Goal: Ask a question: Seek information or help from site administrators or community

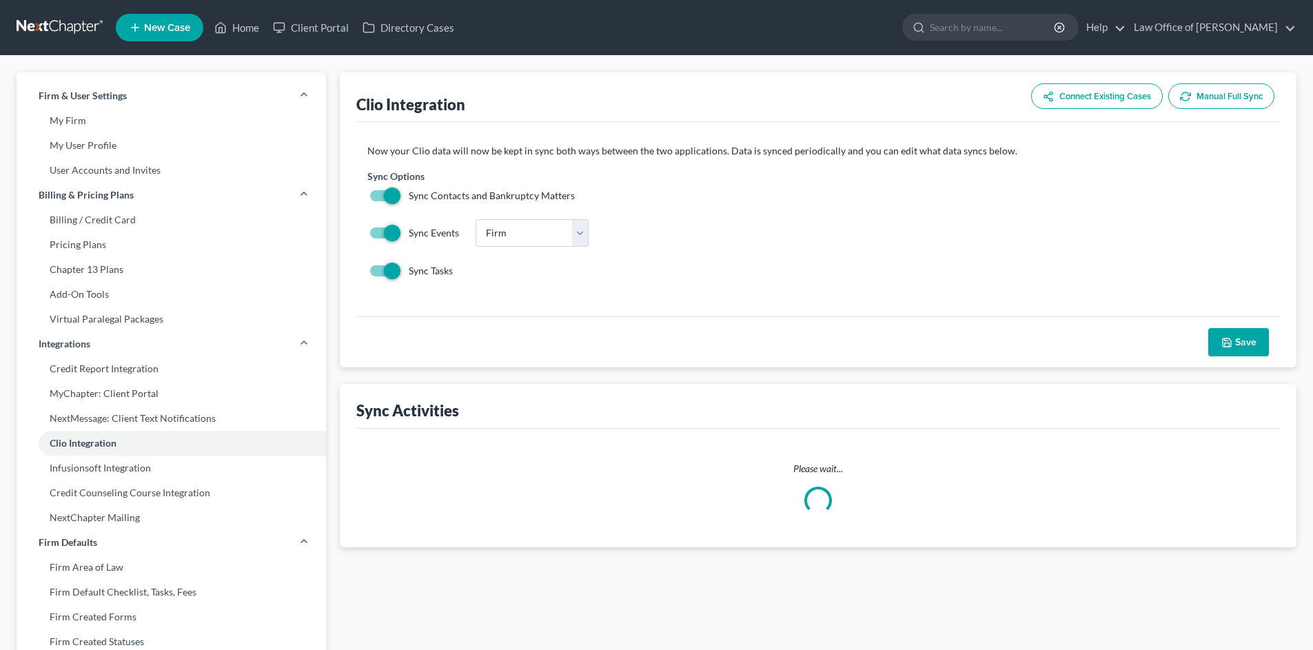
select select "0"
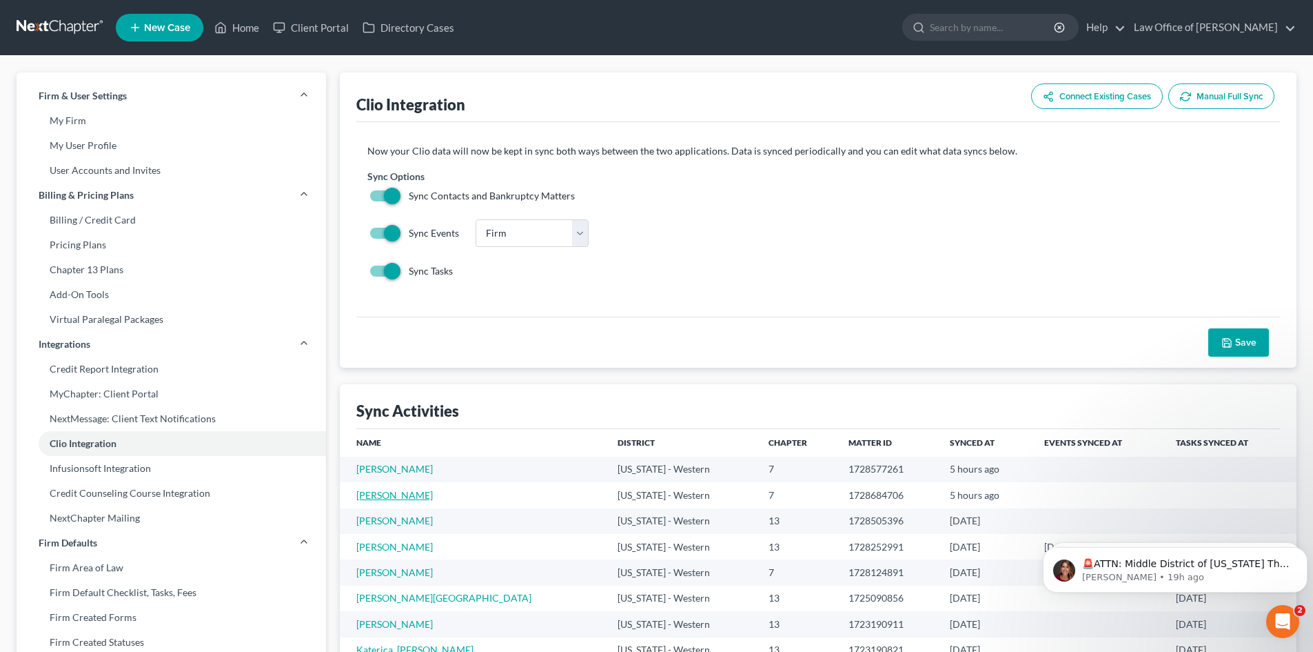
click at [394, 496] on link "[PERSON_NAME]" at bounding box center [394, 495] width 77 height 12
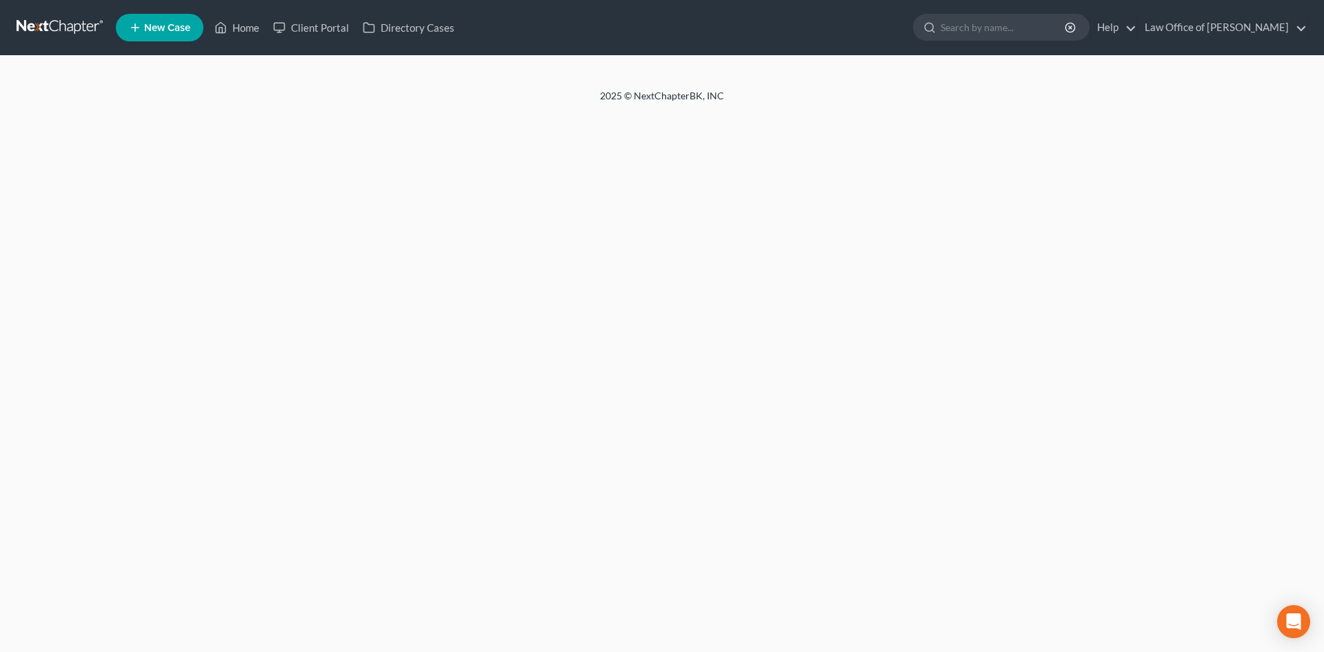
select select "1"
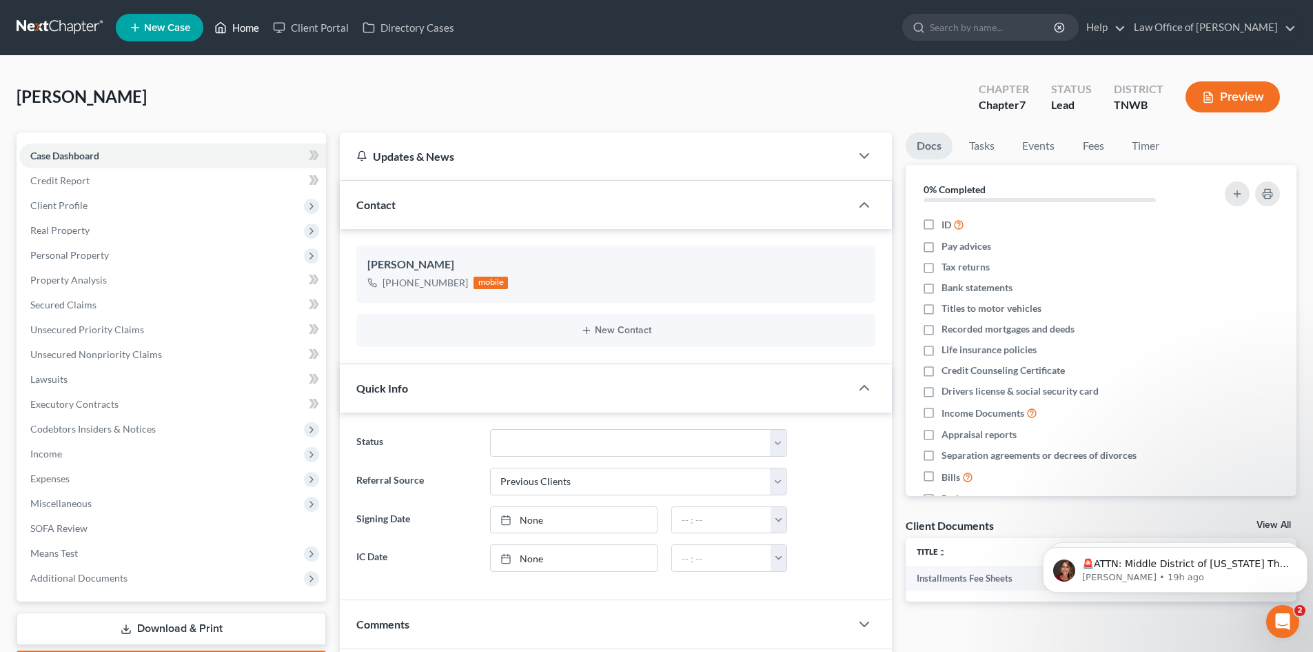
click at [232, 34] on link "Home" at bounding box center [237, 27] width 59 height 25
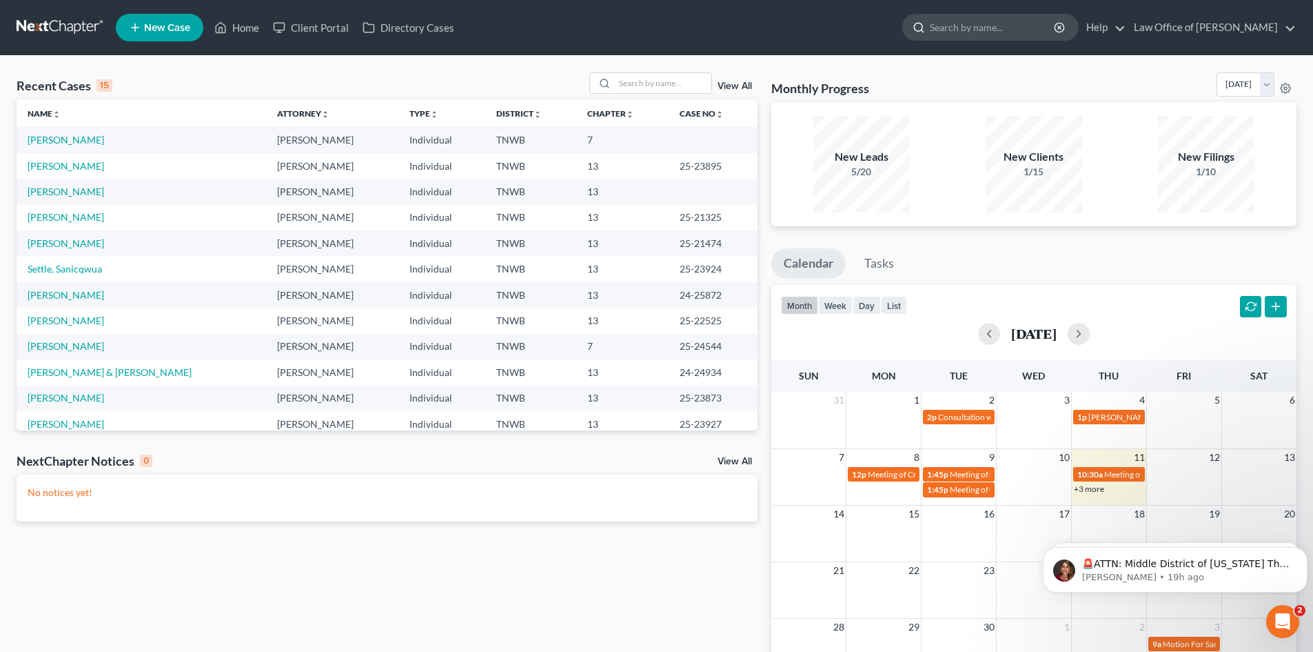
click at [965, 28] on input "search" at bounding box center [993, 27] width 126 height 26
type input "horn"
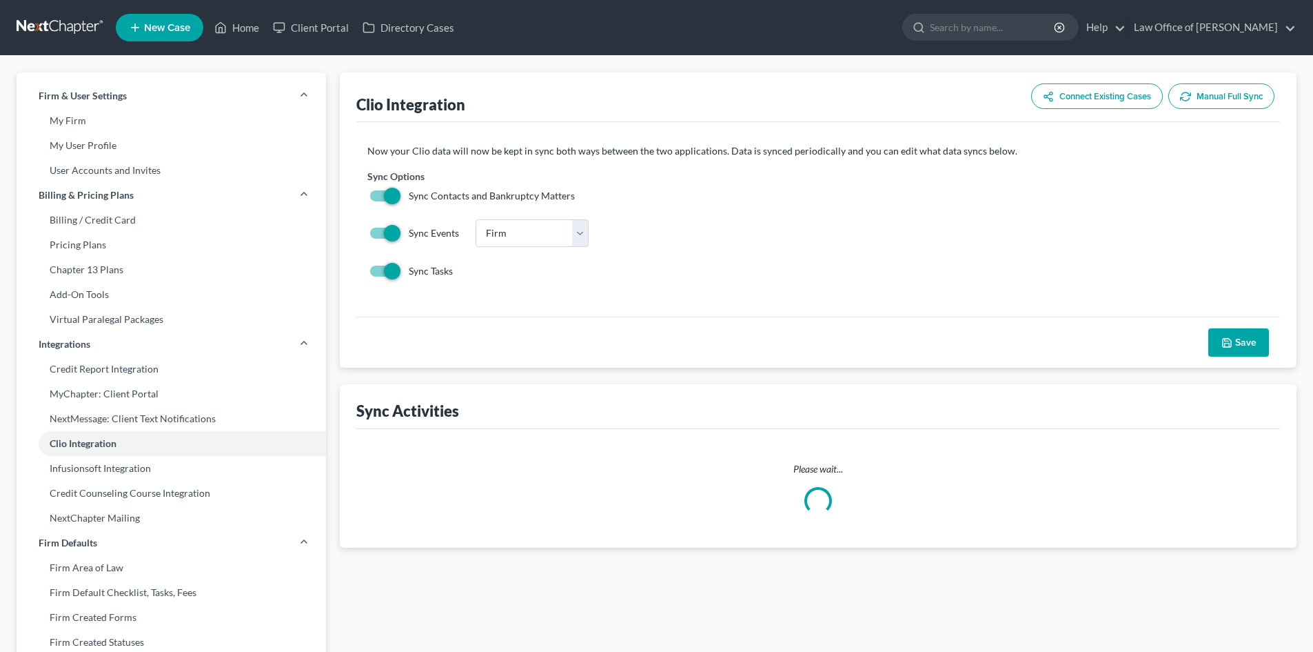
select select "0"
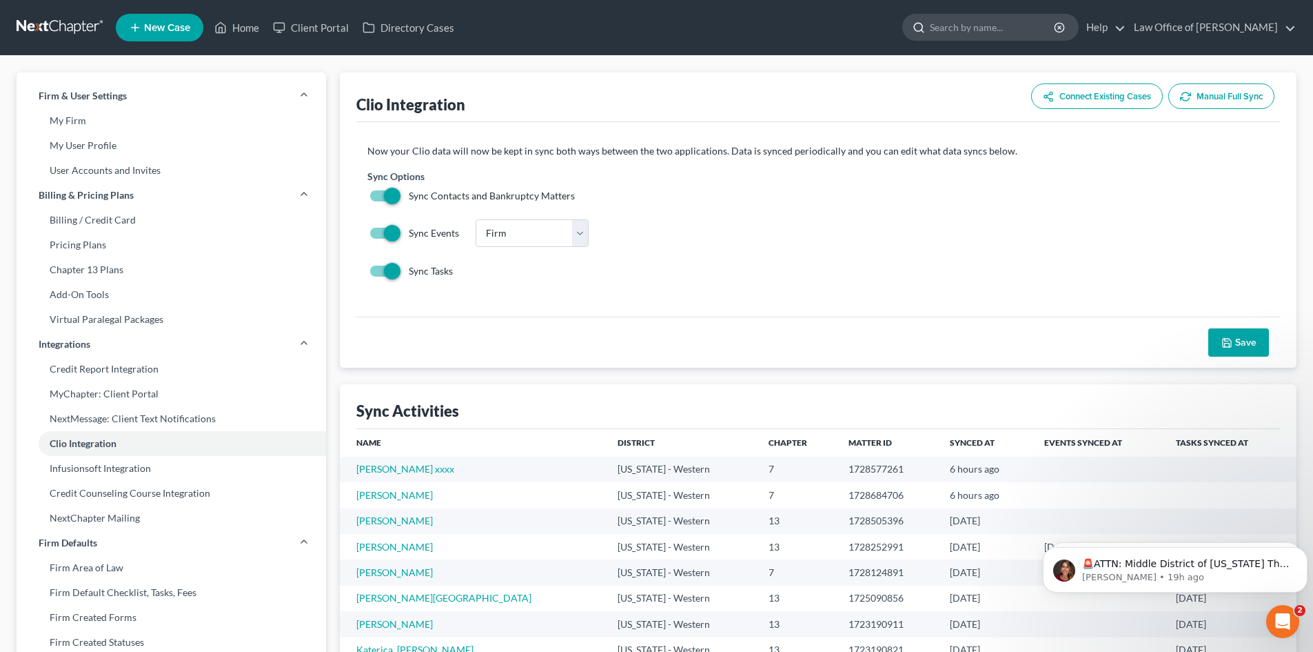
click at [1013, 34] on input "search" at bounding box center [993, 27] width 126 height 26
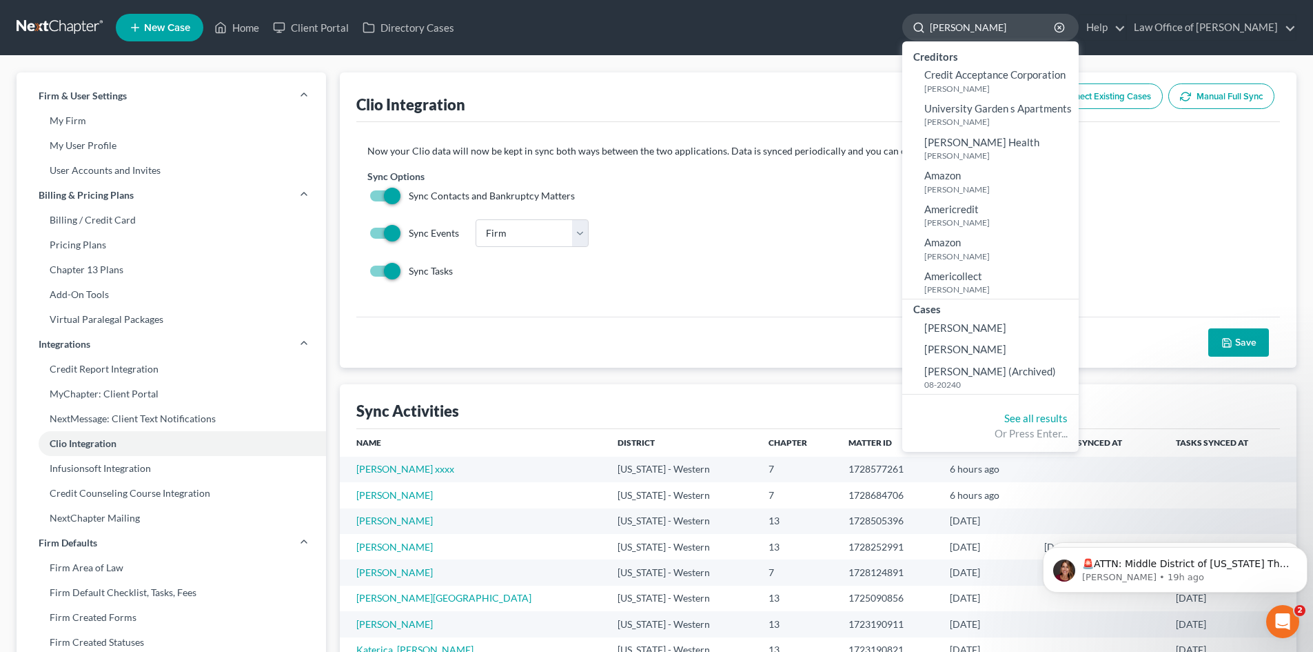
type input "amir smith"
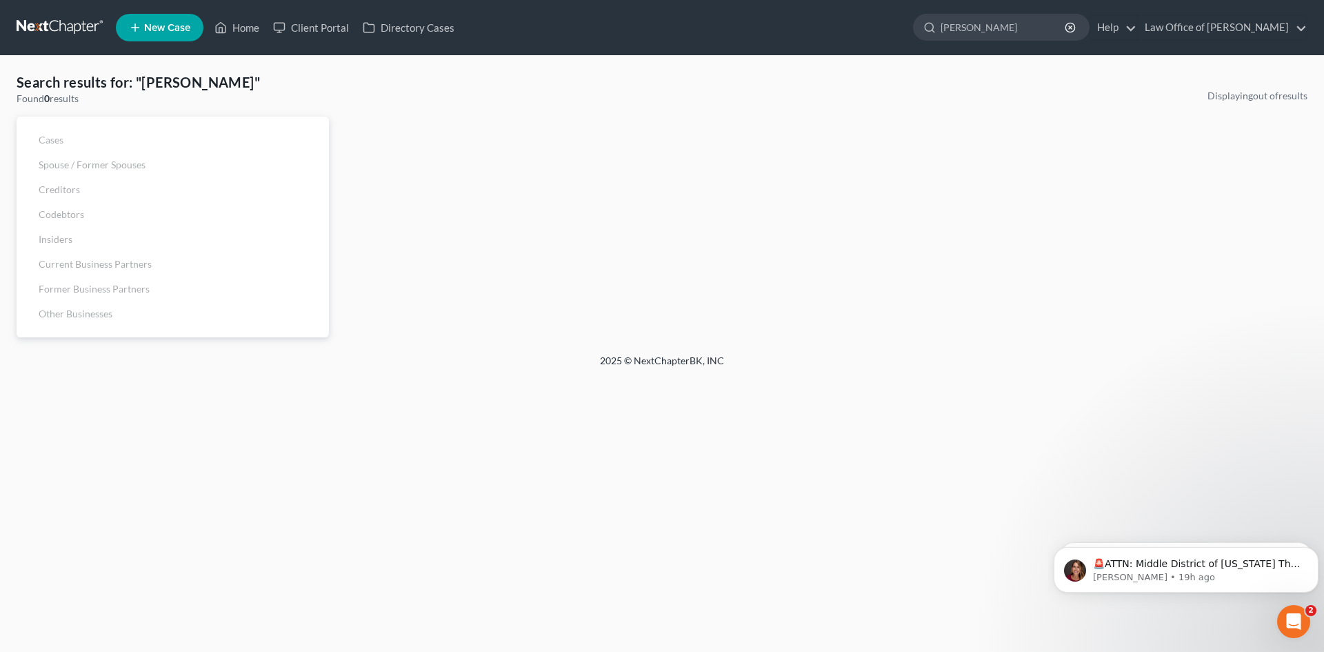
drag, startPoint x: 1027, startPoint y: 28, endPoint x: 936, endPoint y: 40, distance: 91.8
click at [936, 40] on div "amir smith" at bounding box center [1001, 27] width 177 height 27
paste input "02866-Smith"
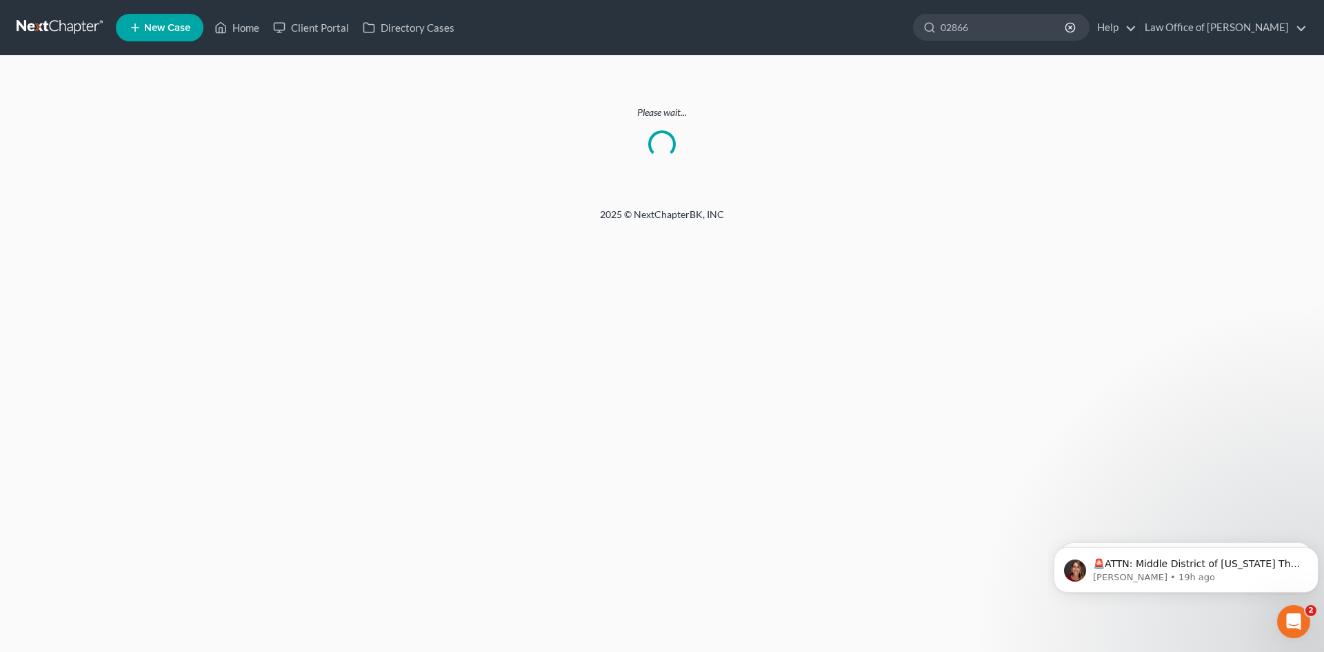
type input "02866"
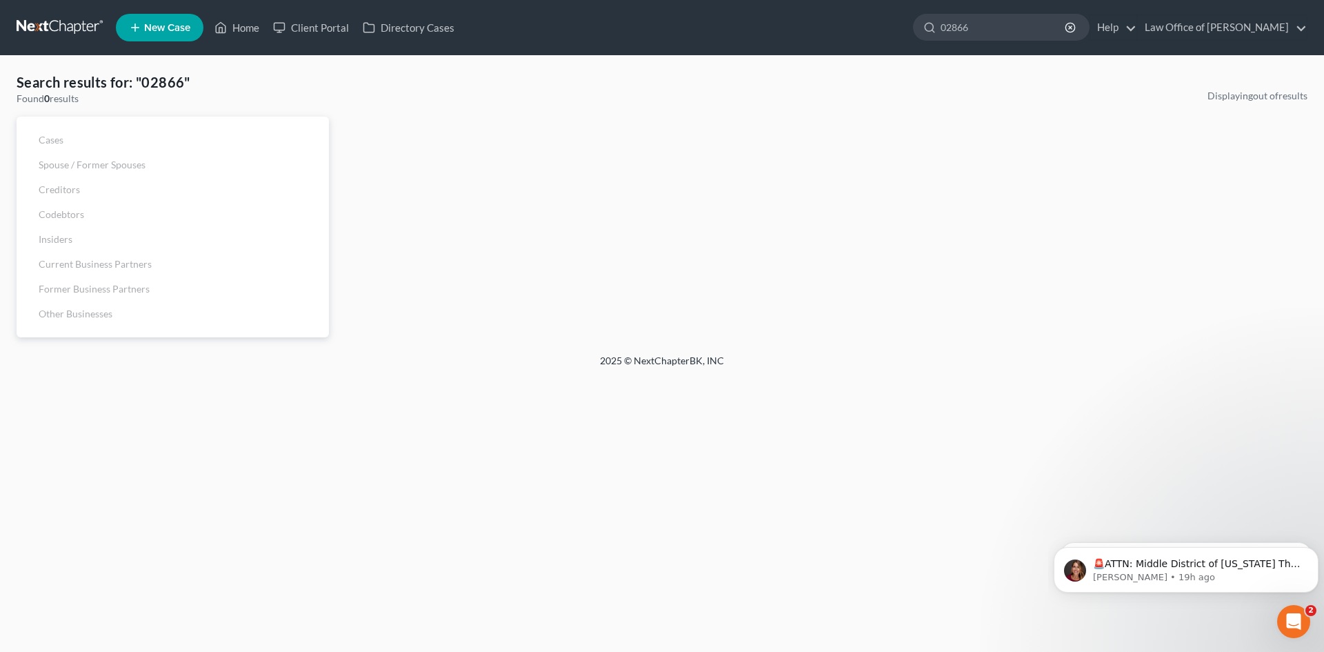
drag, startPoint x: 996, startPoint y: 27, endPoint x: 916, endPoint y: 36, distance: 80.5
click at [916, 36] on ul "New Case Home Client Portal Directory Cases amir smith - No Result - See all re…" at bounding box center [711, 28] width 1191 height 36
click at [167, 30] on span "New Case" at bounding box center [167, 28] width 46 height 10
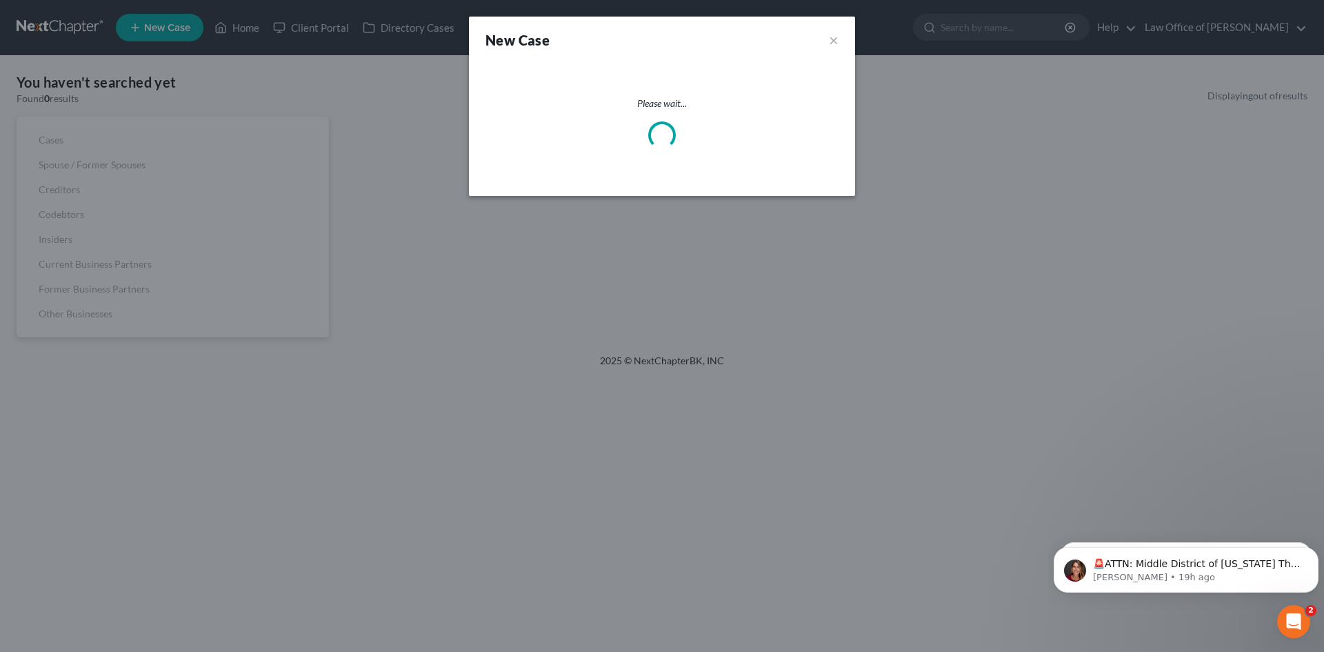
select select "76"
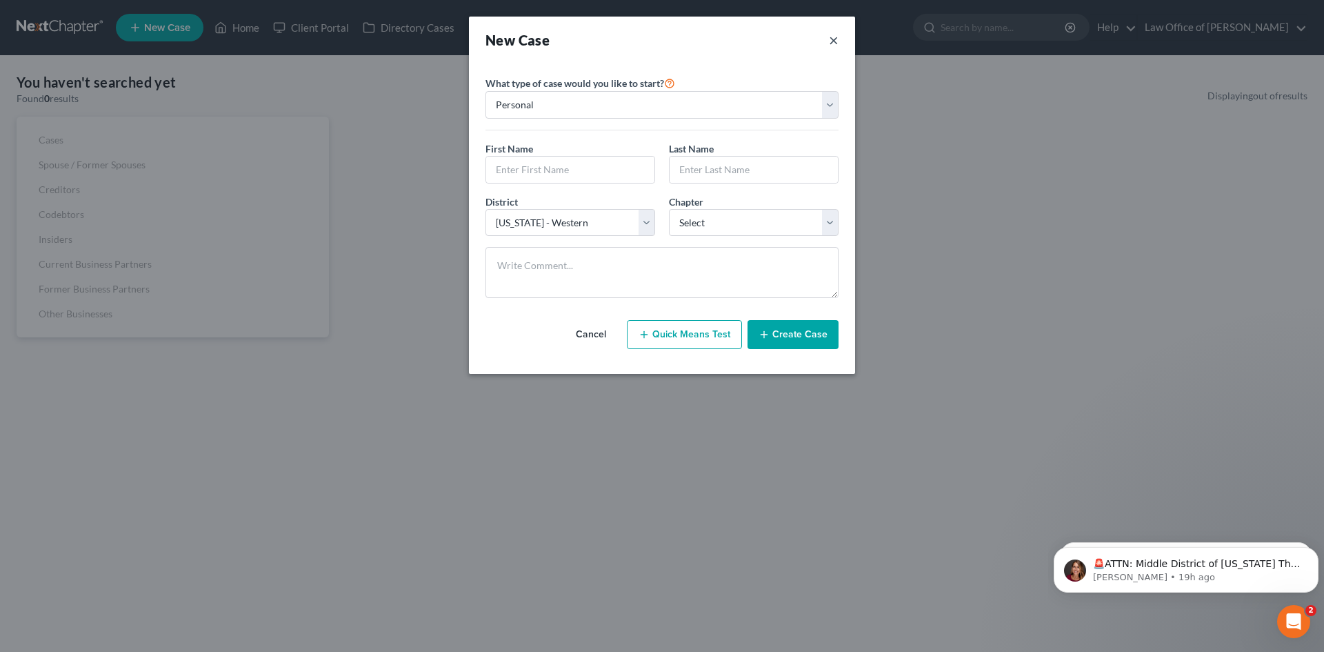
click at [829, 40] on button "×" at bounding box center [834, 39] width 10 height 19
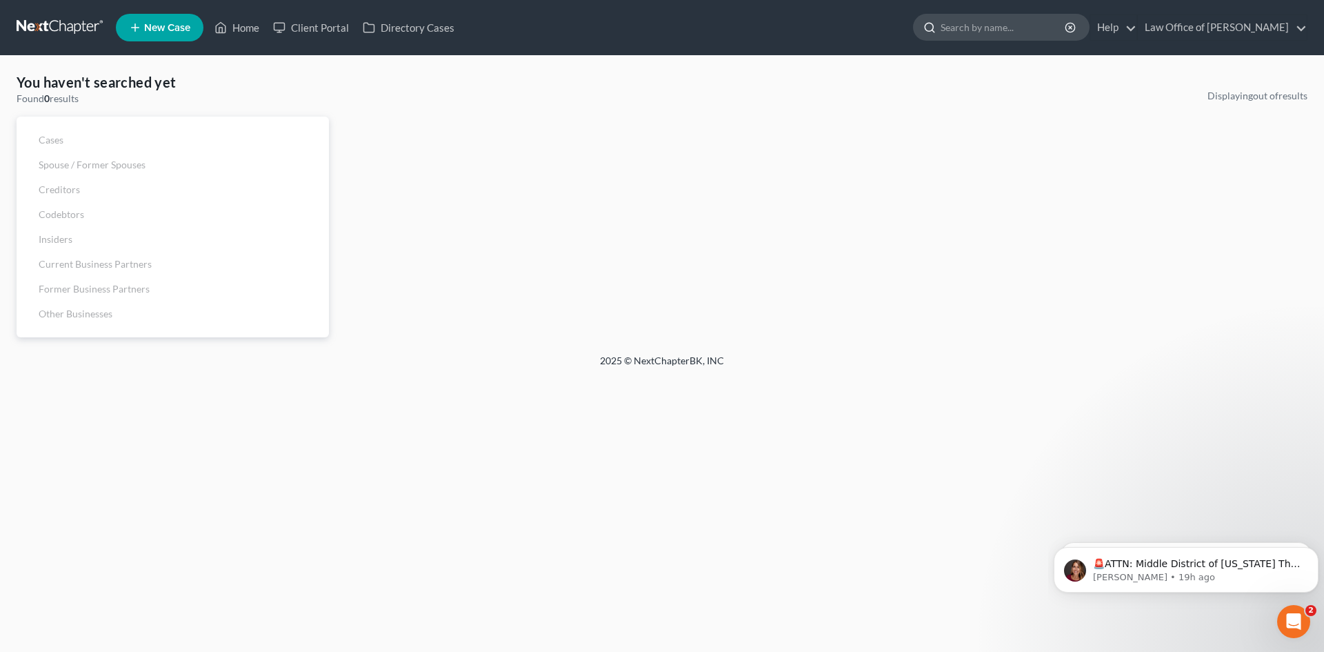
click at [979, 23] on input "search" at bounding box center [1003, 27] width 126 height 26
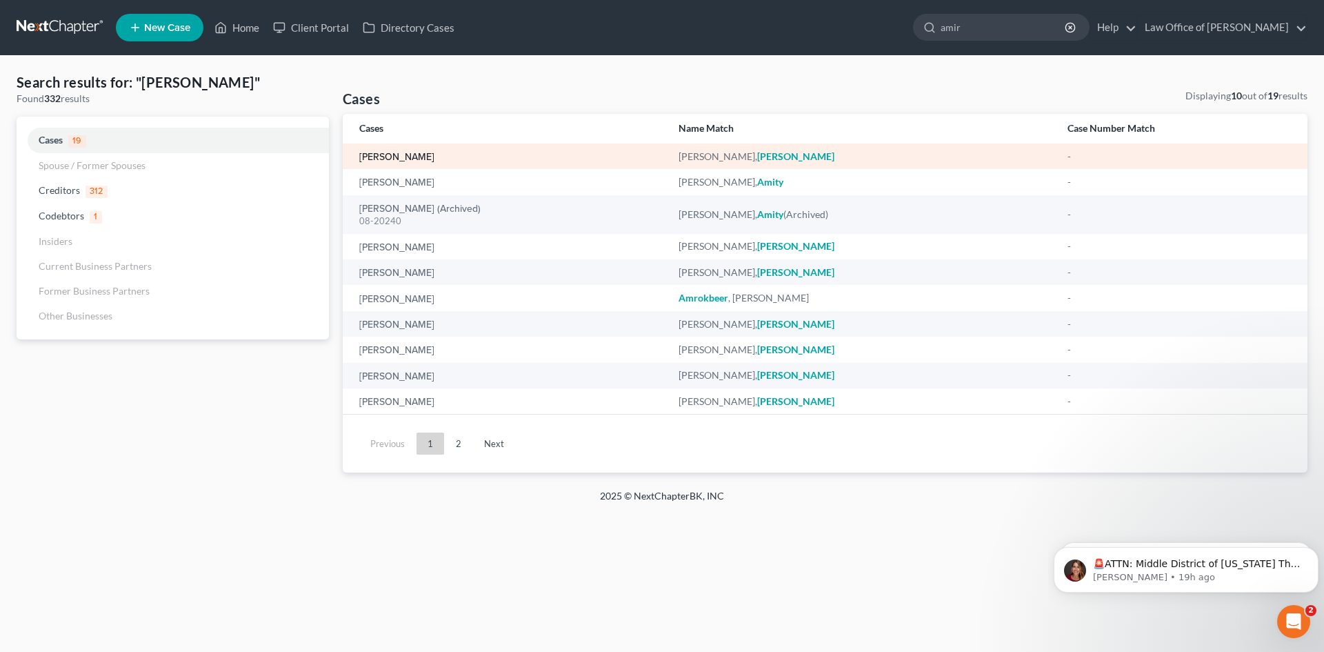
type input "amir"
click at [396, 152] on link "[PERSON_NAME]" at bounding box center [396, 157] width 75 height 10
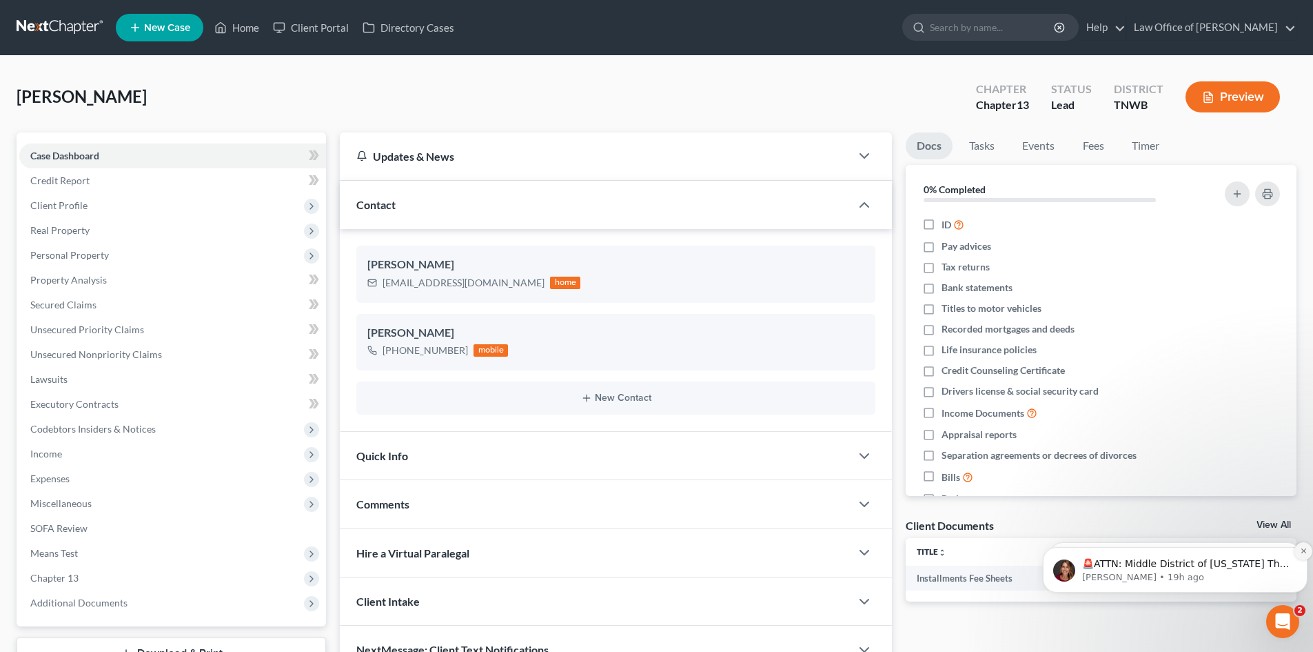
click at [1301, 554] on icon "Dismiss notification" at bounding box center [1304, 551] width 8 height 8
click at [1298, 554] on button "Dismiss notification" at bounding box center [1304, 551] width 18 height 18
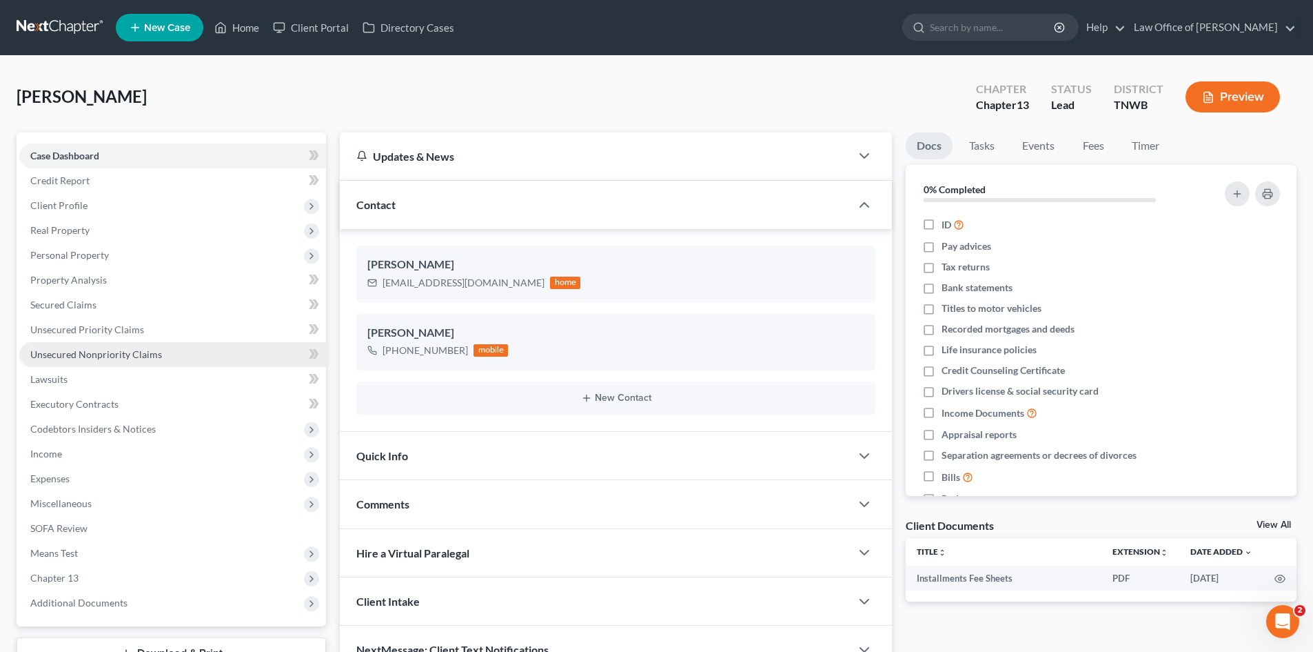
click at [119, 354] on span "Unsecured Nonpriority Claims" at bounding box center [96, 354] width 132 height 12
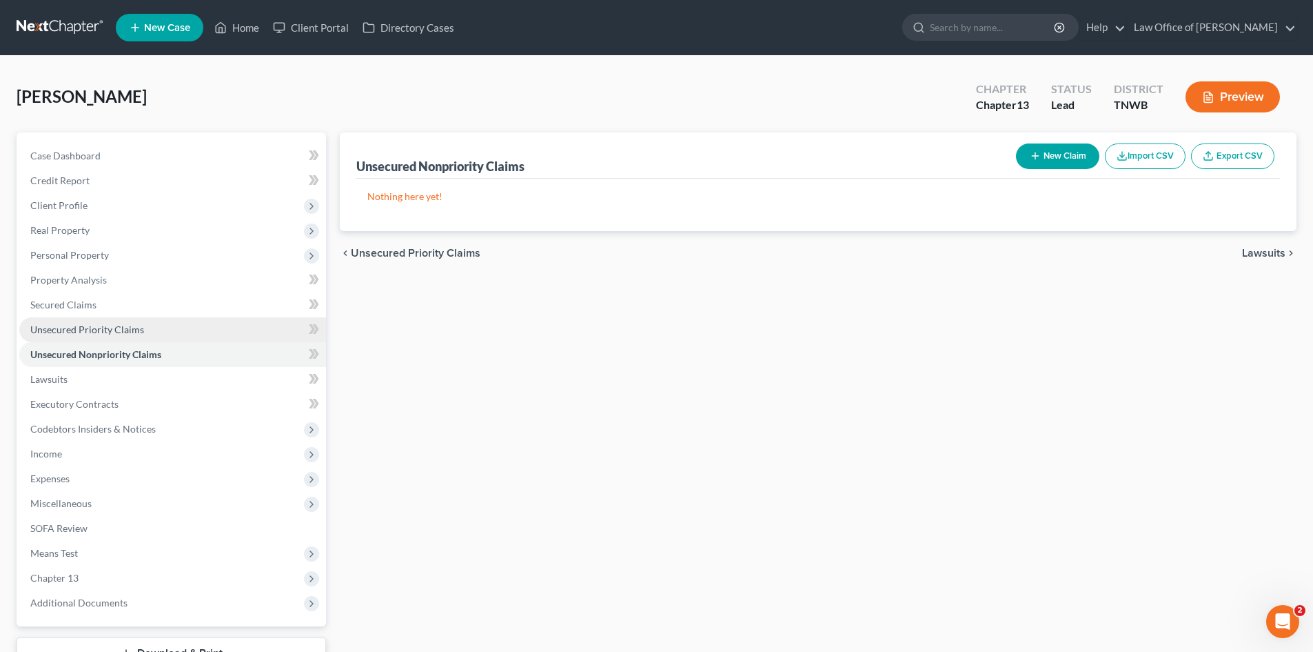
click at [164, 325] on link "Unsecured Priority Claims" at bounding box center [172, 329] width 307 height 25
click at [145, 351] on span "Unsecured Nonpriority Claims" at bounding box center [96, 354] width 132 height 12
click at [144, 358] on span "Unsecured Nonpriority Claims" at bounding box center [95, 354] width 131 height 12
click at [314, 359] on icon at bounding box center [314, 353] width 10 height 17
click at [1053, 152] on button "New Claim" at bounding box center [1057, 156] width 83 height 26
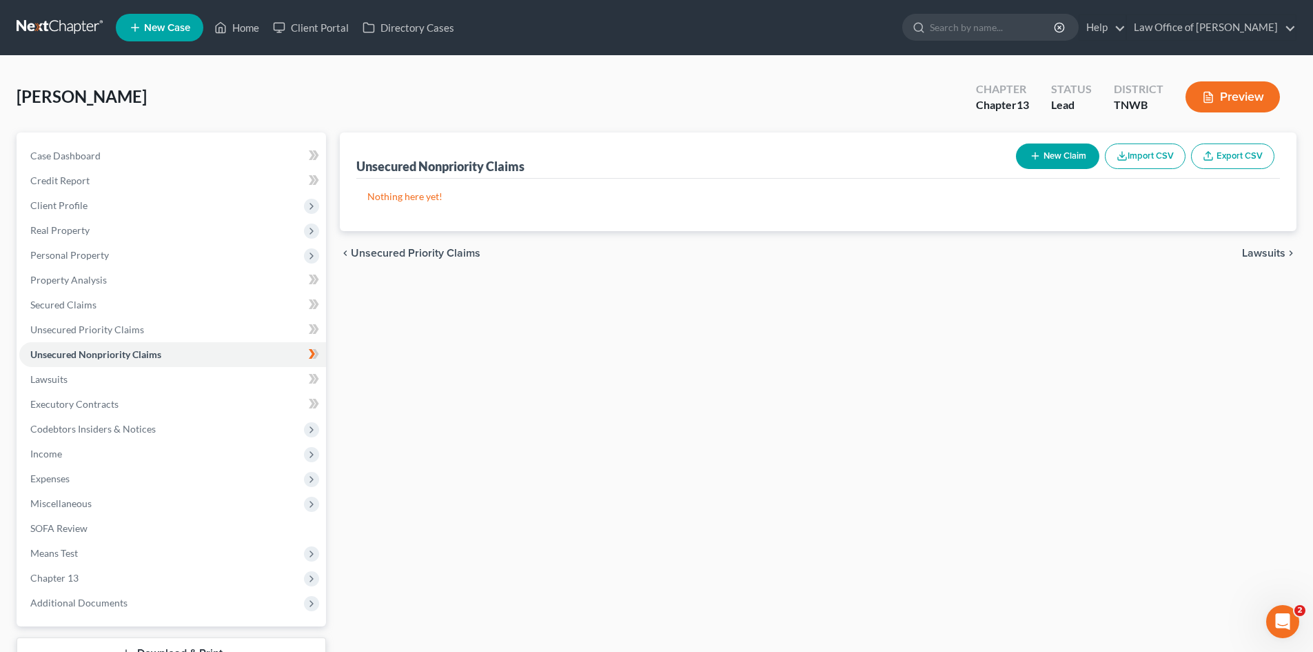
select select "0"
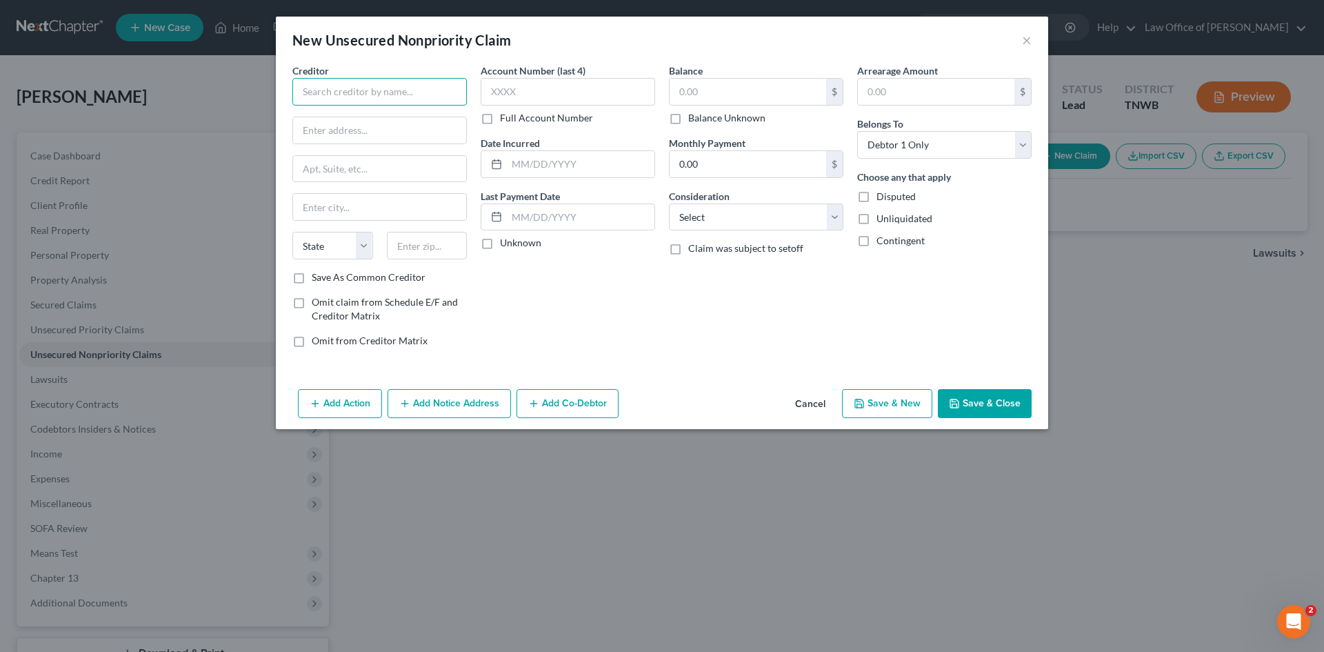
click at [448, 91] on input "text" at bounding box center [379, 92] width 174 height 28
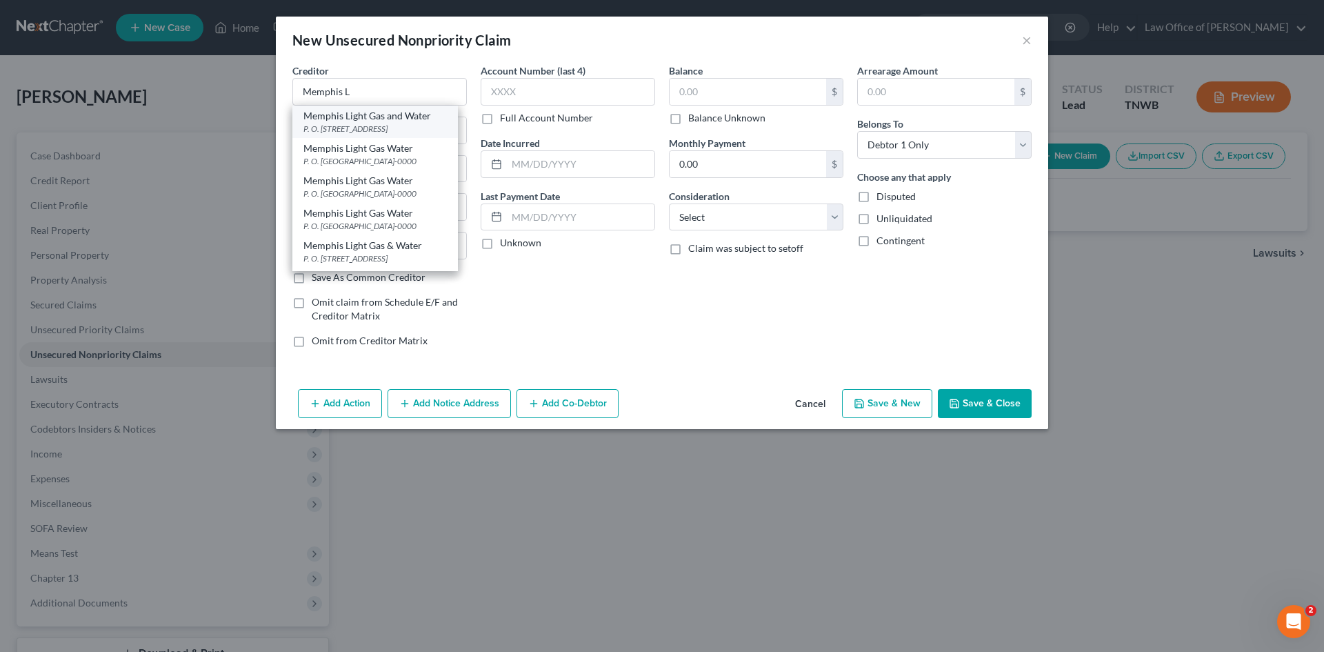
click at [401, 131] on div "P. O. [STREET_ADDRESS]" at bounding box center [374, 129] width 143 height 12
type input "Memphis Light Gas and Water"
type input "P. O. Box 430"
type input "Memphis"
select select "44"
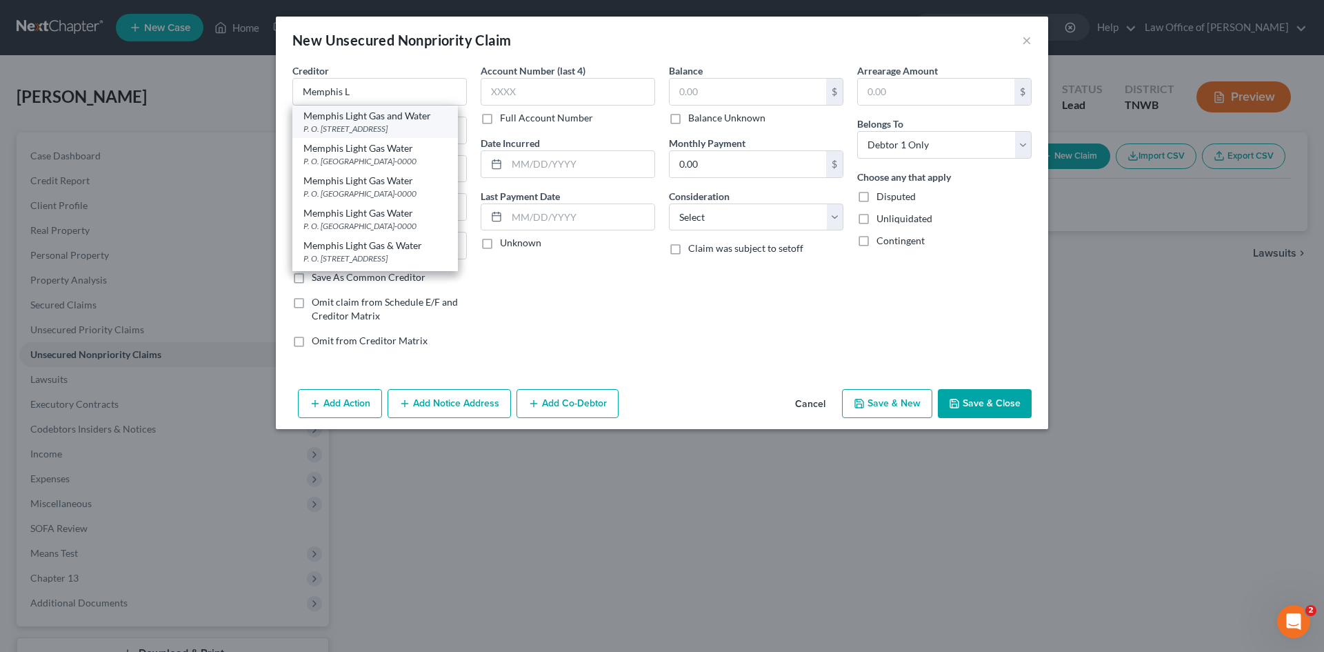
type input "38101"
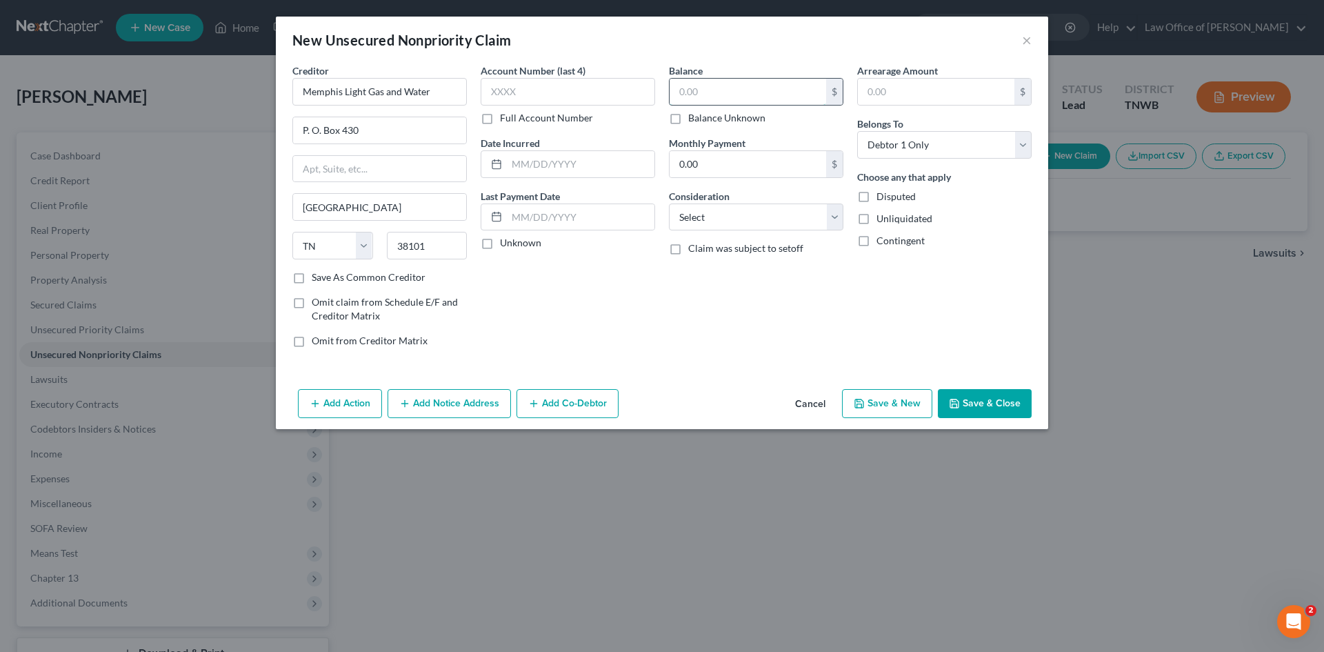
click at [705, 101] on input "text" at bounding box center [747, 92] width 157 height 26
type input "334.00"
click at [903, 398] on button "Save & New" at bounding box center [887, 403] width 90 height 29
select select "0"
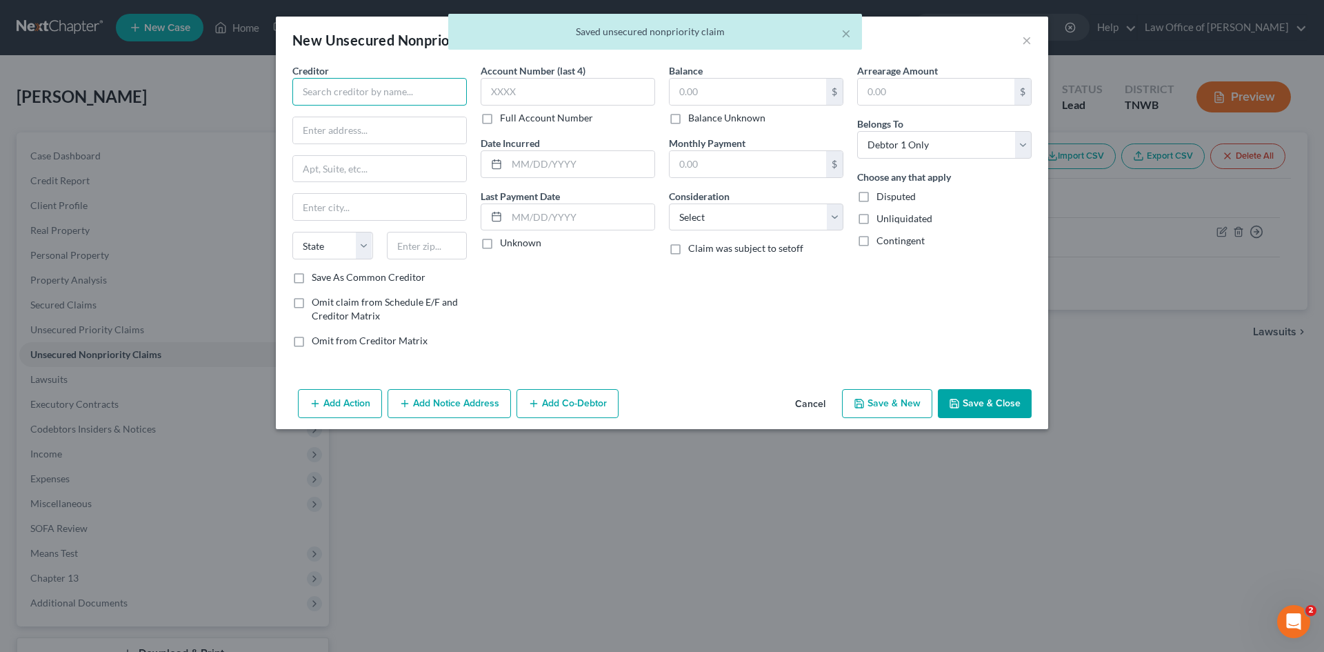
click at [442, 95] on input "text" at bounding box center [379, 92] width 174 height 28
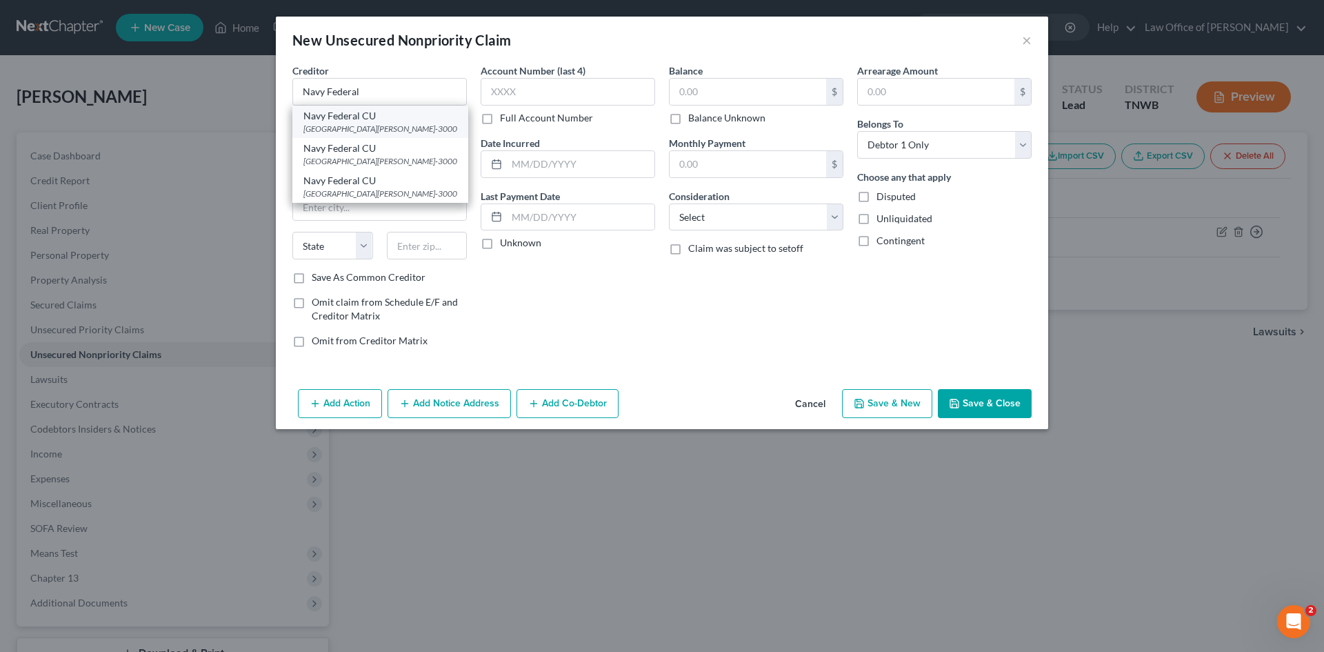
click at [403, 132] on div "[GEOGRAPHIC_DATA][PERSON_NAME]-3000" at bounding box center [380, 129] width 154 height 12
type input "Navy Federal CU"
type input "PO Box 3000"
type input "Merrifield"
select select "48"
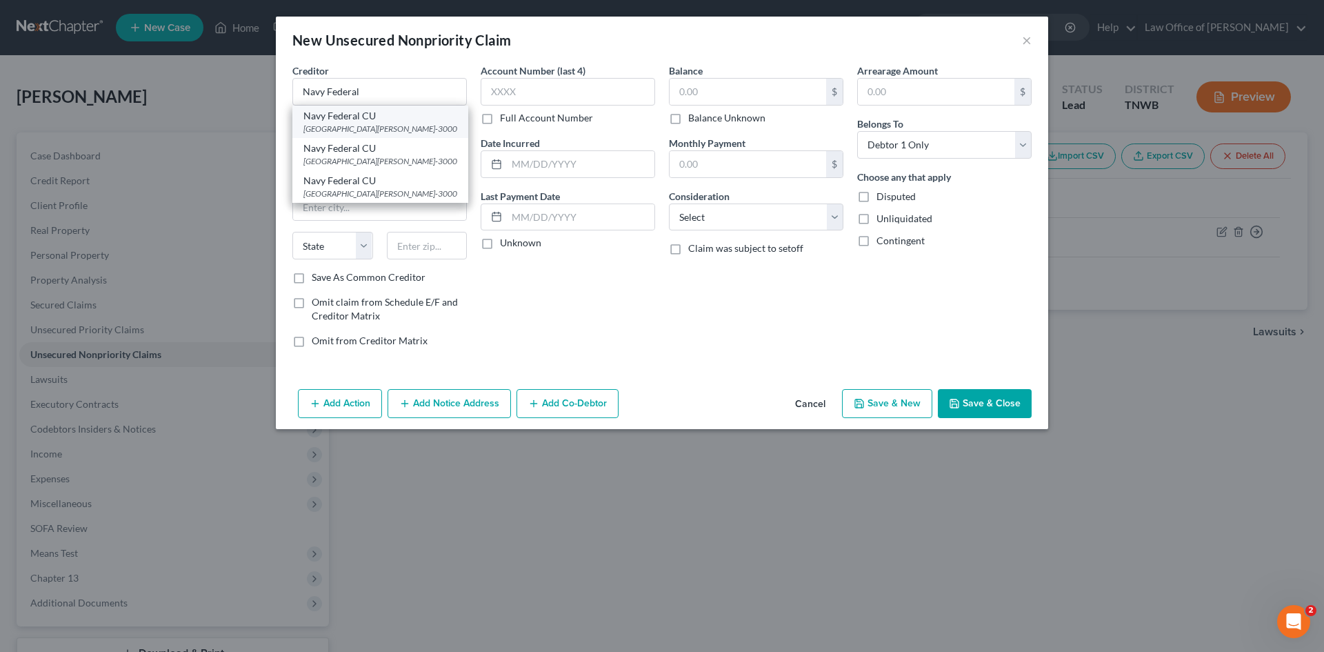
type input "22119-3000"
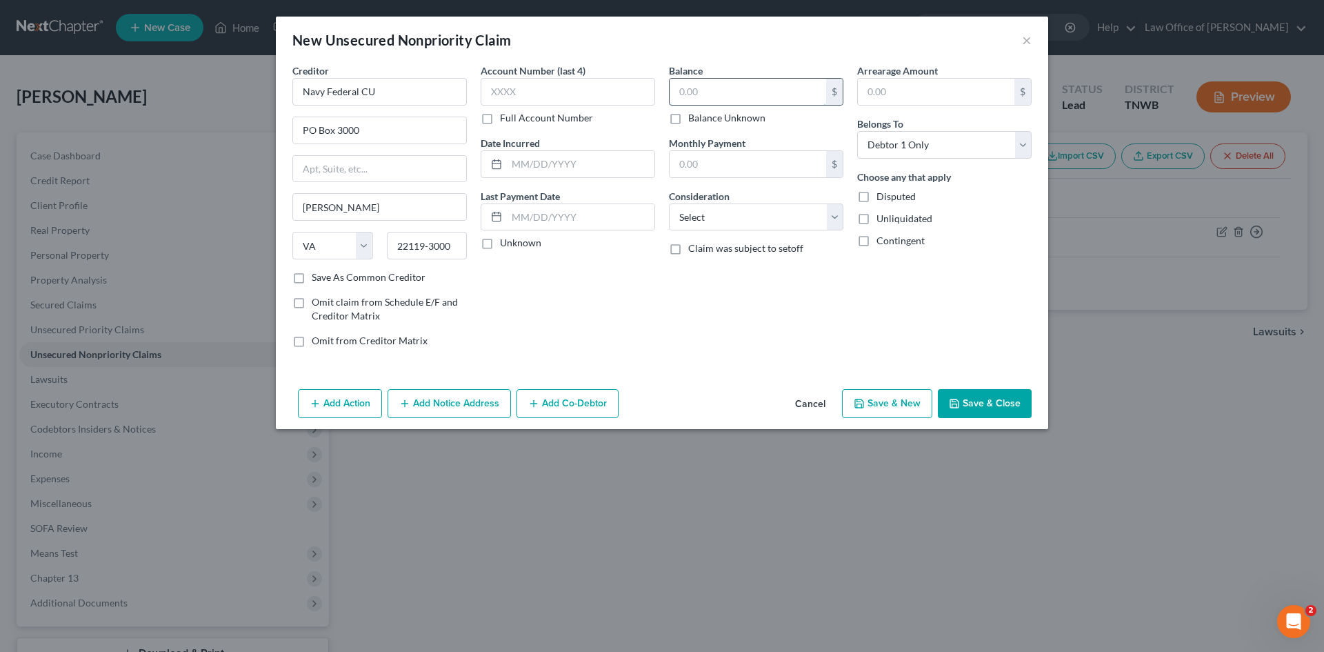
click at [749, 97] on input "text" at bounding box center [747, 92] width 157 height 26
type input "729.00"
click at [900, 407] on button "Save & New" at bounding box center [887, 403] width 90 height 29
select select "0"
click at [331, 89] on input "text" at bounding box center [379, 92] width 174 height 28
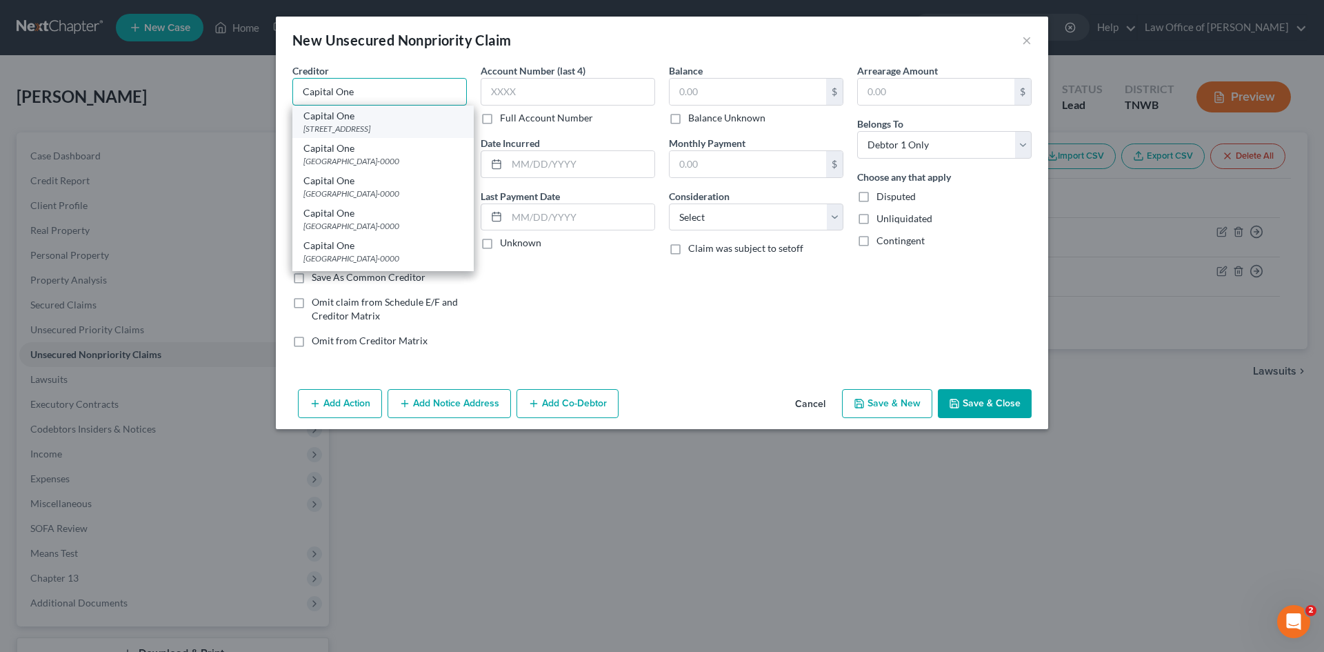
type input "Capital One"
click at [428, 134] on div "[STREET_ADDRESS]" at bounding box center [382, 129] width 159 height 12
type input "PO Box 30285"
type input "Salt Lake City"
select select "46"
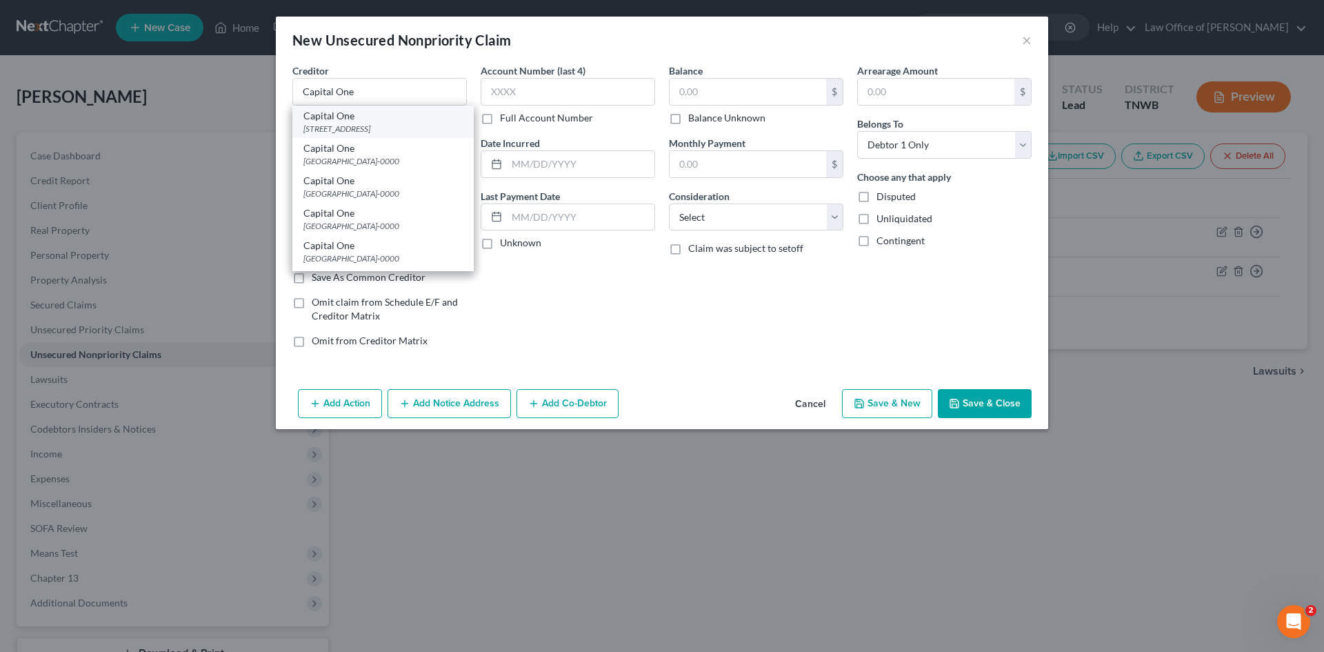
type input "84130-0285"
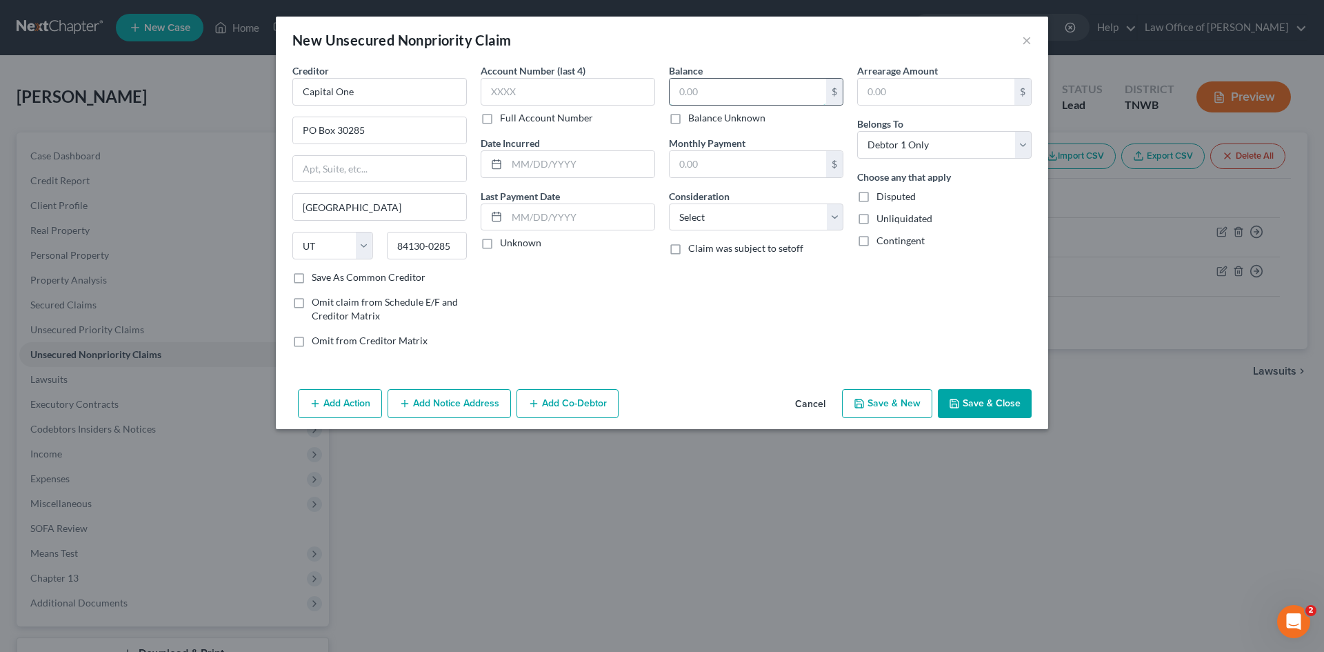
click at [750, 93] on input "text" at bounding box center [747, 92] width 157 height 26
type input "124.00"
click at [872, 408] on button "Save & New" at bounding box center [887, 403] width 90 height 29
select select "0"
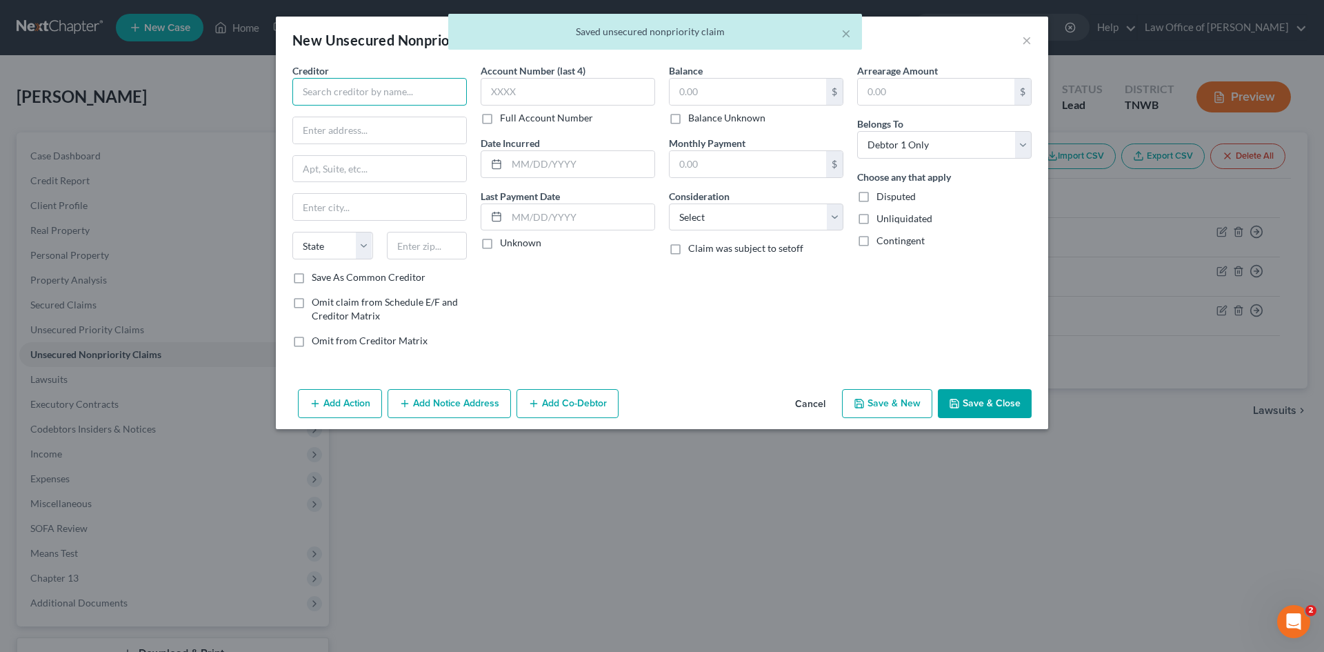
click at [370, 97] on input "text" at bounding box center [379, 92] width 174 height 28
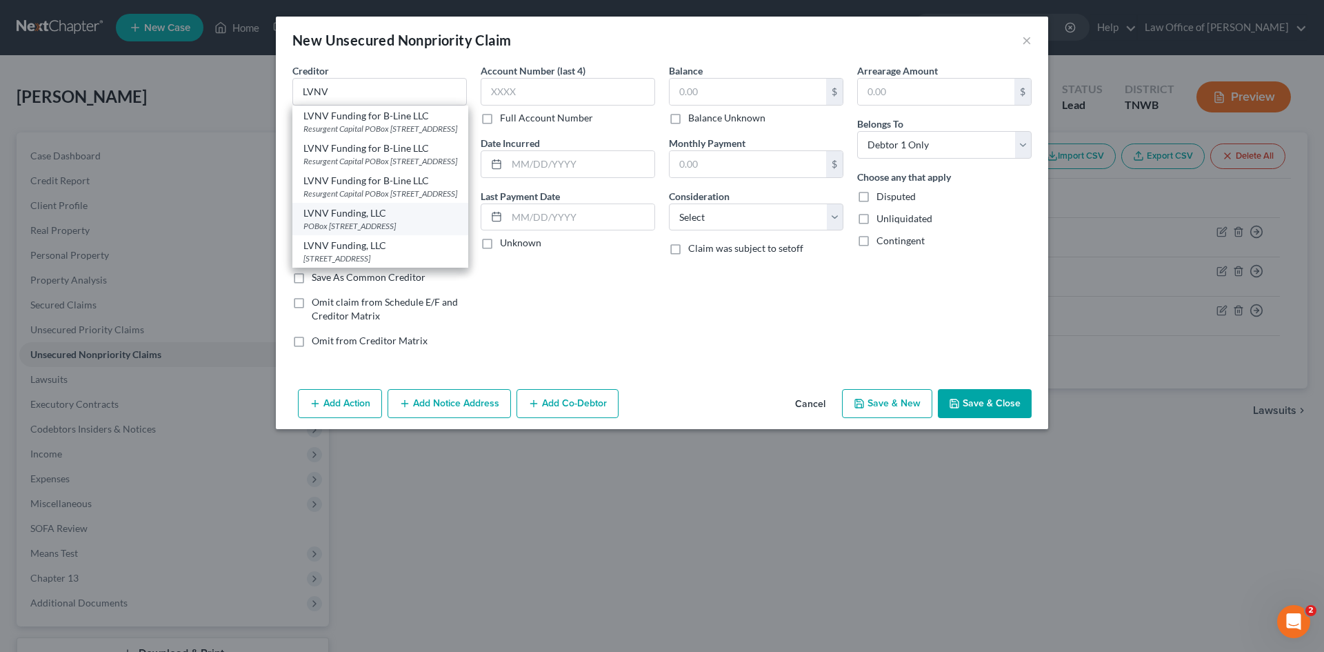
click at [377, 232] on div "POBox 1269 #206, Greenville, SC 29602" at bounding box center [380, 226] width 154 height 12
type input "LVNV Funding, LLC"
type input "POBox 1269"
type input "#206"
type input "Greenville"
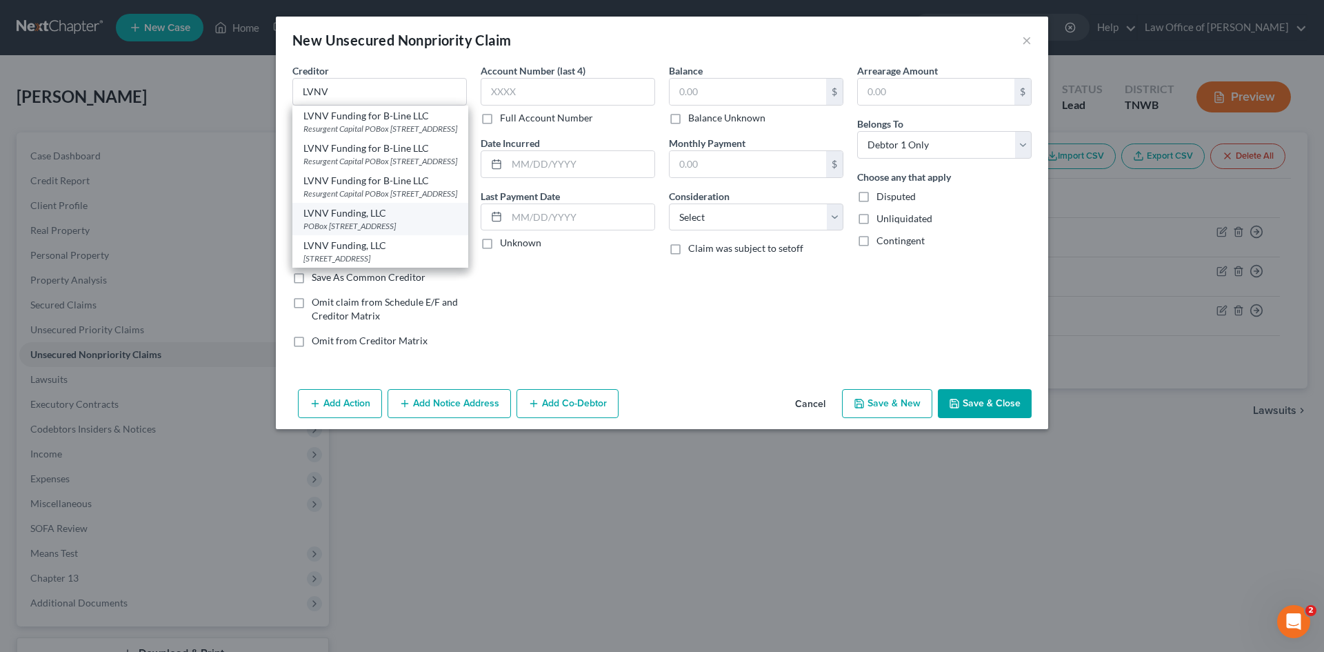
select select "42"
type input "29602"
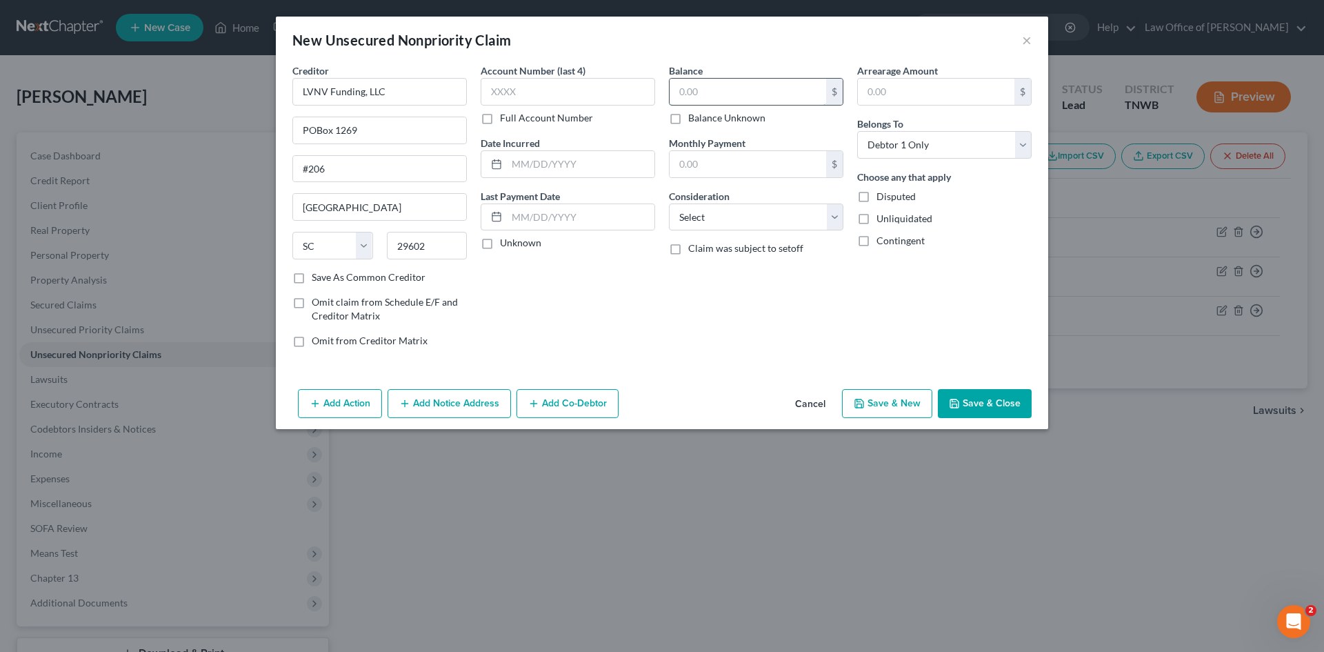
click at [726, 93] on input "text" at bounding box center [747, 92] width 157 height 26
drag, startPoint x: 369, startPoint y: 129, endPoint x: 286, endPoint y: 119, distance: 83.3
click at [286, 119] on div "Creditor * LVNV Funding, LLC POBox 1269 #206 Greenville State AL AK AR AZ CA CO…" at bounding box center [379, 210] width 188 height 295
click at [298, 170] on input "#206" at bounding box center [379, 169] width 173 height 26
paste input "POBox 1269"
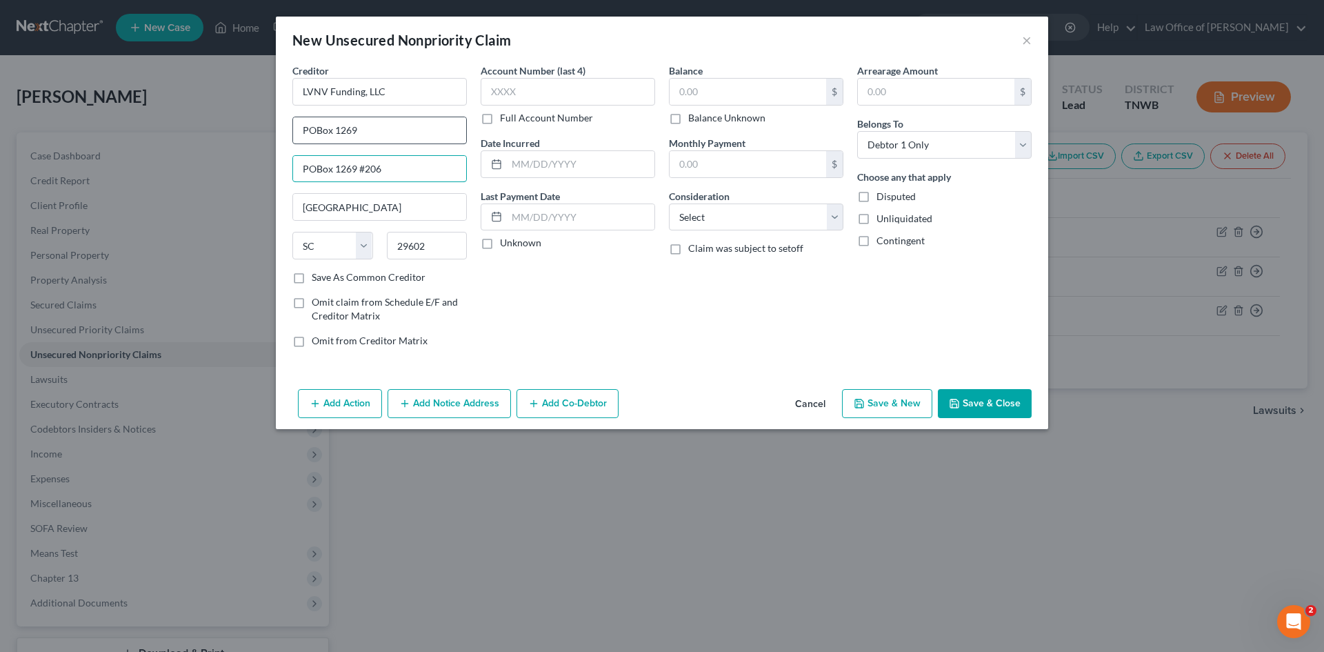
type input "POBox 1269 #206"
drag, startPoint x: 407, startPoint y: 134, endPoint x: 268, endPoint y: 119, distance: 140.1
click at [268, 119] on div "New Unsecured Nonpriority Claim × Creditor * LVNV Funding, LLC POBox 1269 POBox…" at bounding box center [662, 326] width 1324 height 652
type input "Web Bank Avant"
click at [731, 98] on input "text" at bounding box center [747, 92] width 157 height 26
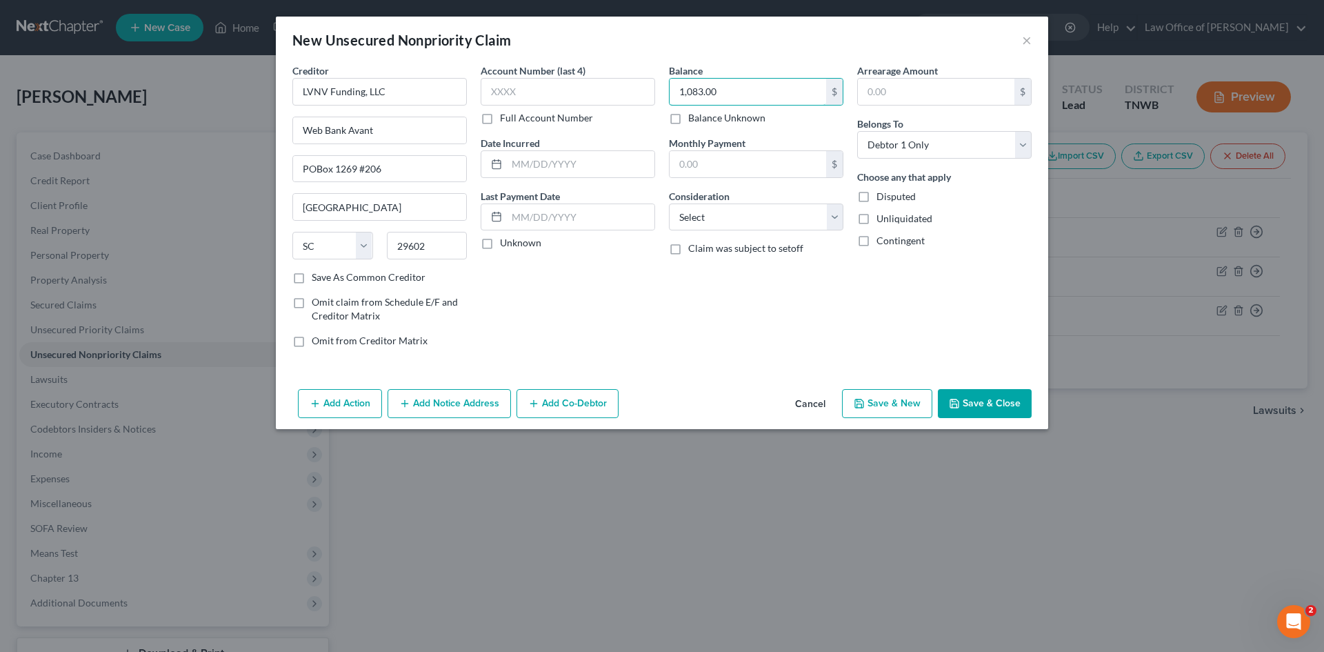
type input "1,083.00"
click at [882, 403] on button "Save & New" at bounding box center [887, 403] width 90 height 29
select select "0"
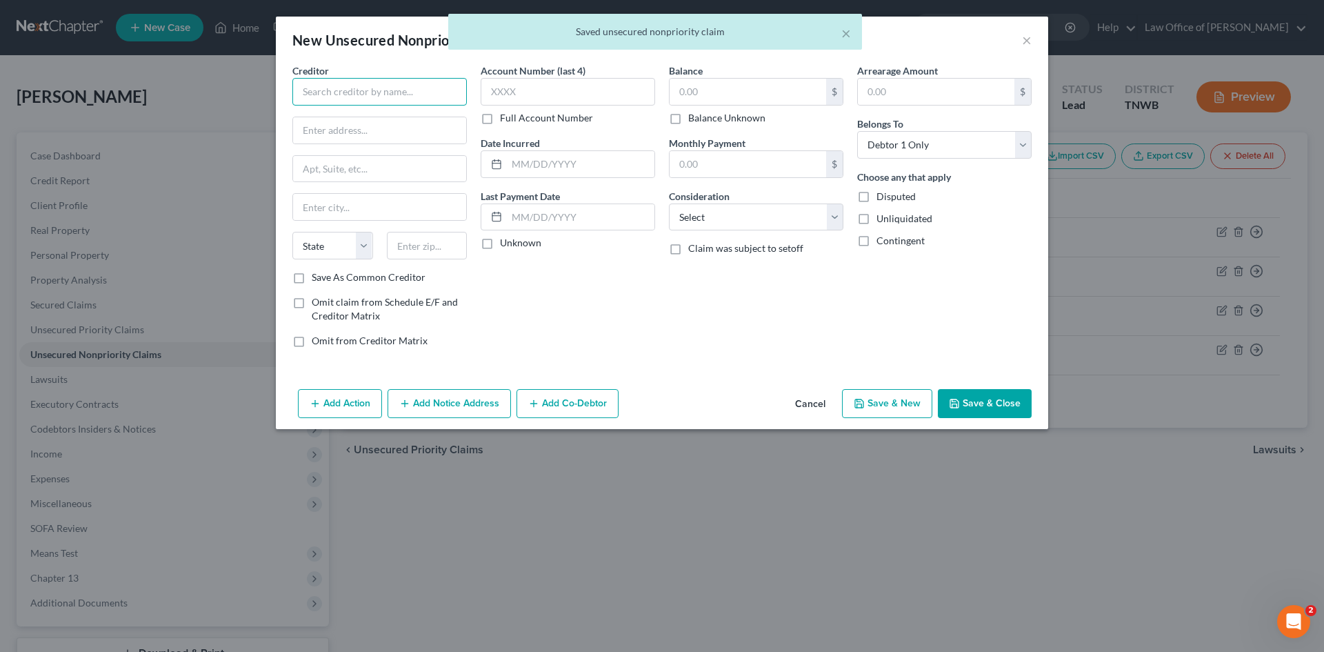
click at [430, 89] on input "text" at bounding box center [379, 92] width 174 height 28
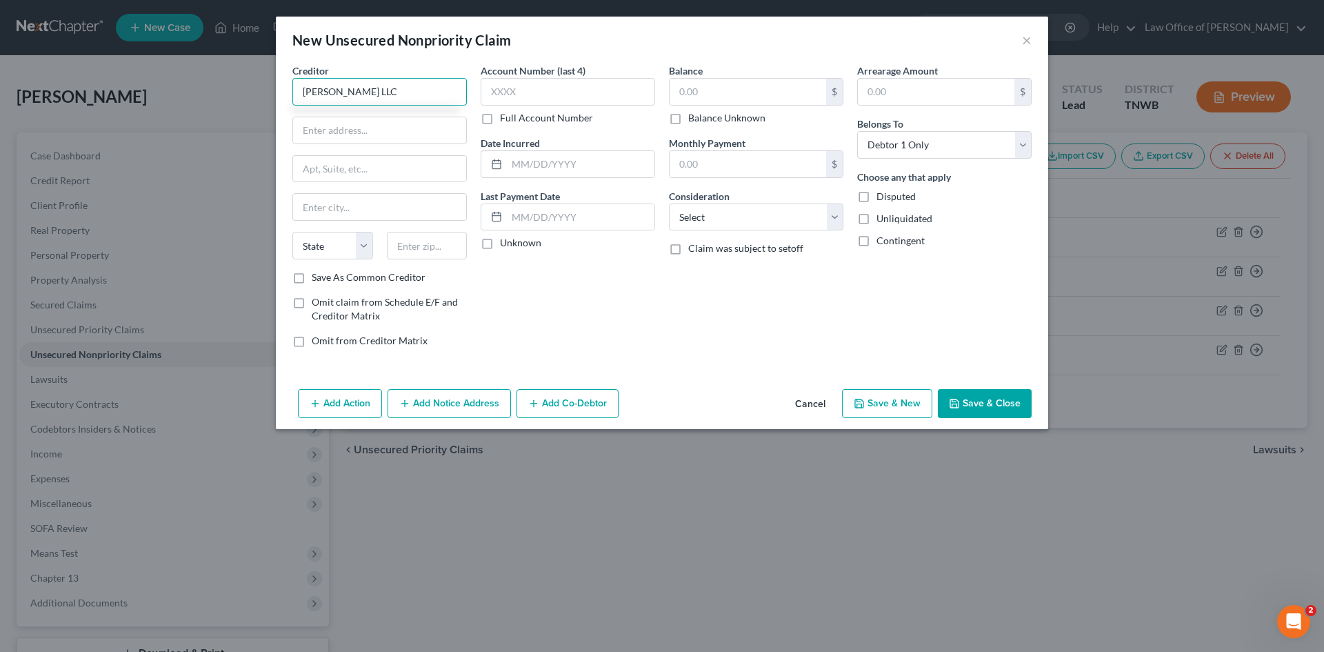
drag, startPoint x: 402, startPoint y: 94, endPoint x: 289, endPoint y: 86, distance: 113.3
click at [289, 87] on div "Creditor * Vance Huffman LLC State AL AK AR AZ CA CO CT DE DC FL GA GU HI ID IL…" at bounding box center [379, 210] width 188 height 295
type input "[PERSON_NAME] LLC"
click at [329, 172] on input "text" at bounding box center [379, 169] width 173 height 26
paste input "55 Monette Pkwy #100, Smithfield, VA 23430"
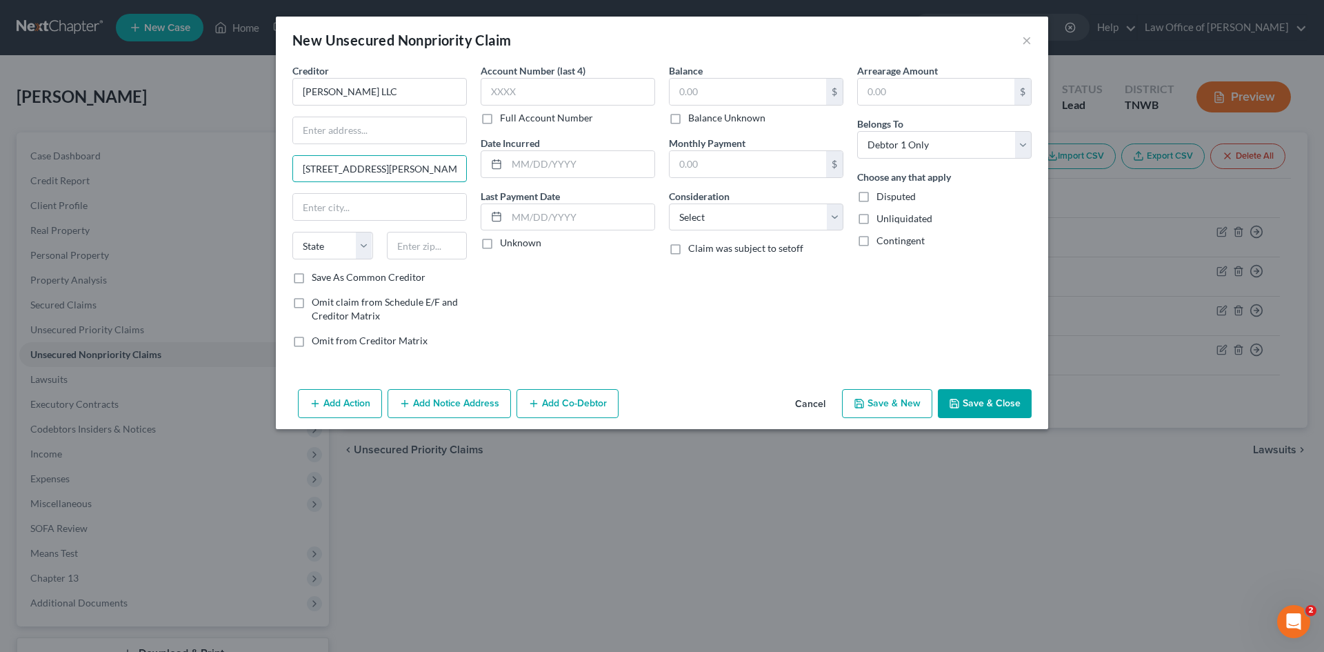
scroll to position [0, 39]
type input "55 Monette Pkwy #100, Smithfield, VA 23430"
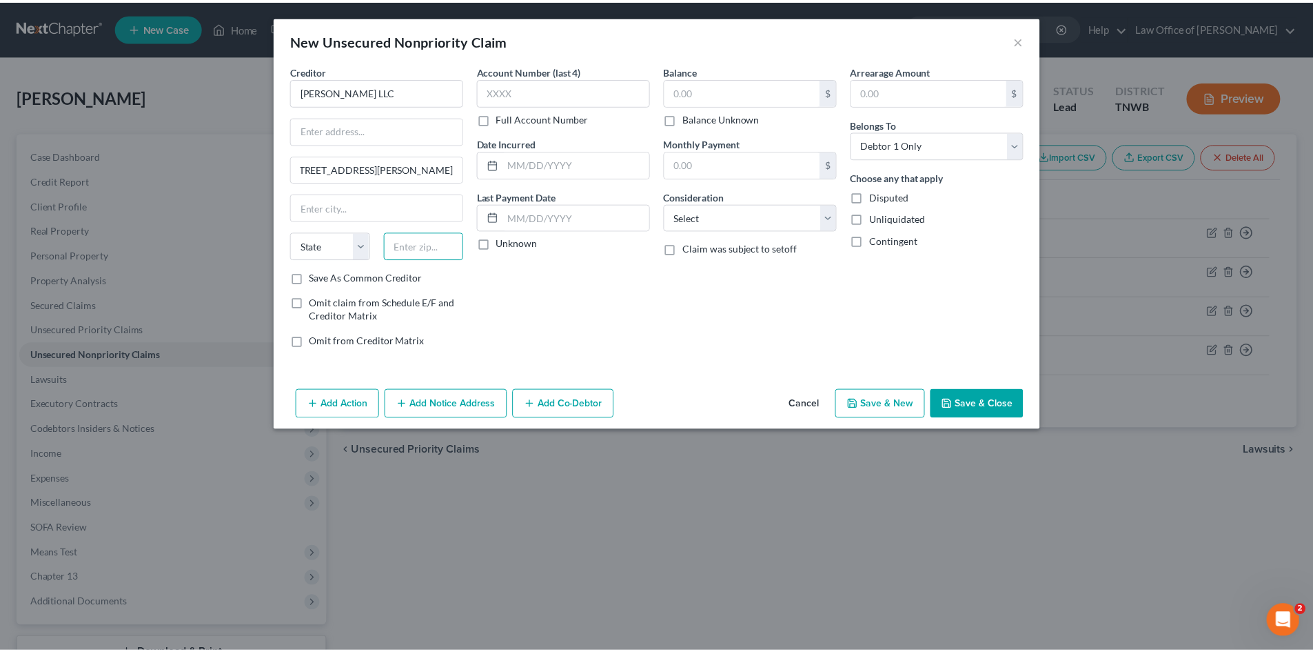
scroll to position [0, 0]
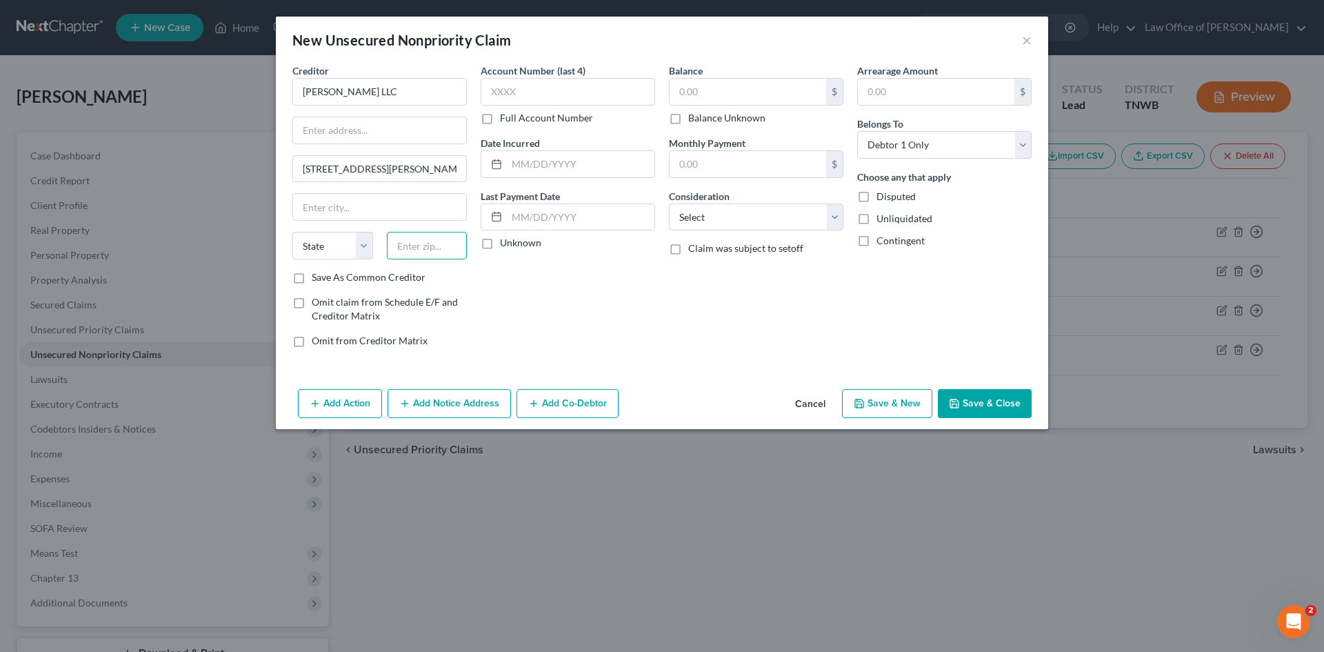
click at [412, 245] on input "text" at bounding box center [427, 246] width 81 height 28
type input "234"
type input "OH"
select select "36"
type input "23434"
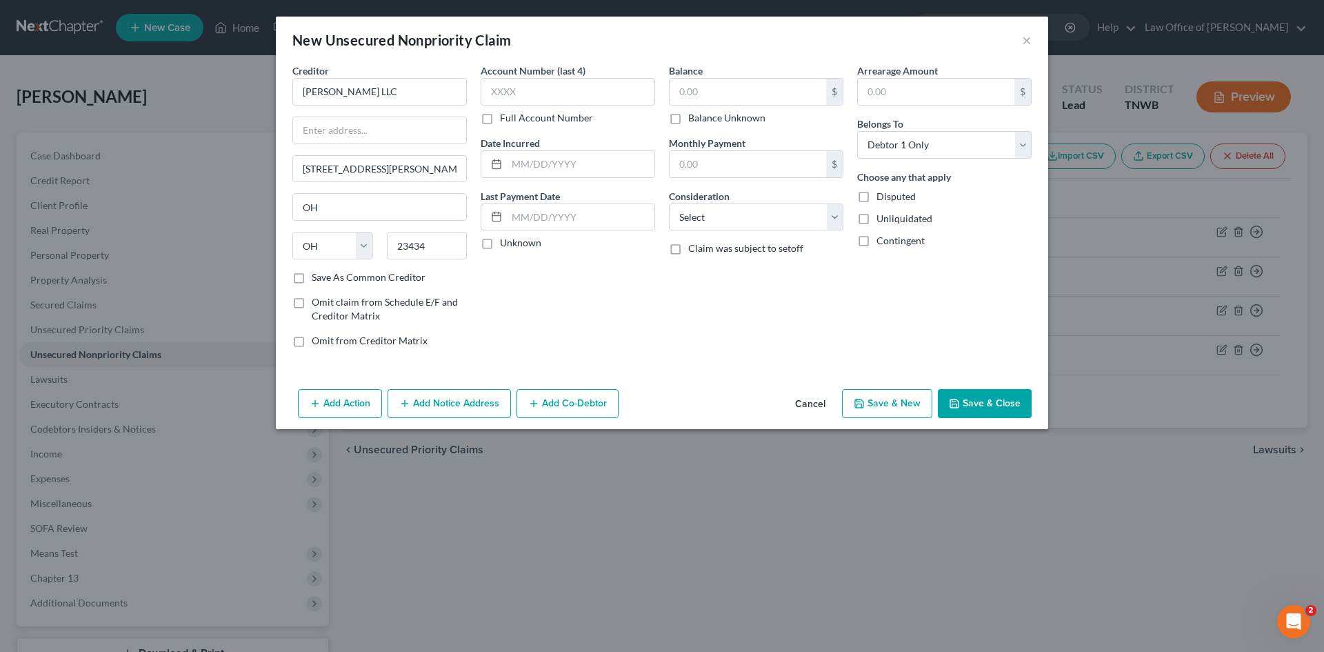
type input "Suffolk"
select select "48"
click at [377, 130] on input "text" at bounding box center [379, 130] width 173 height 26
type input "Speedy Cash"
click at [779, 89] on input "text" at bounding box center [747, 92] width 157 height 26
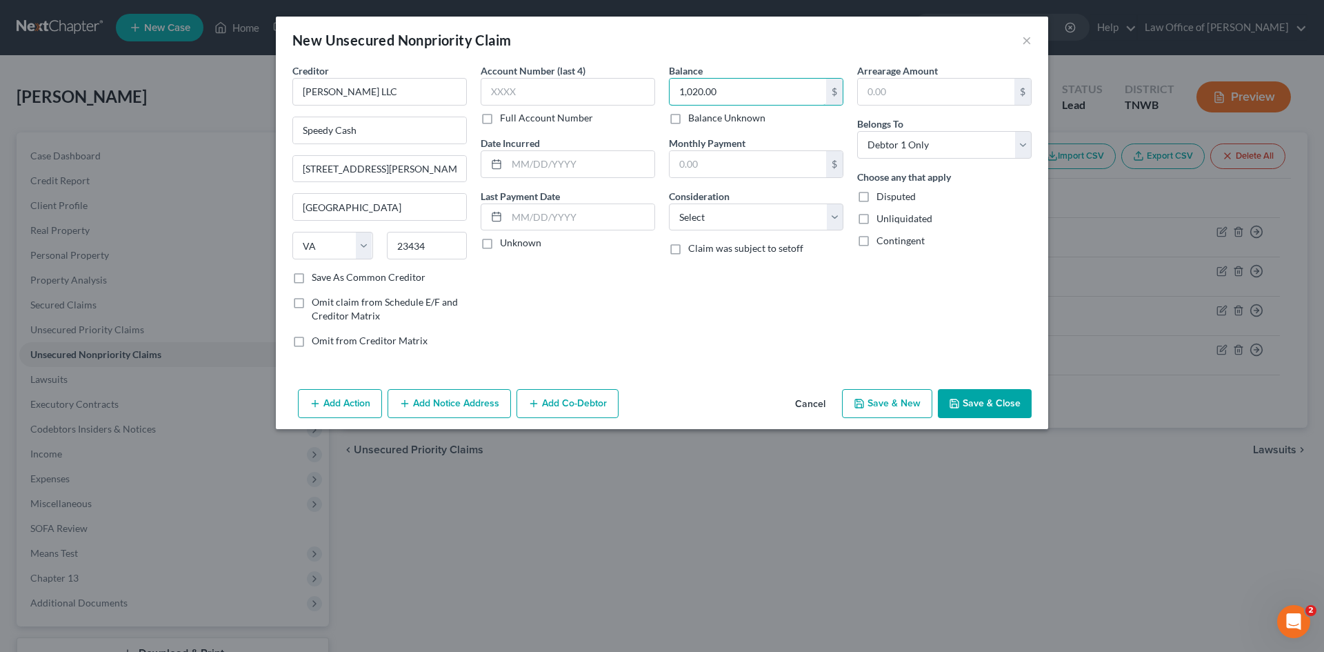
type input "1,020.00"
click at [994, 412] on button "Save & Close" at bounding box center [985, 403] width 94 height 29
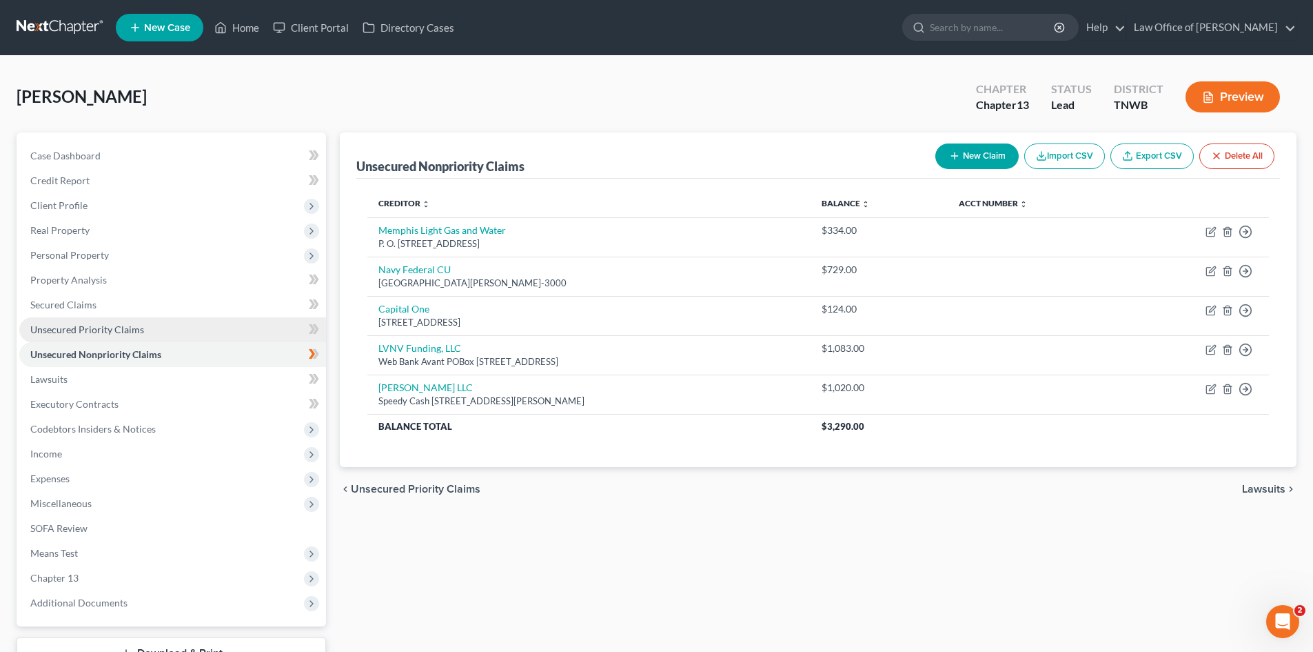
click at [181, 334] on link "Unsecured Priority Claims" at bounding box center [172, 329] width 307 height 25
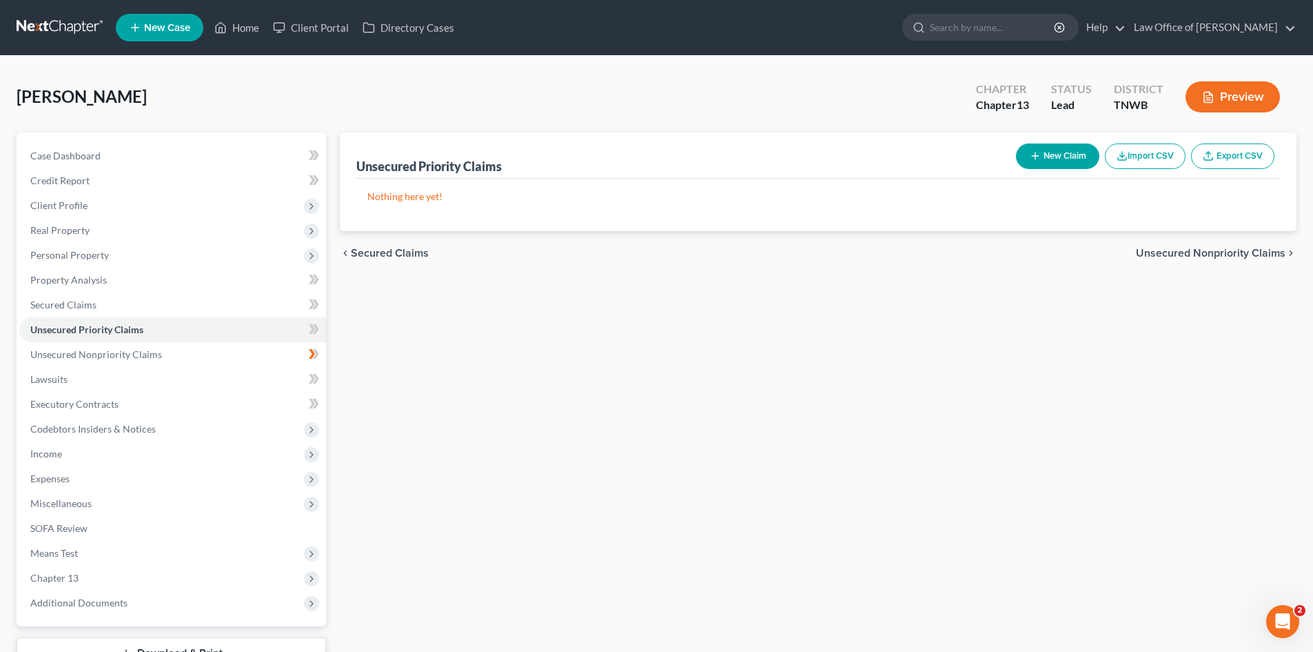
click at [1065, 152] on button "New Claim" at bounding box center [1057, 156] width 83 height 26
select select "0"
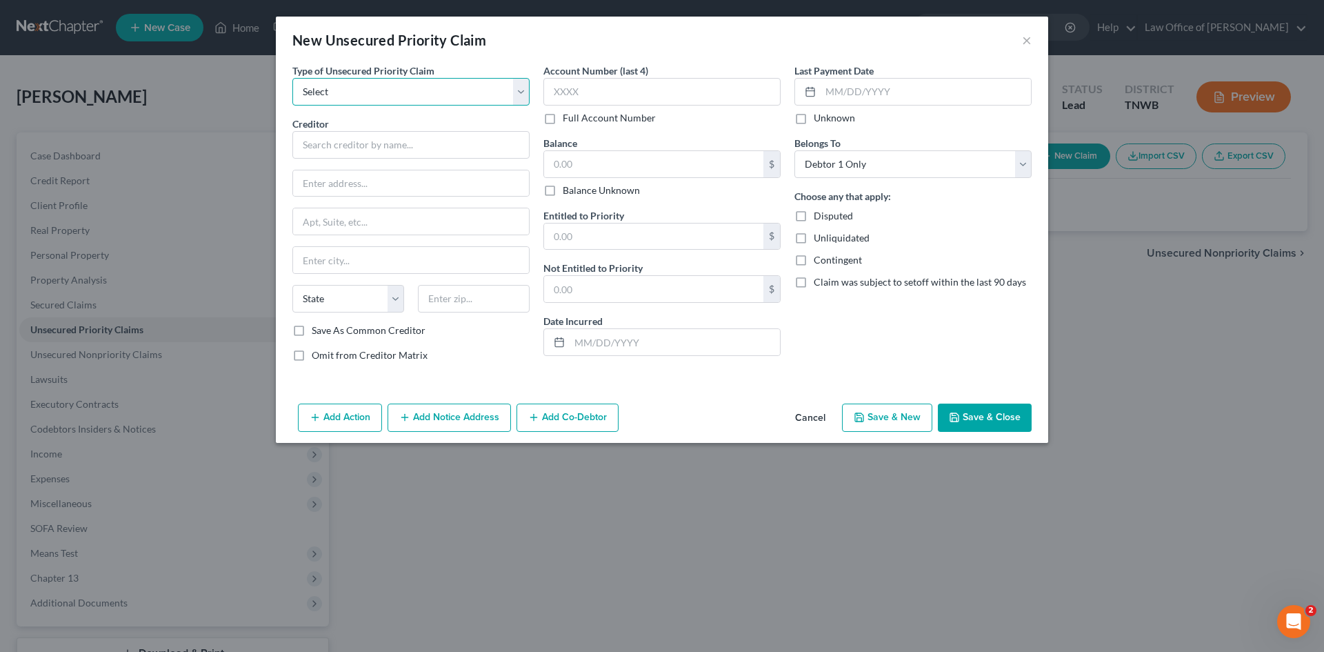
click at [401, 95] on select "Select Taxes & Other Government Units Domestic Support Obligations Extensions o…" at bounding box center [410, 92] width 237 height 28
click at [1025, 39] on button "×" at bounding box center [1027, 40] width 10 height 17
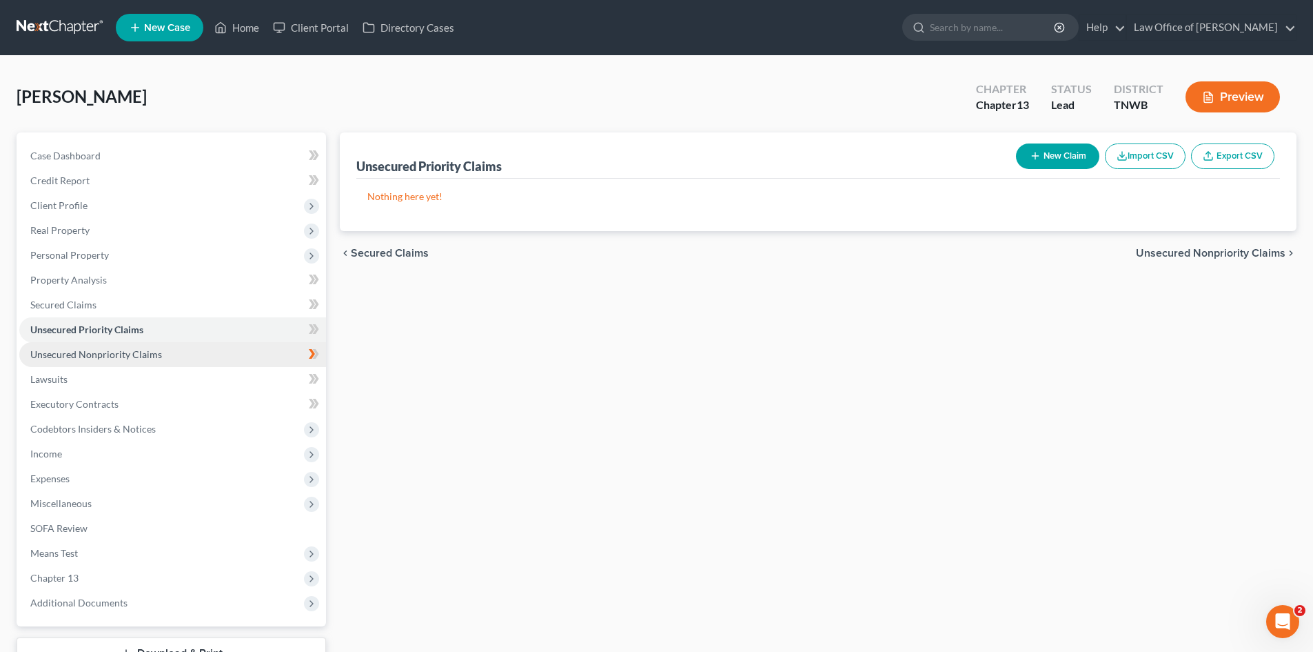
click at [123, 355] on span "Unsecured Nonpriority Claims" at bounding box center [96, 354] width 132 height 12
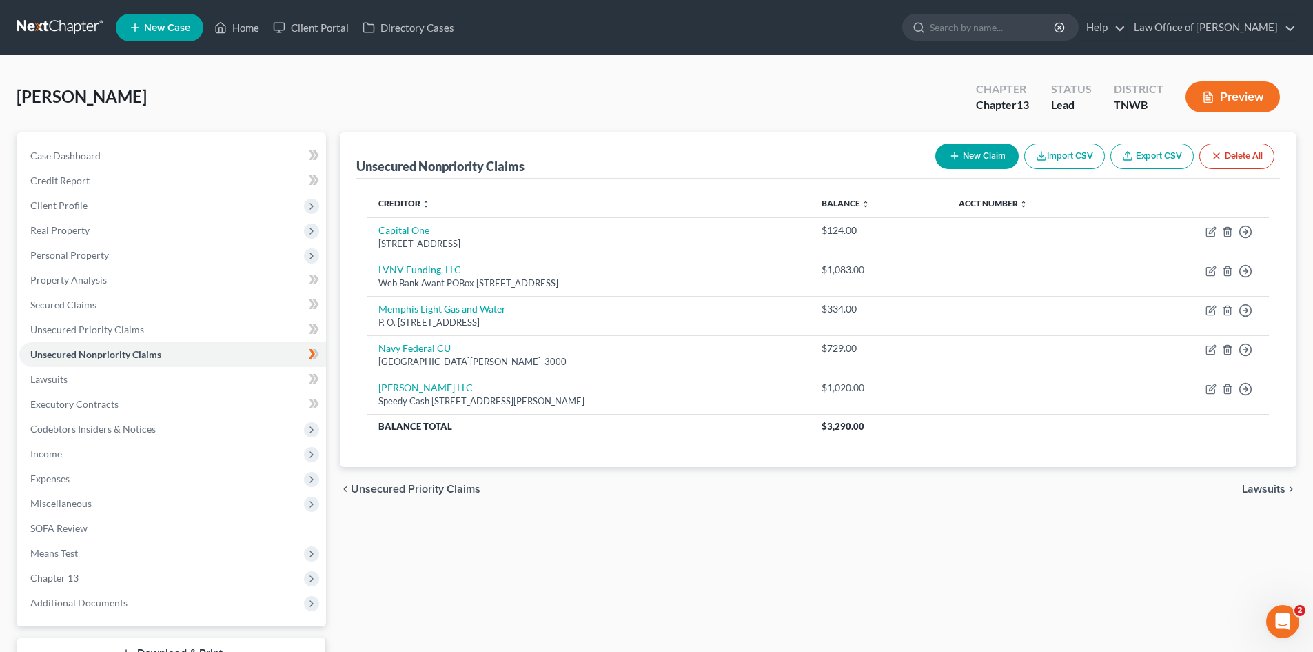
click at [953, 150] on button "New Claim" at bounding box center [977, 156] width 83 height 26
select select "0"
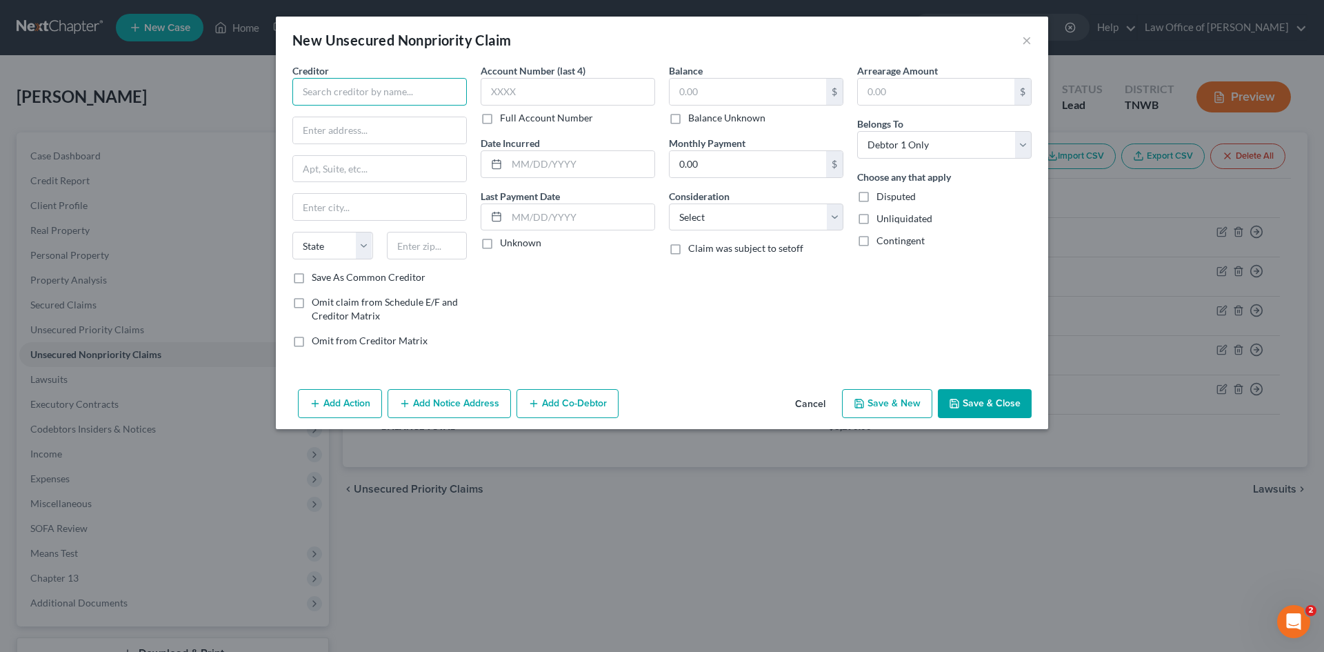
click at [368, 99] on input "text" at bounding box center [379, 92] width 174 height 28
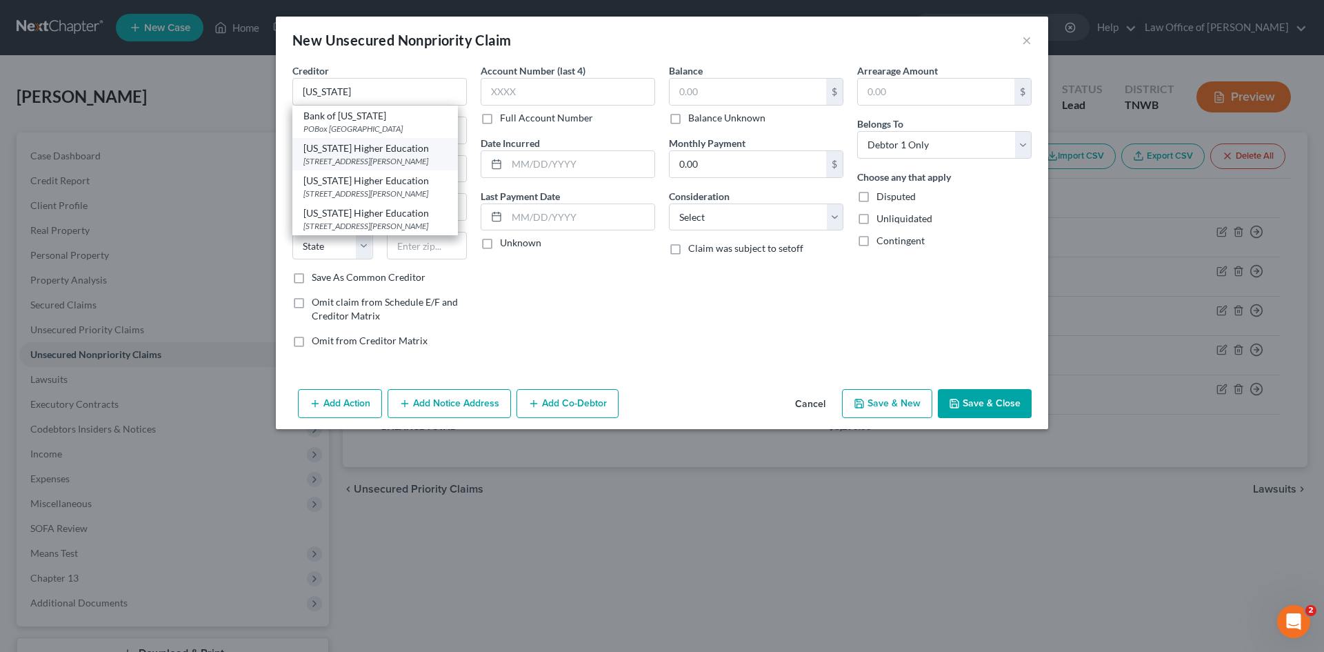
click at [371, 157] on div "[STREET_ADDRESS][PERSON_NAME]" at bounding box center [374, 161] width 143 height 12
type input "[US_STATE] Higher Education"
type input "PO Box 4600"
type input "Wilkes Barre"
select select "39"
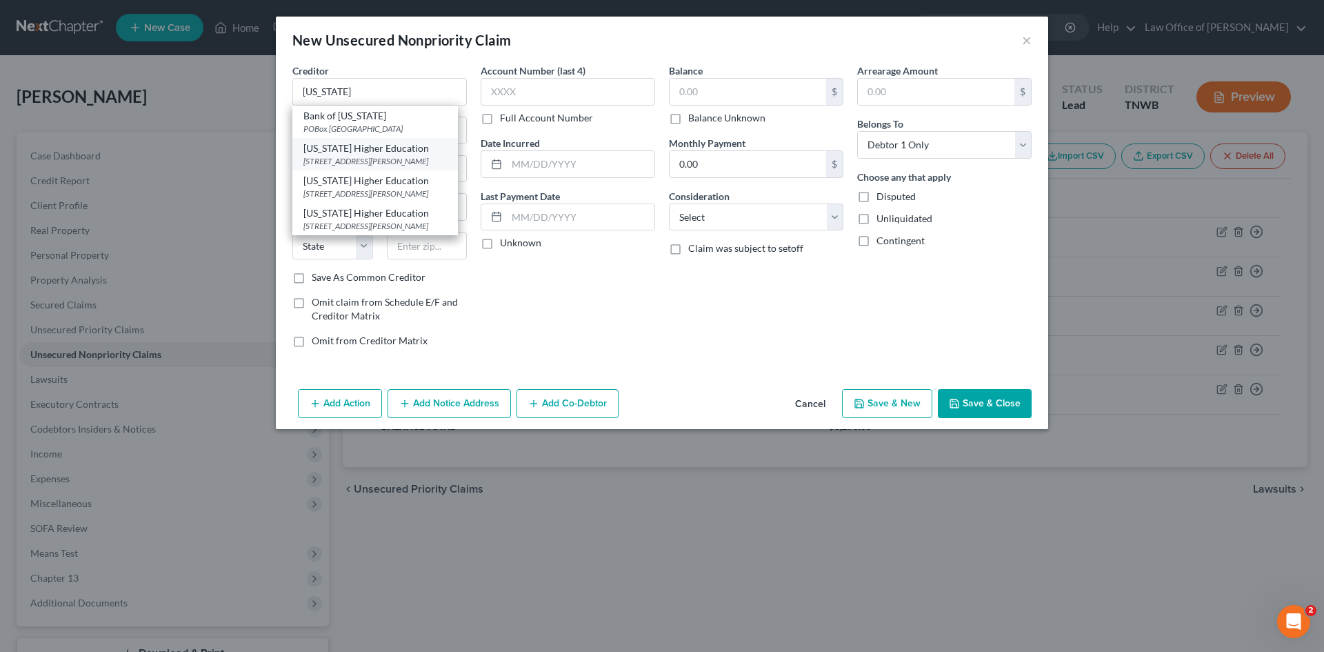
type input "18773-0000"
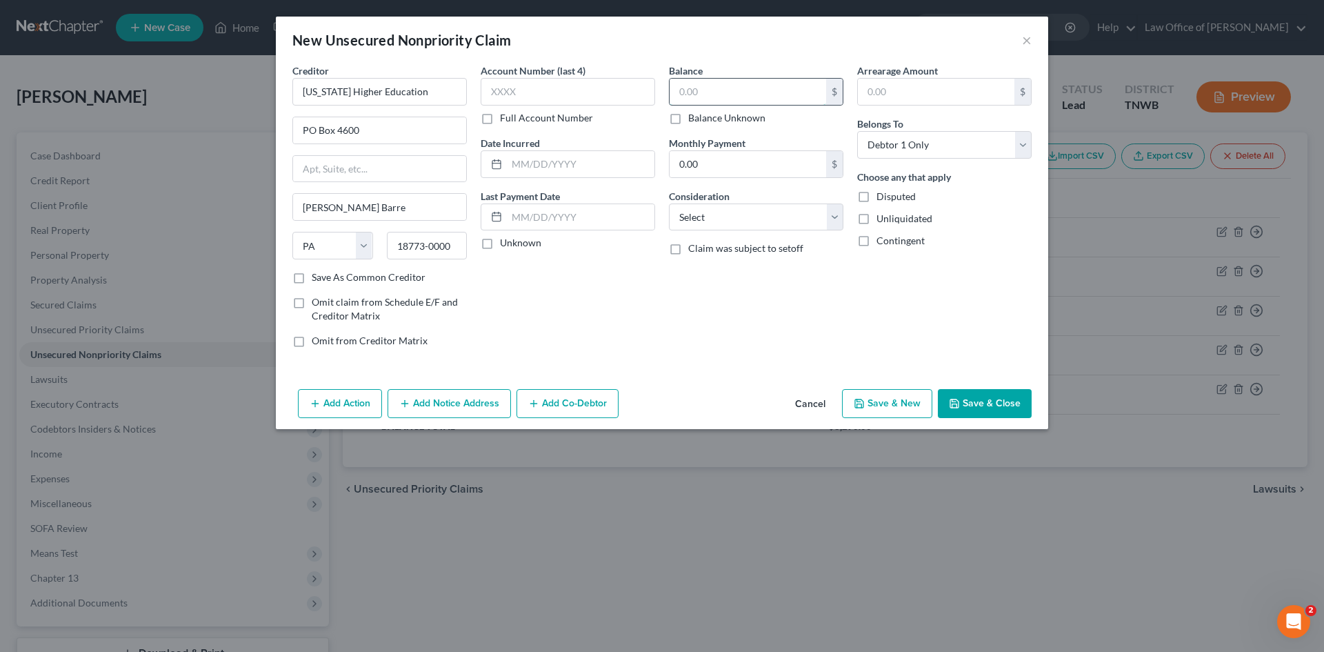
click at [703, 86] on input "text" at bounding box center [747, 92] width 157 height 26
type input "17,755.00"
click at [990, 407] on button "Save & Close" at bounding box center [985, 403] width 94 height 29
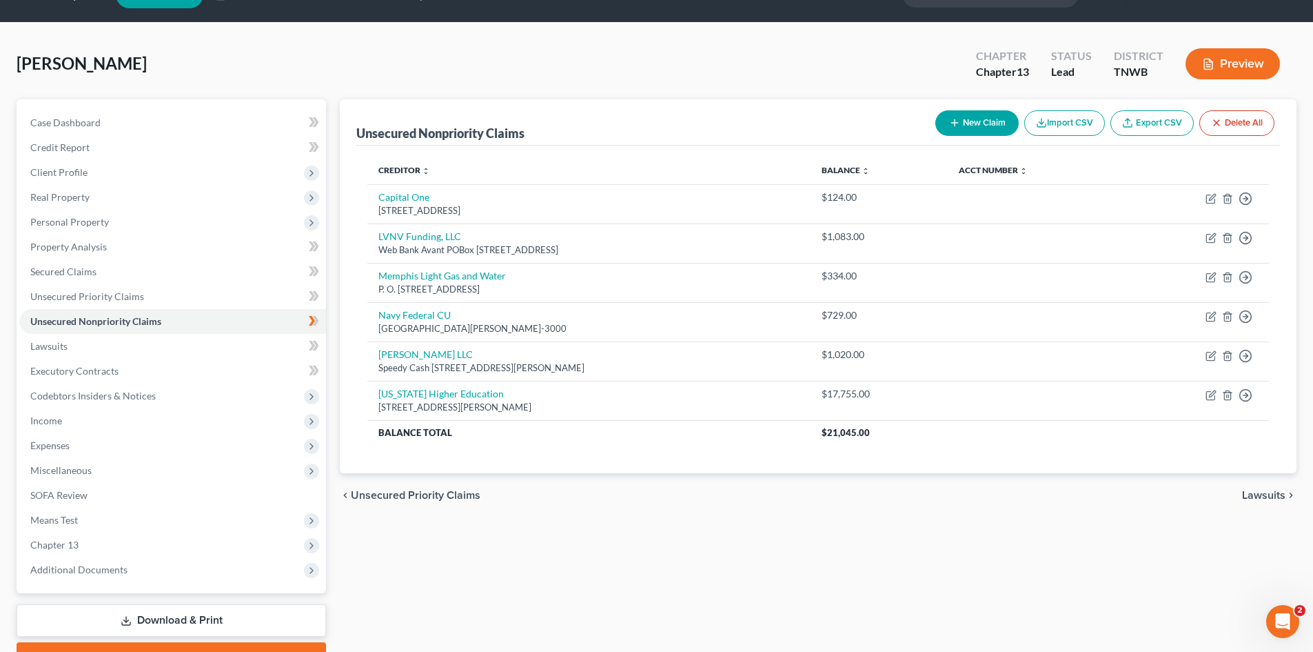
scroll to position [55, 0]
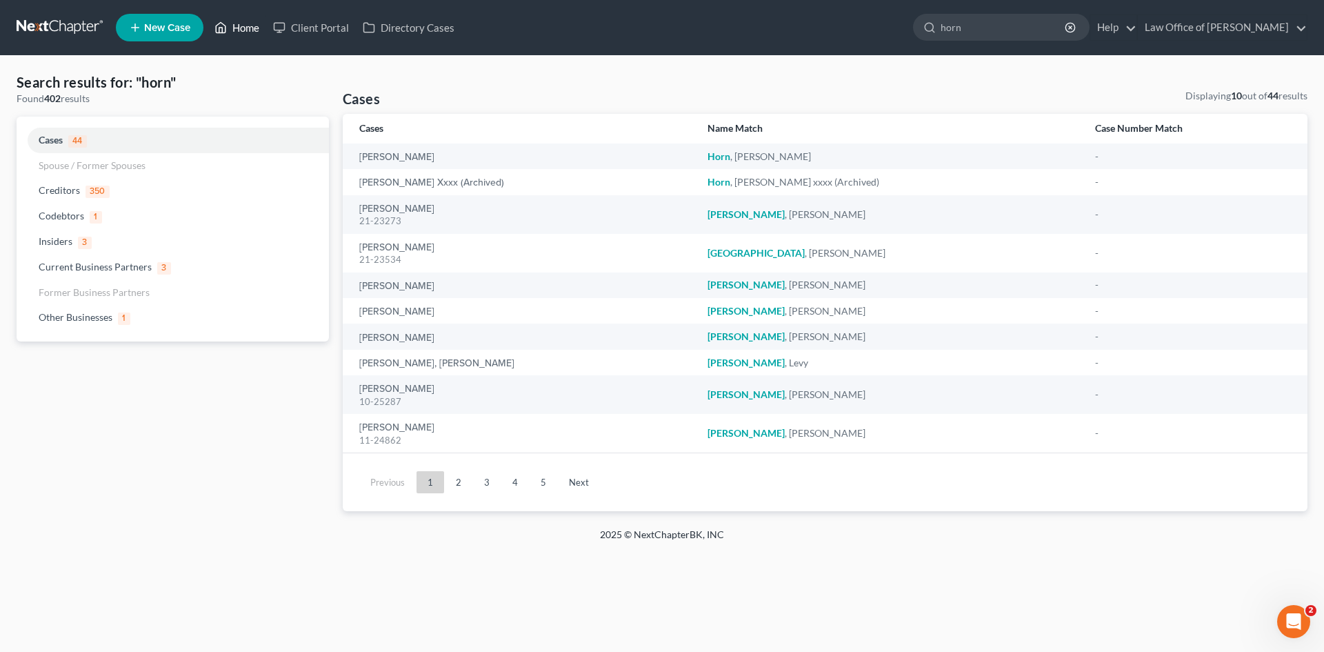
click at [235, 29] on link "Home" at bounding box center [237, 27] width 59 height 25
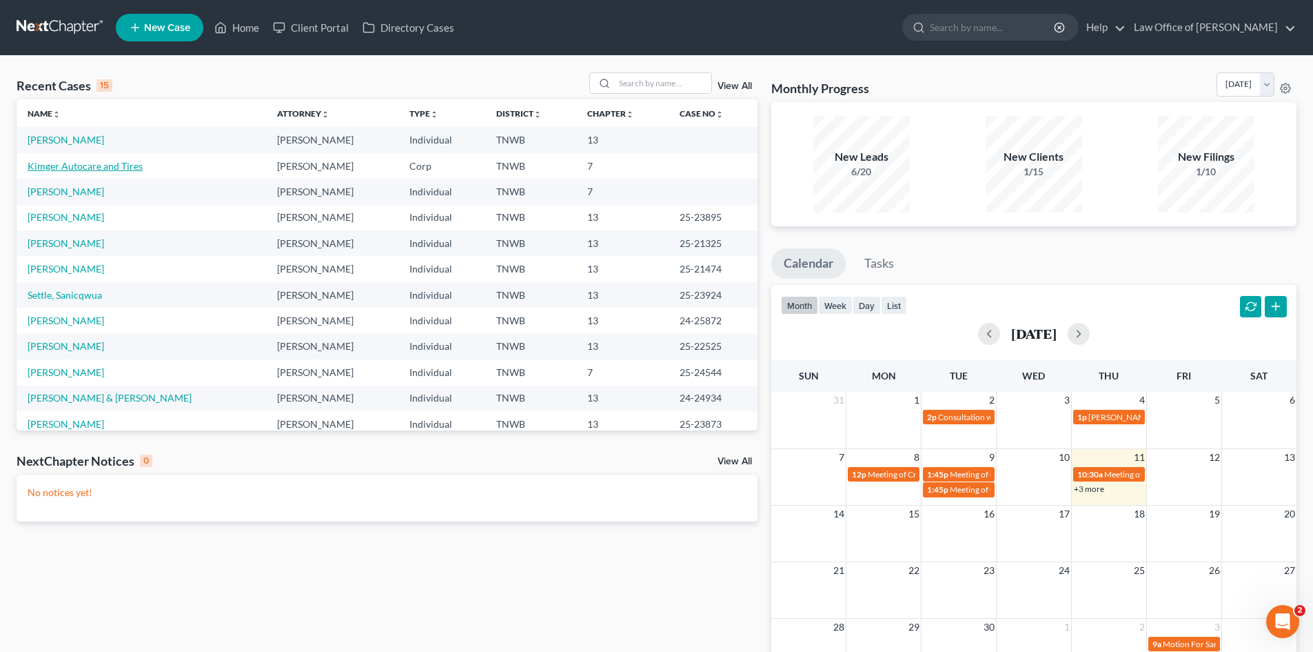
click at [80, 167] on link "Kimger Autocare and Tires" at bounding box center [85, 166] width 115 height 12
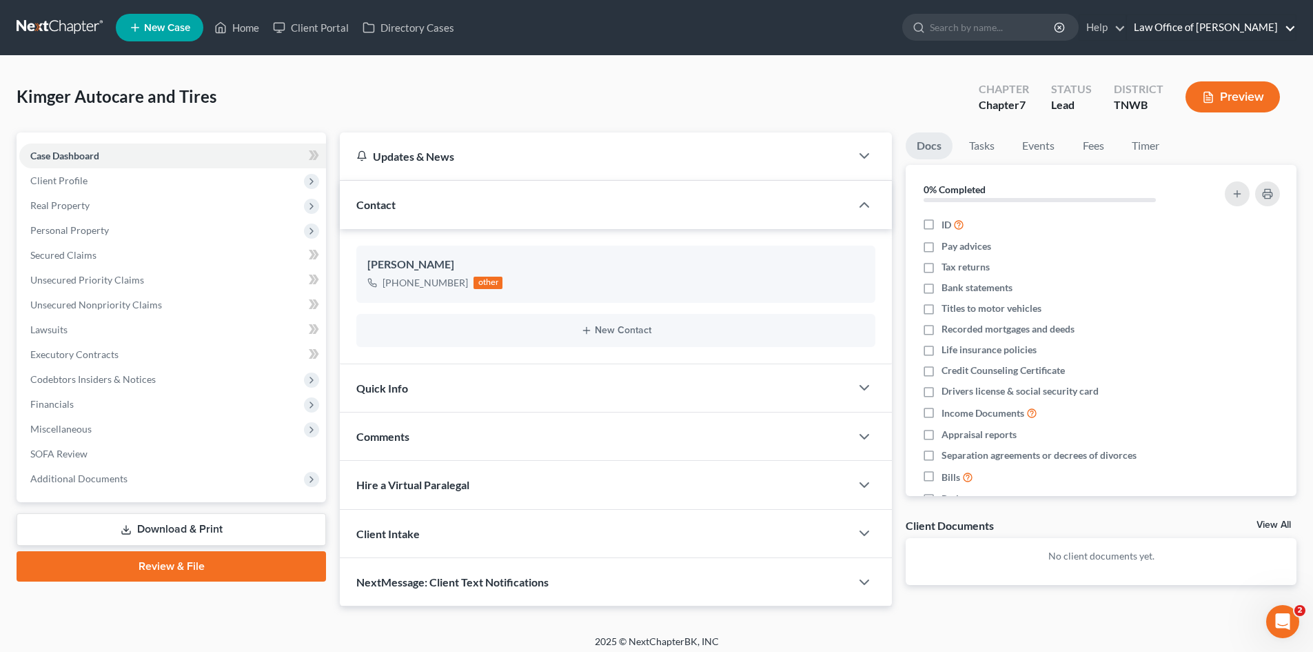
click at [1286, 32] on link "Law Office of [PERSON_NAME]" at bounding box center [1211, 27] width 169 height 25
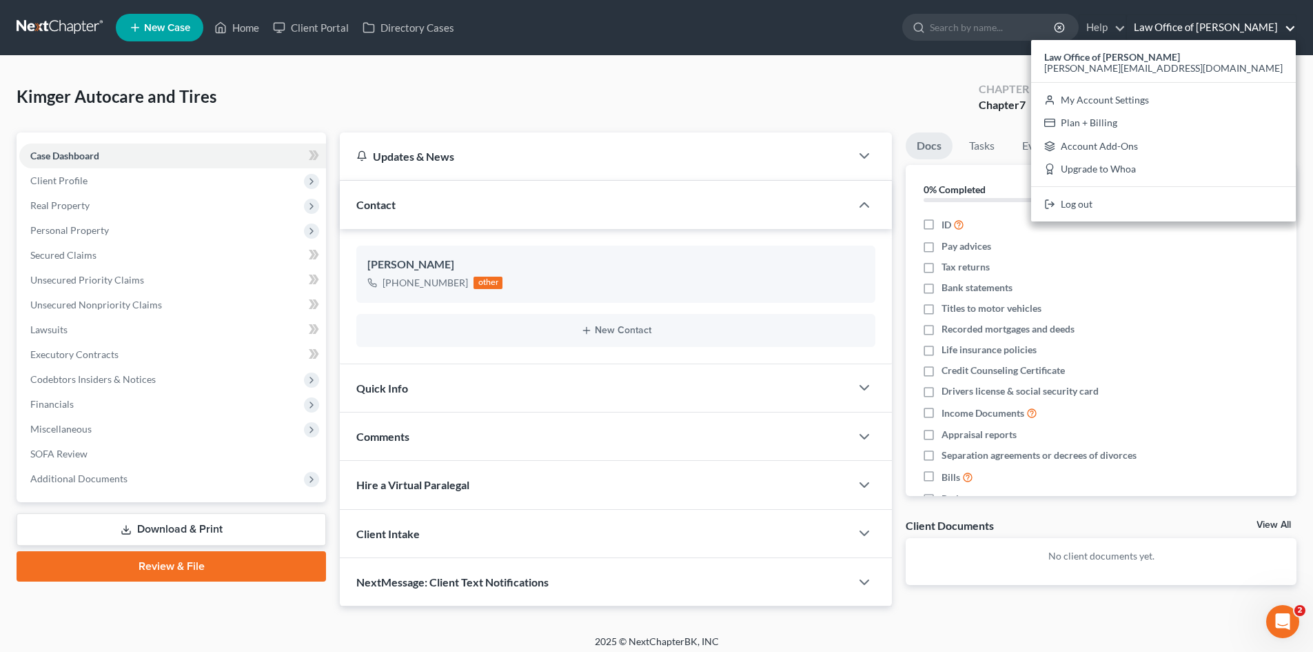
click at [820, 102] on div "Kimger Autocare and Tires Upgraded Chapter Chapter 7 Status Lead District TNWB …" at bounding box center [657, 102] width 1280 height 60
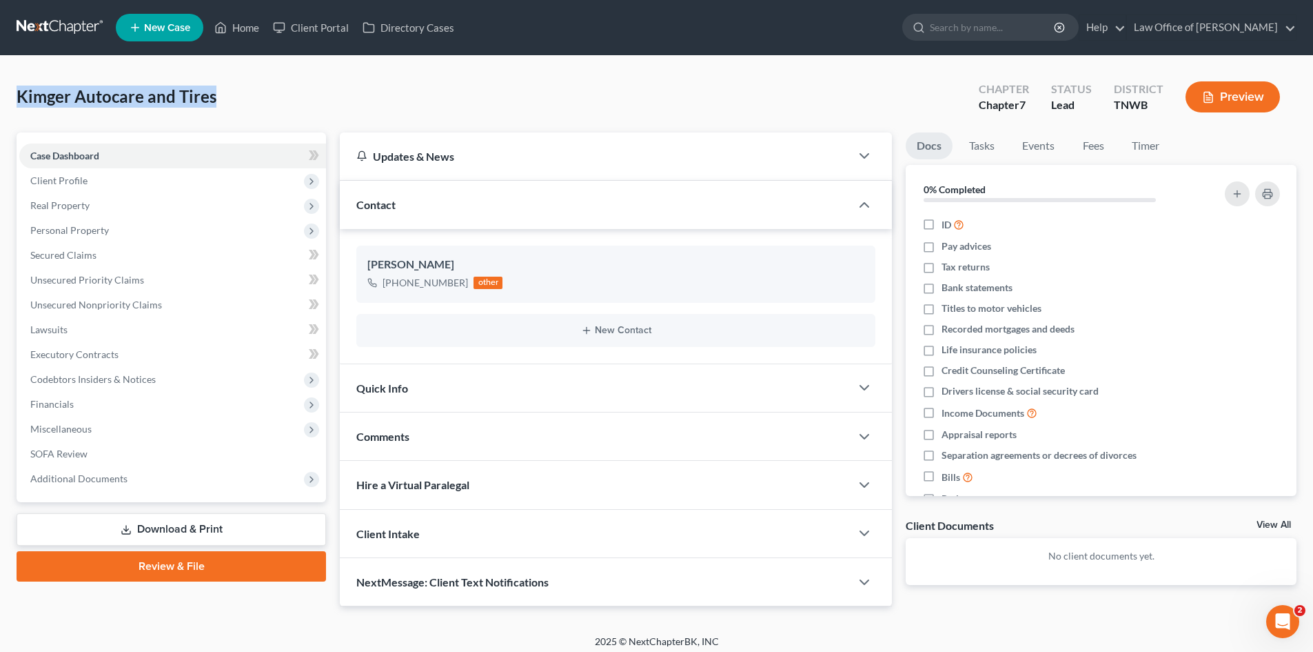
drag, startPoint x: 171, startPoint y: 99, endPoint x: 21, endPoint y: 111, distance: 150.1
click at [21, 111] on div "Kimger Autocare and Tires Upgraded Chapter Chapter 7 Status Lead District TNWB …" at bounding box center [657, 102] width 1280 height 60
copy span "Kimger Autocare and Tires"
click at [1279, 28] on link "Law Office of [PERSON_NAME]" at bounding box center [1211, 27] width 169 height 25
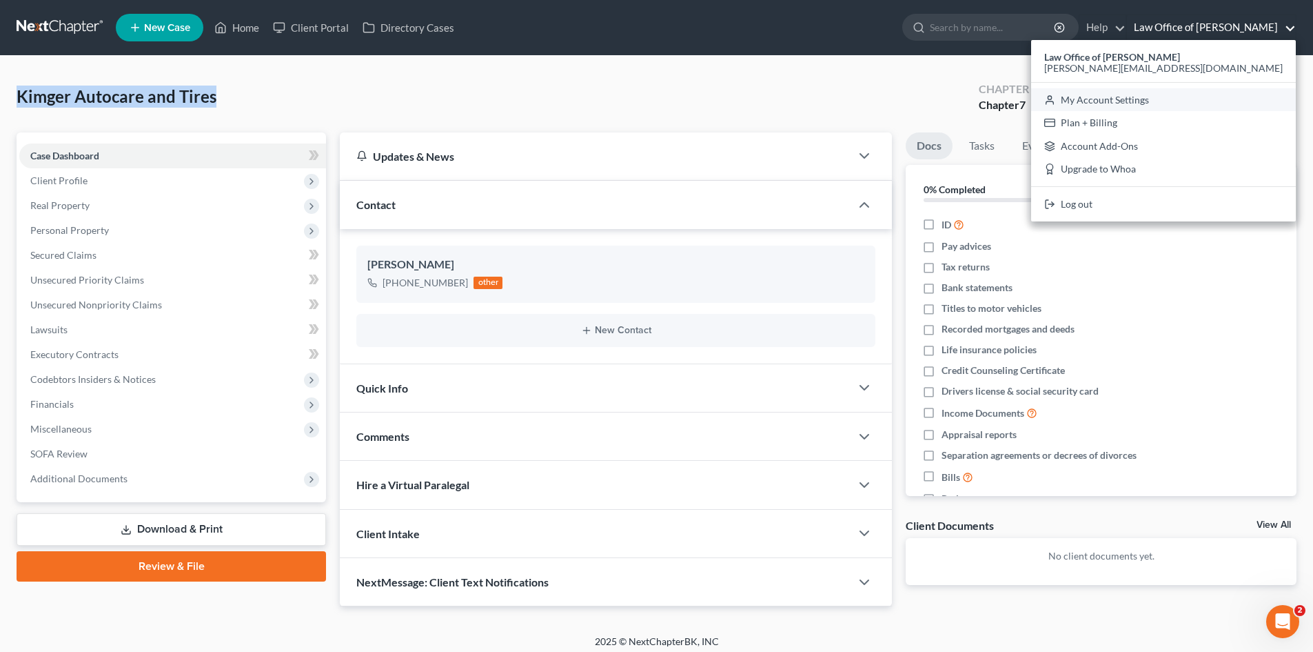
click at [1249, 101] on link "My Account Settings" at bounding box center [1163, 99] width 265 height 23
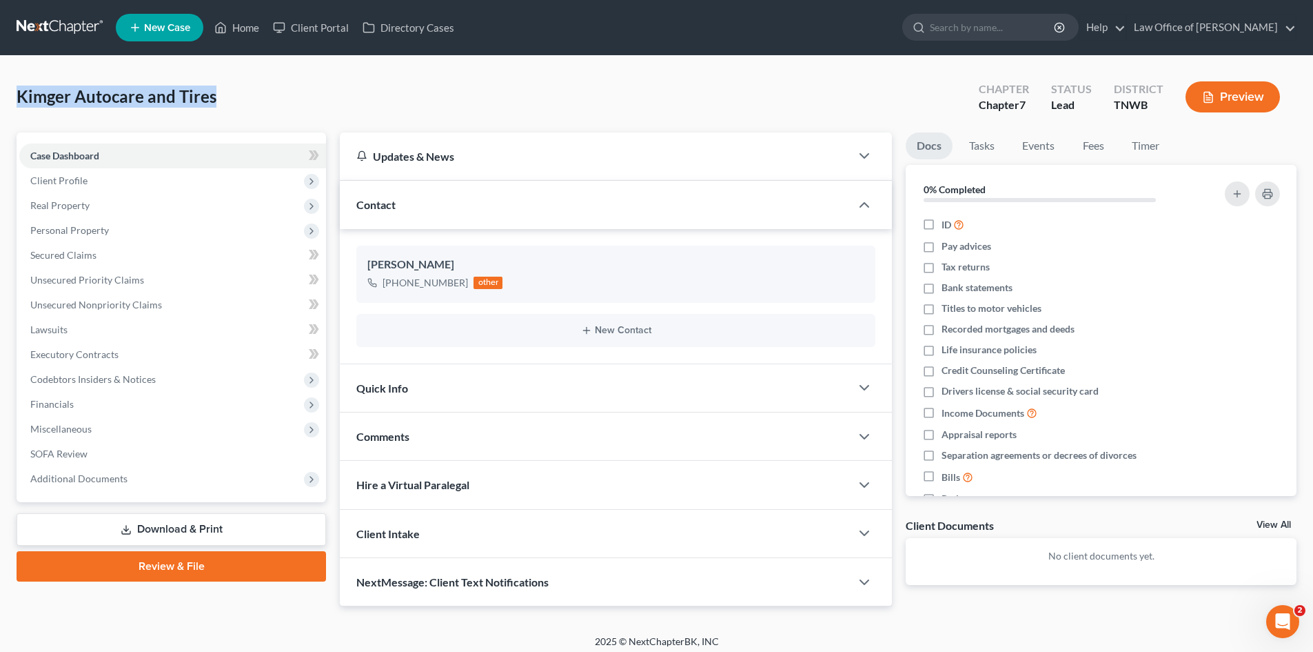
select select "23"
select select "44"
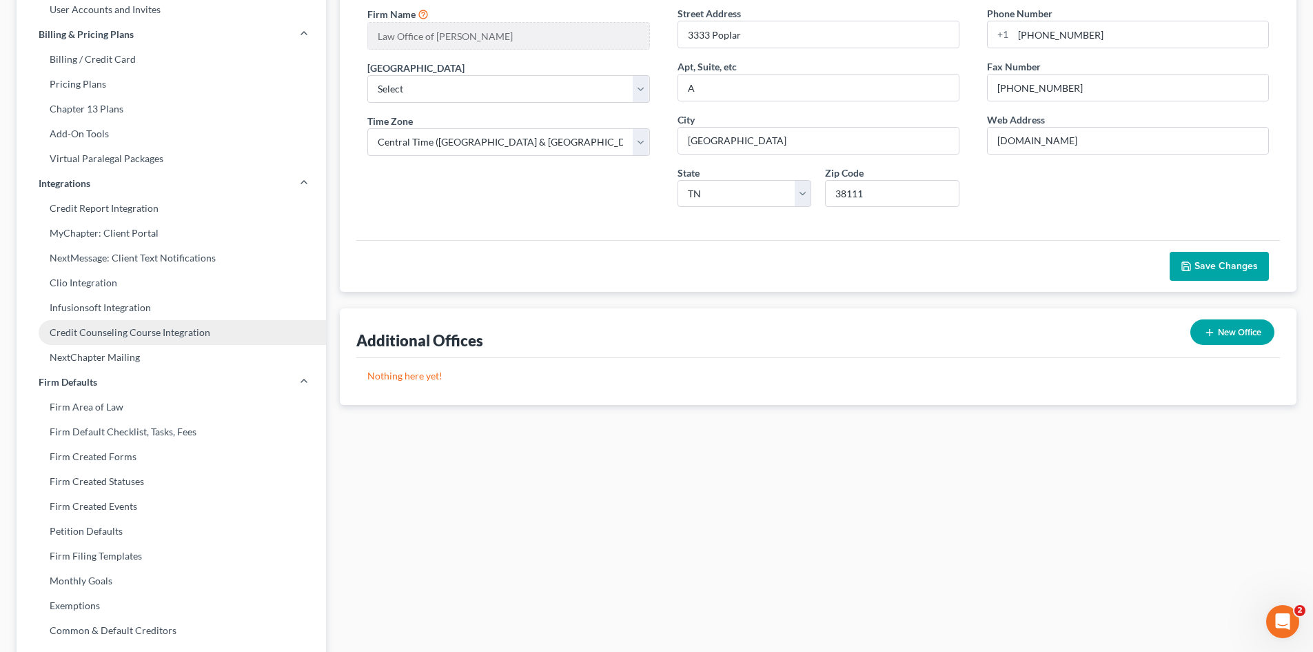
scroll to position [345, 0]
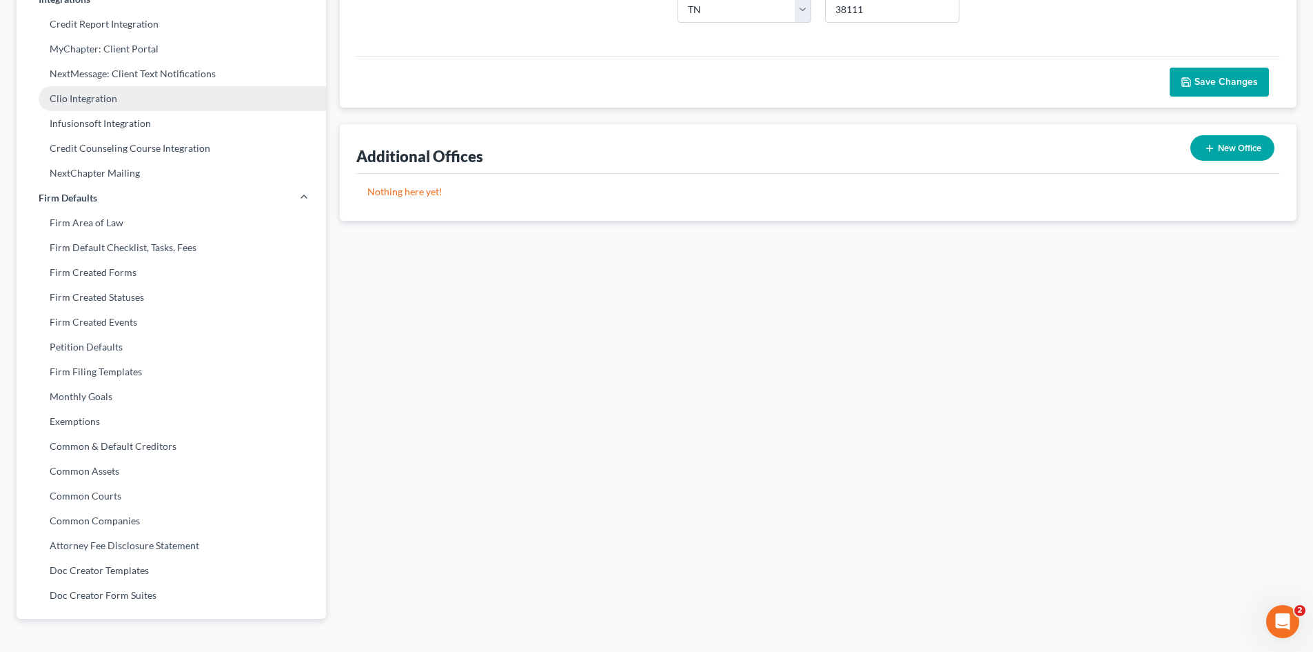
click at [130, 97] on link "Clio Integration" at bounding box center [172, 98] width 310 height 25
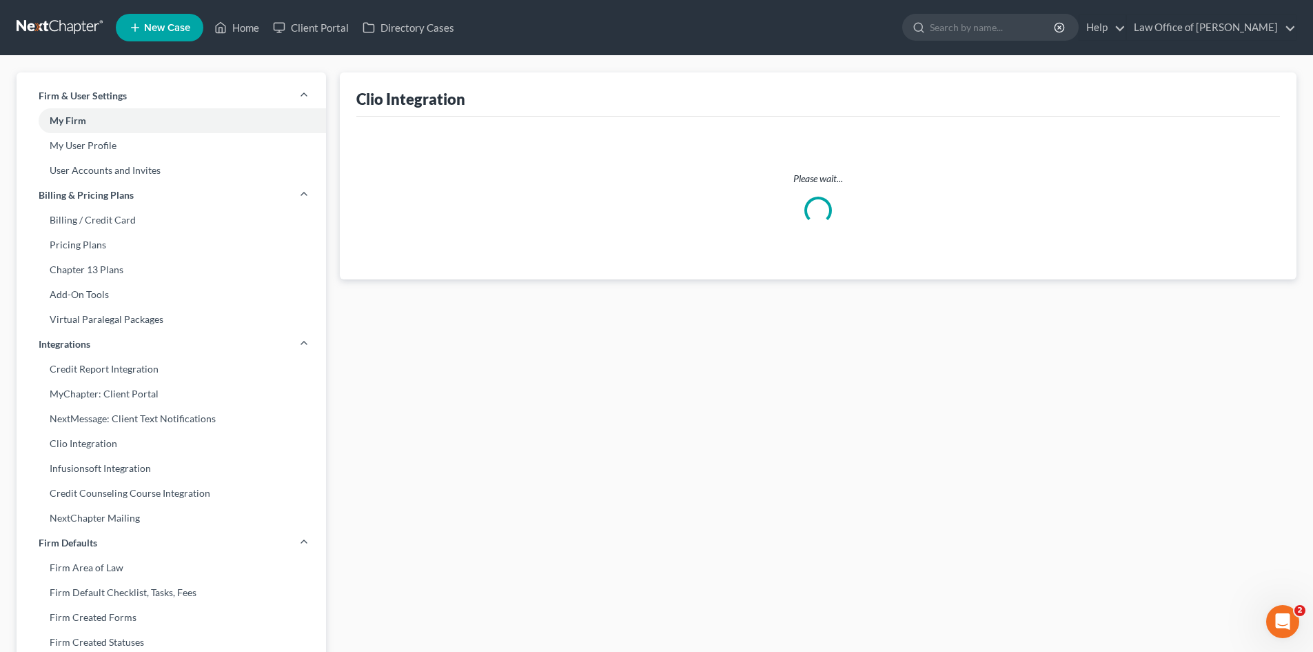
select select "0"
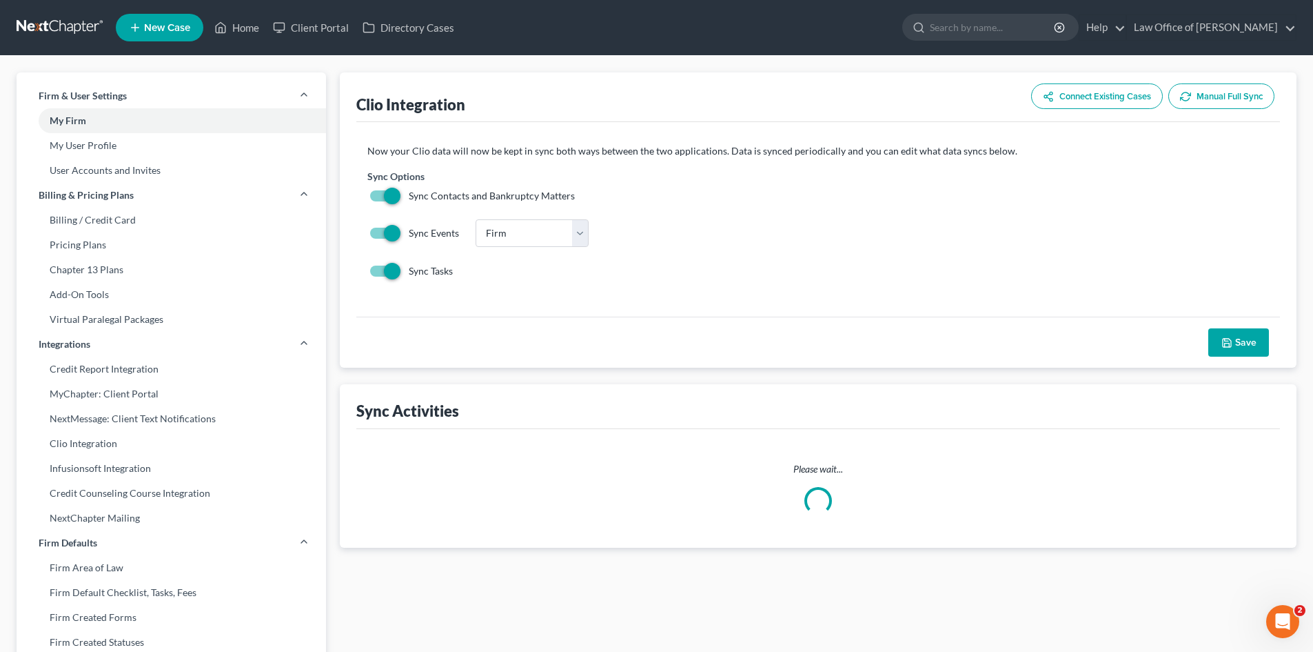
click at [1127, 97] on button "Connect Existing Cases" at bounding box center [1097, 96] width 132 height 26
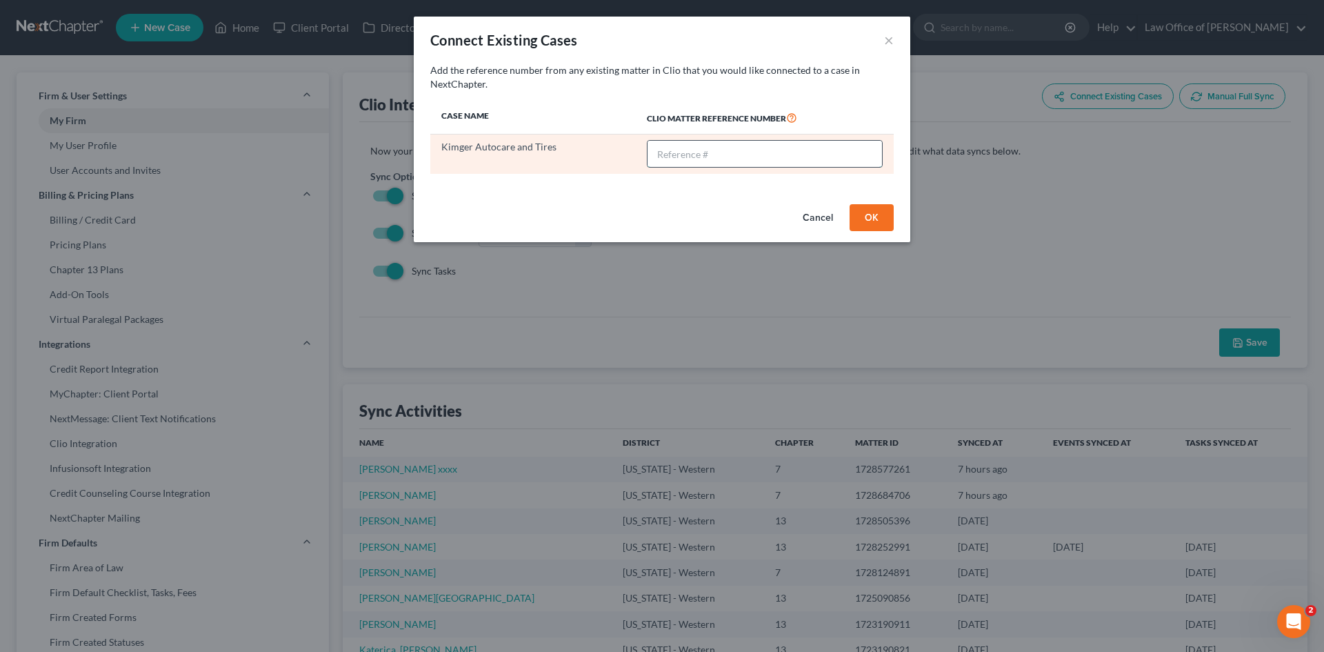
click at [669, 153] on input "text" at bounding box center [764, 154] width 234 height 26
paste input "02846-KIMGER"
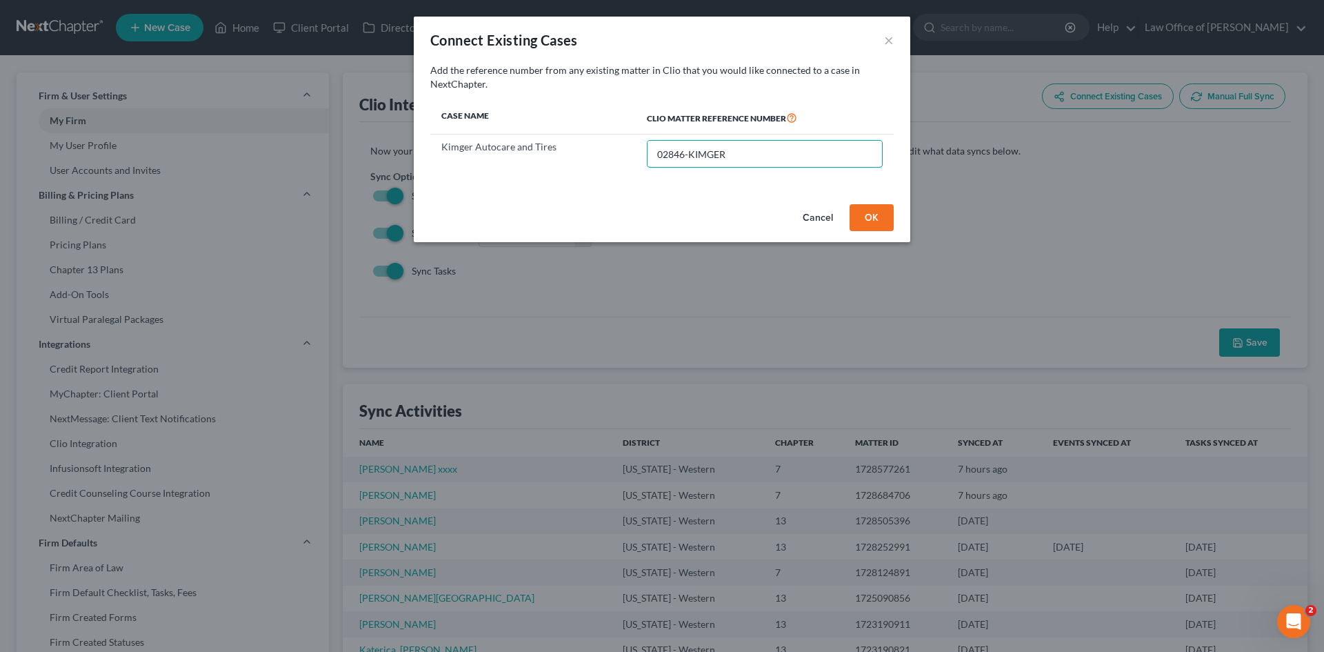
type input "02846-KIMGER"
click at [864, 213] on button "OK" at bounding box center [871, 218] width 44 height 28
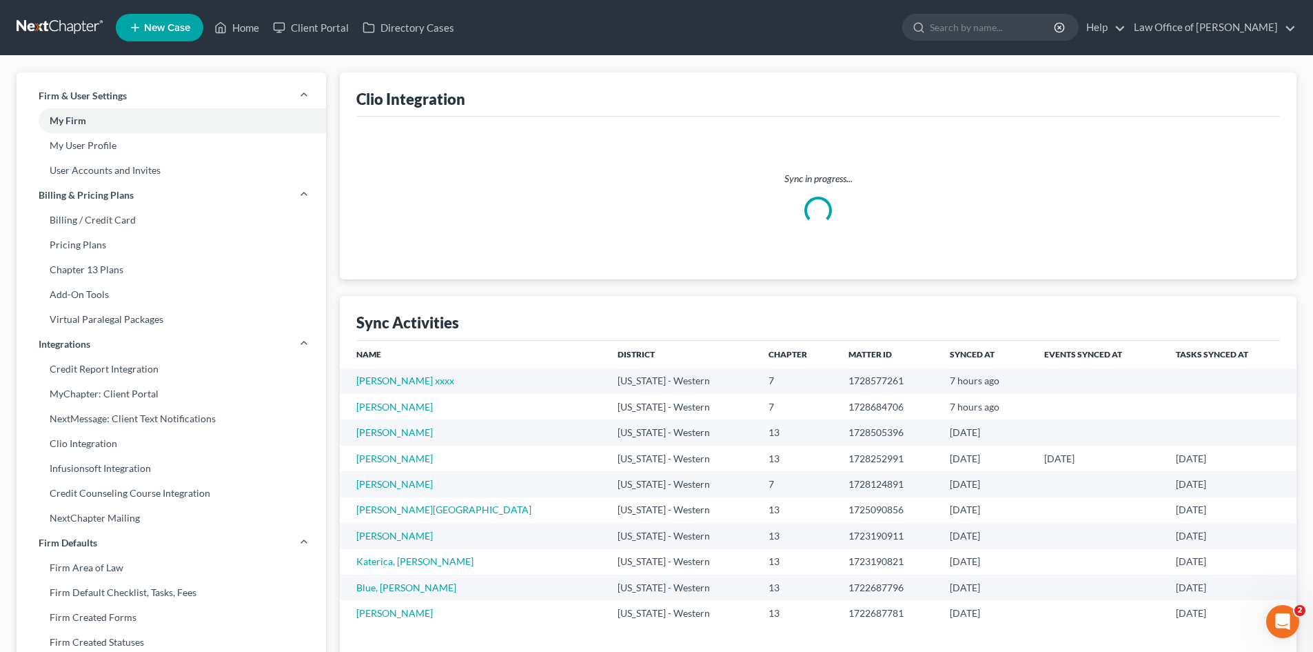
select select "0"
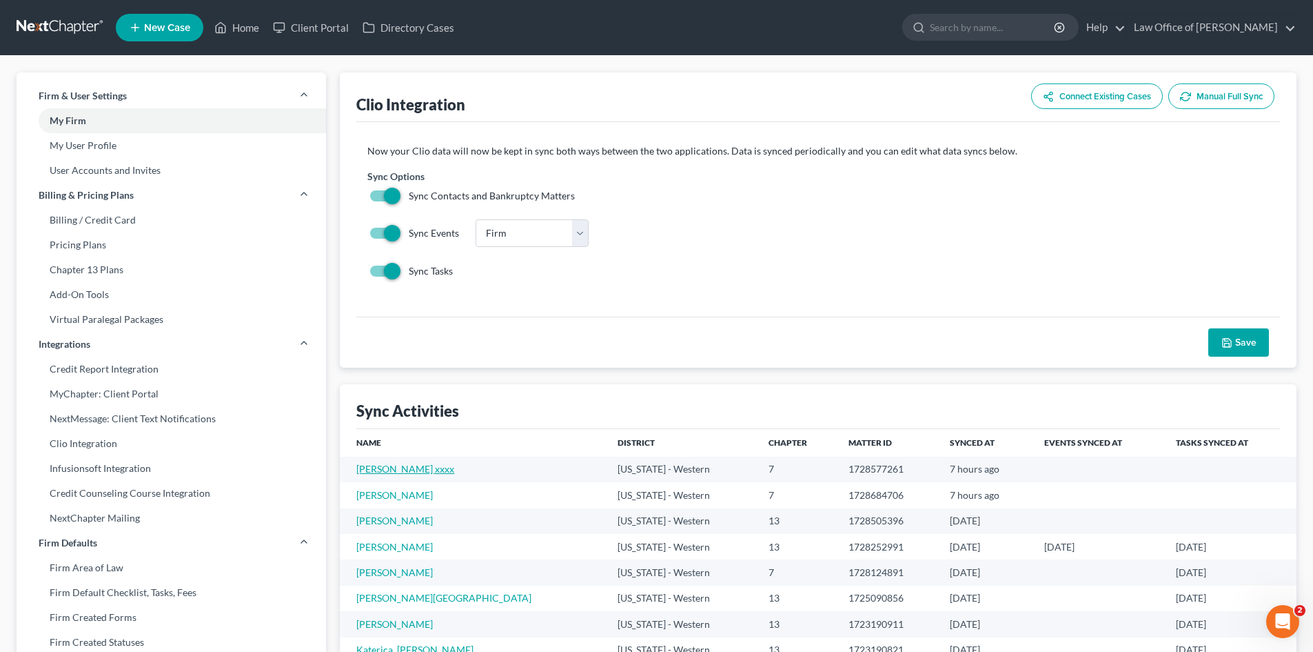
click at [412, 470] on link "Horn, Alisha xxxx" at bounding box center [405, 469] width 98 height 12
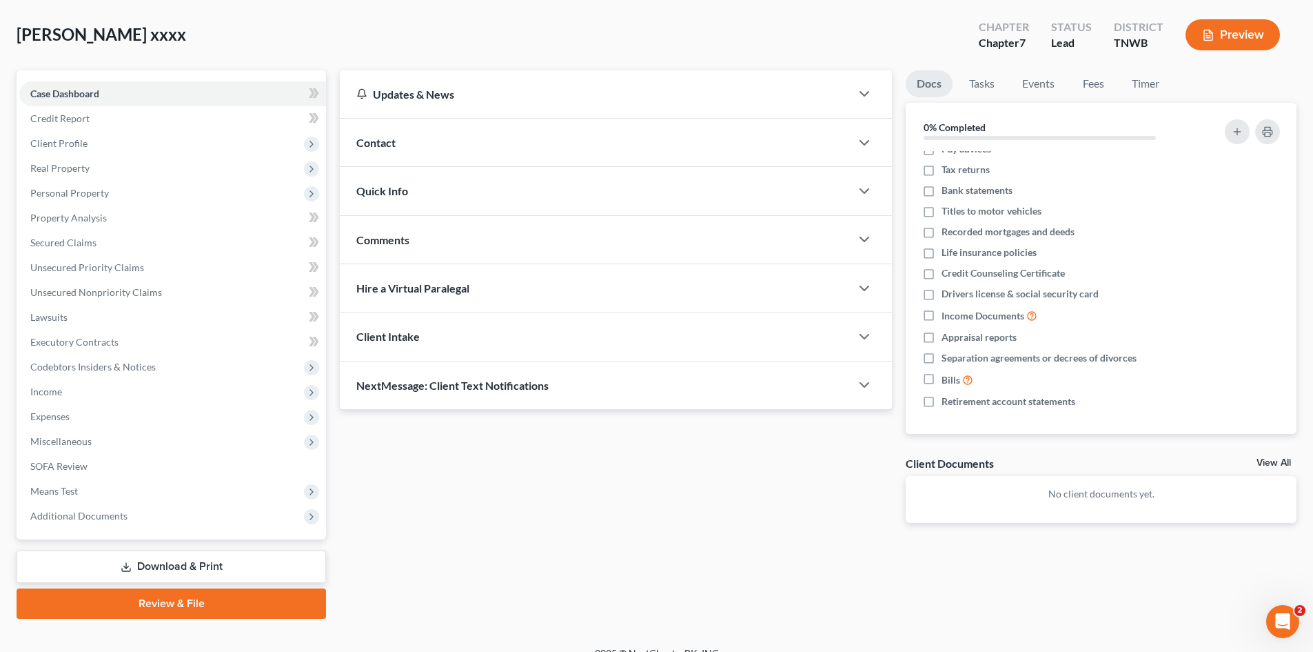
scroll to position [81, 0]
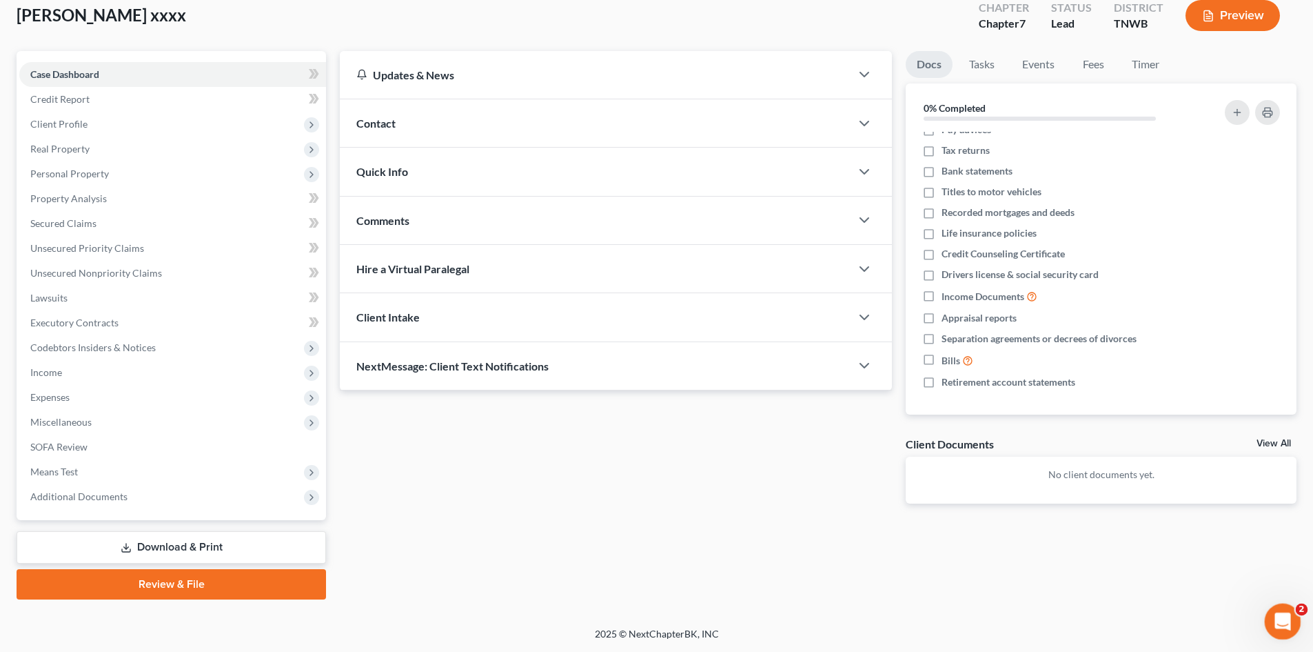
click at [1282, 615] on icon "Open Intercom Messenger" at bounding box center [1281, 619] width 10 height 11
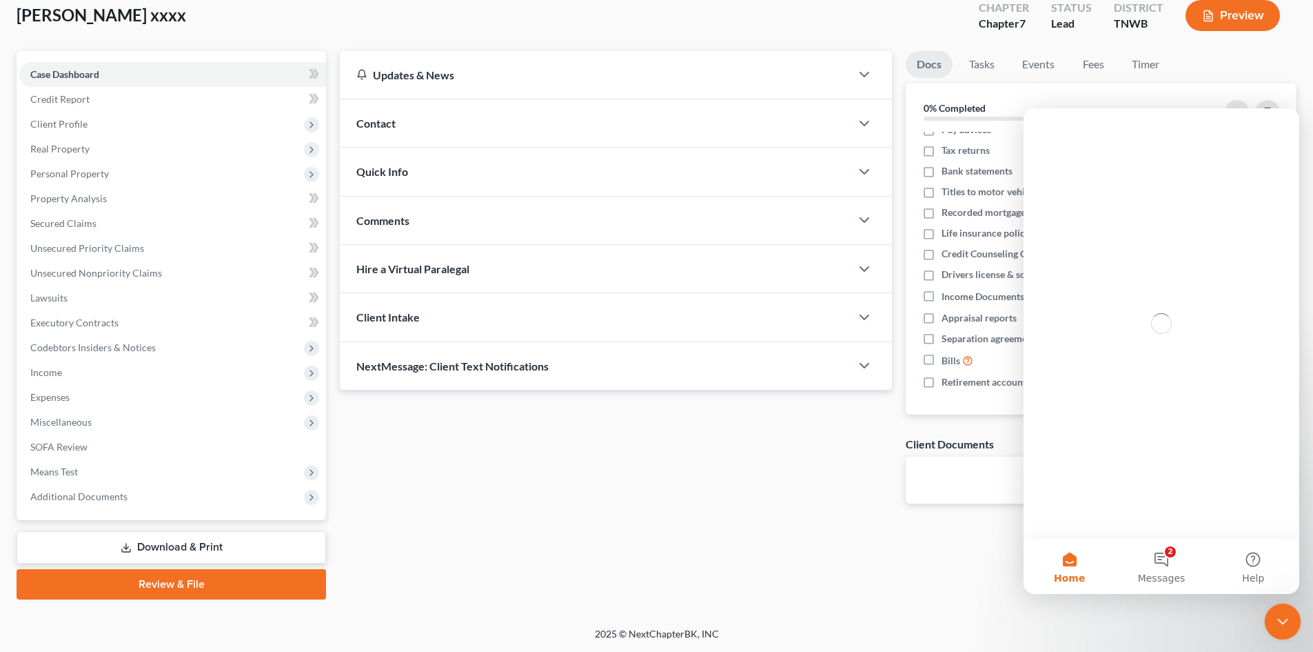
scroll to position [0, 0]
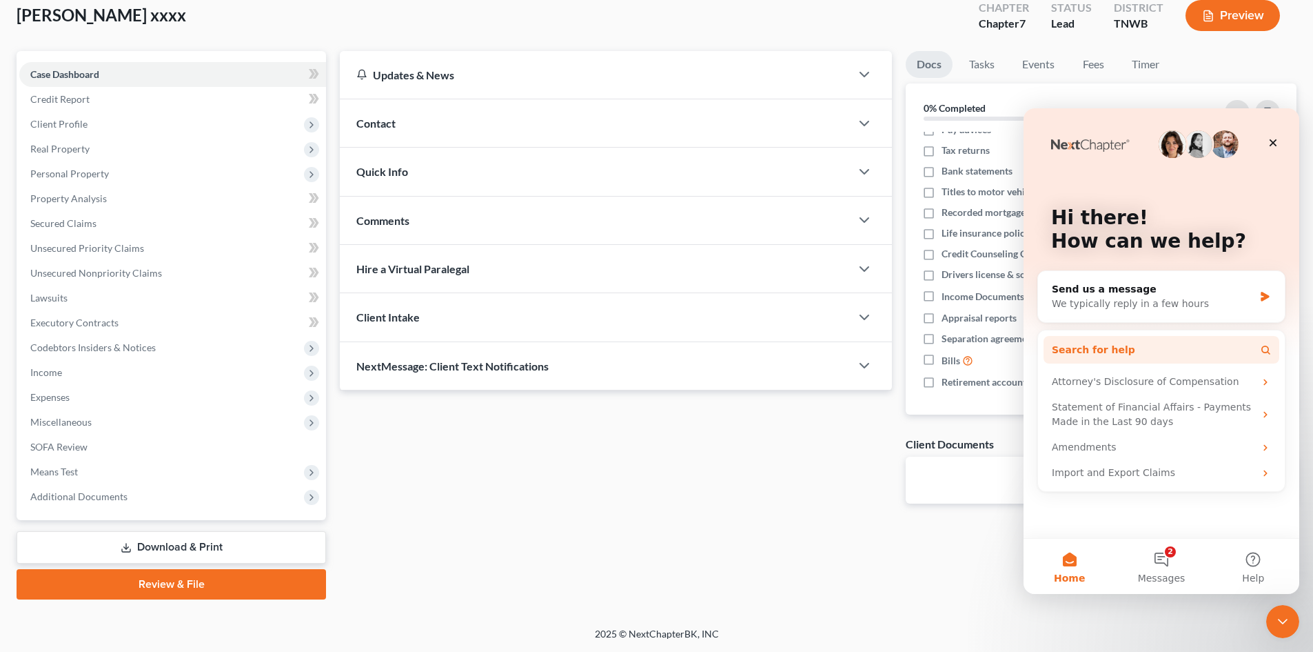
click at [1118, 350] on button "Search for help" at bounding box center [1162, 350] width 236 height 28
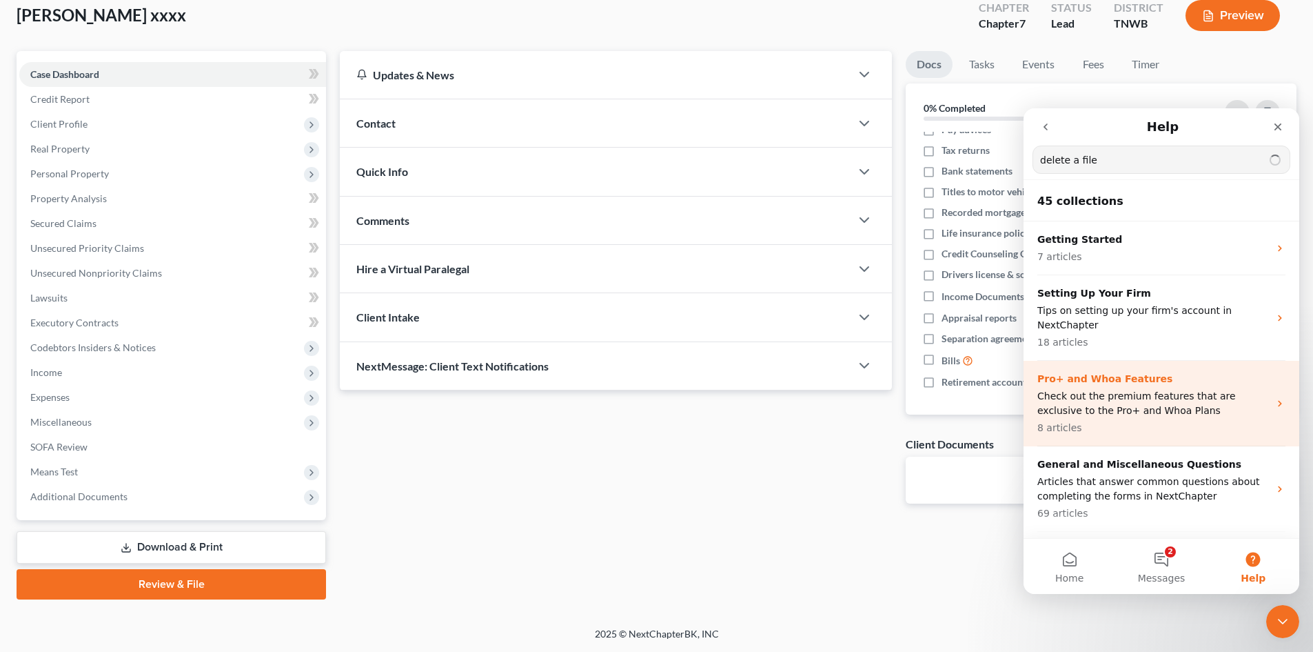
type input "delete a file"
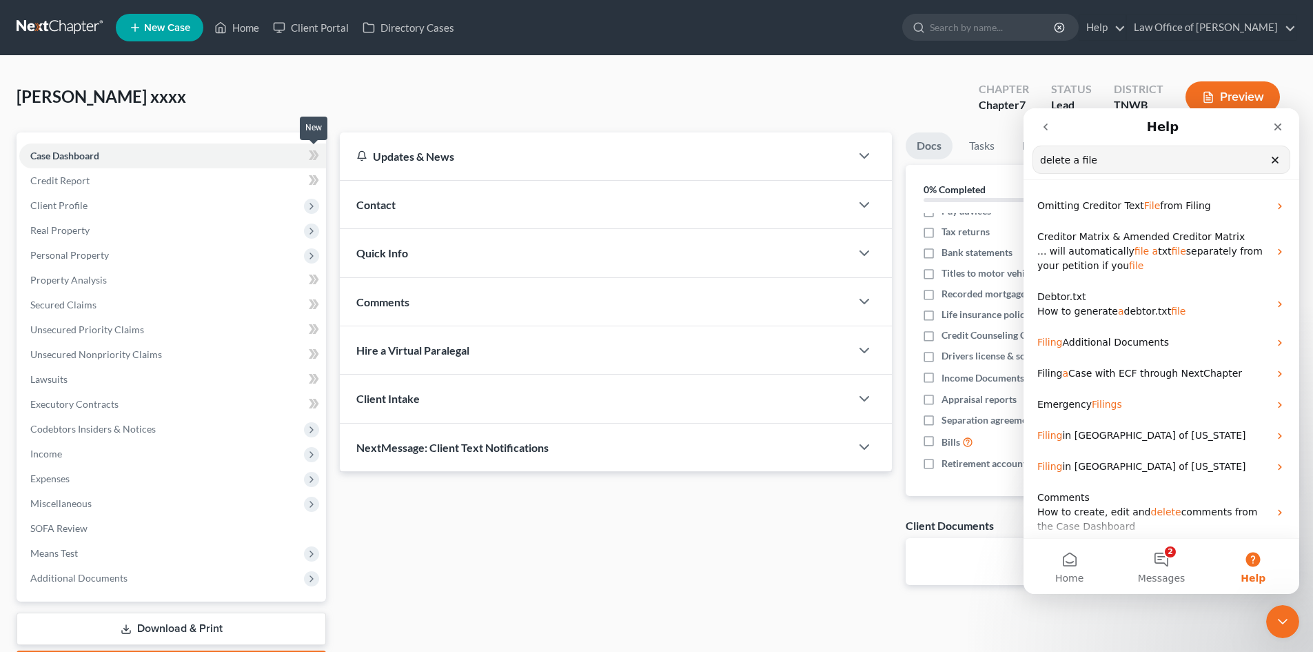
click at [310, 157] on icon at bounding box center [314, 155] width 10 height 17
click at [314, 152] on icon at bounding box center [316, 155] width 6 height 10
click at [313, 154] on icon at bounding box center [312, 155] width 6 height 10
click at [1156, 161] on input "delete a file" at bounding box center [1162, 159] width 256 height 27
click at [1172, 554] on button "2 Messages" at bounding box center [1162, 565] width 92 height 55
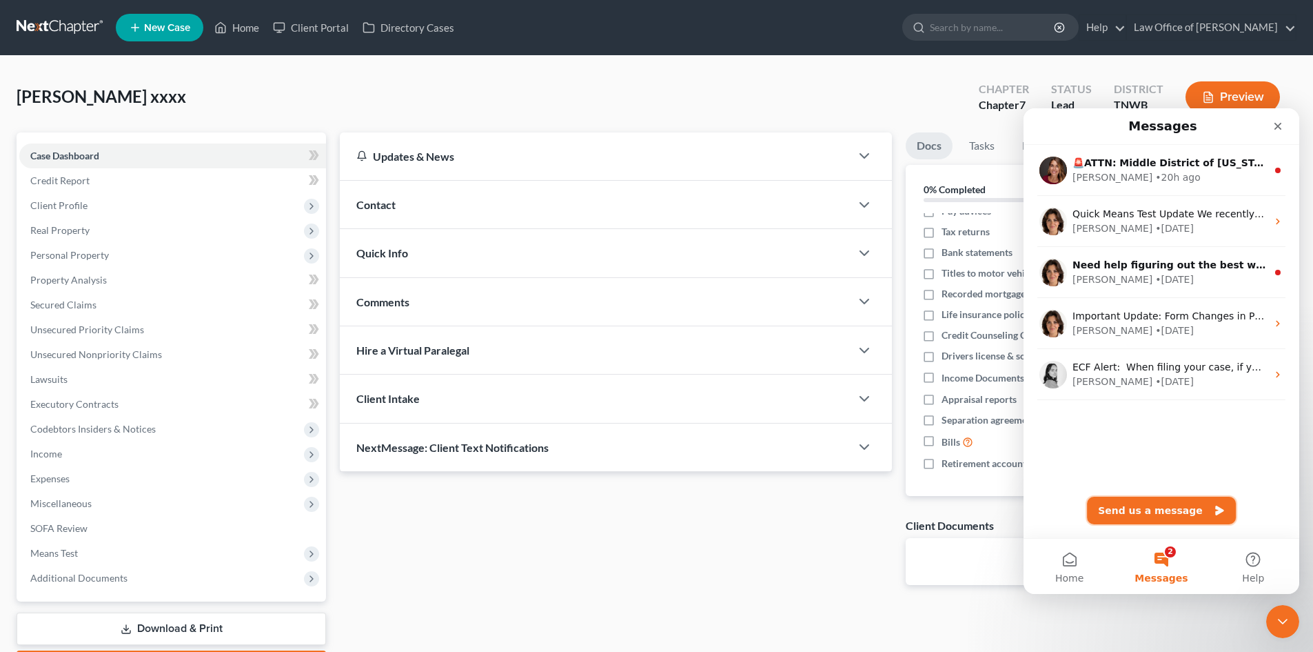
click at [1147, 510] on button "Send us a message" at bounding box center [1161, 510] width 149 height 28
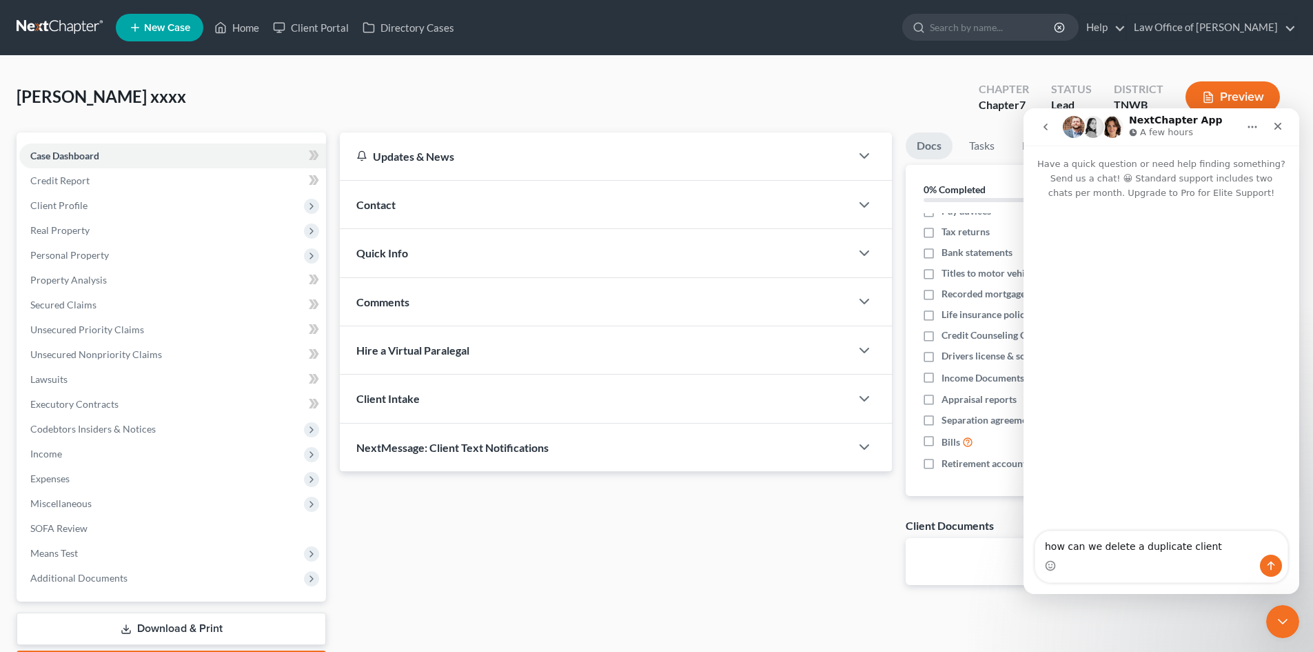
type textarea "how can we delete a duplicate client?"
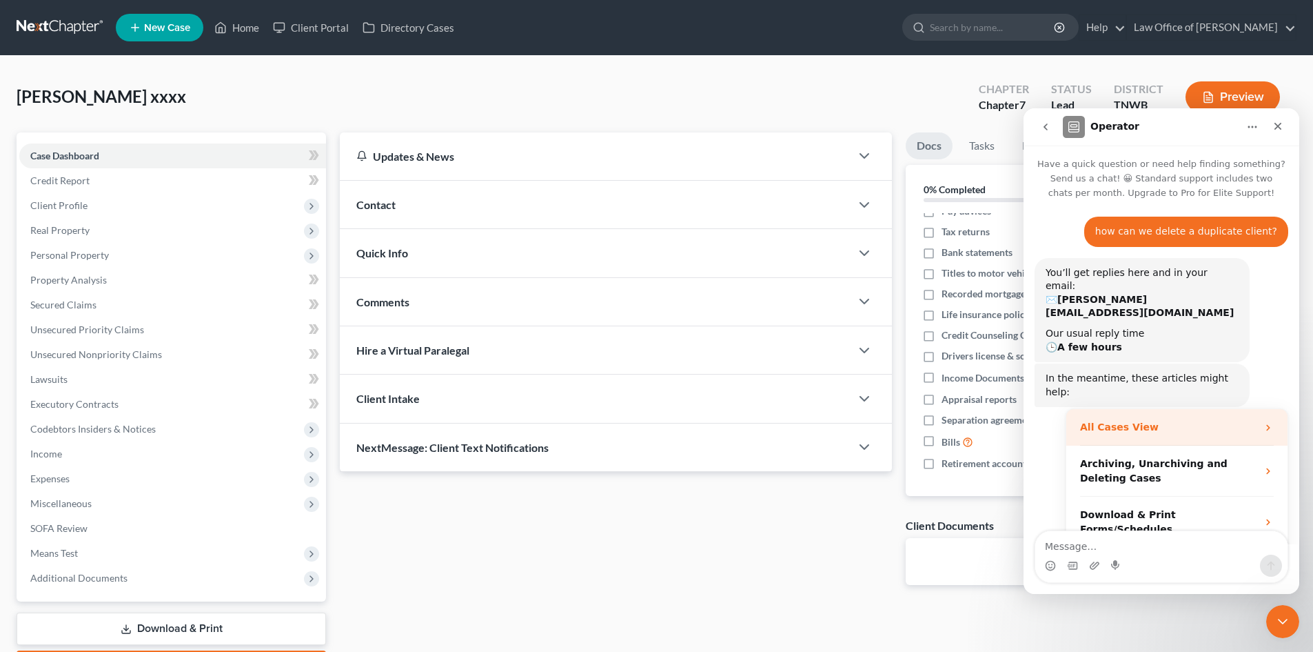
scroll to position [11, 0]
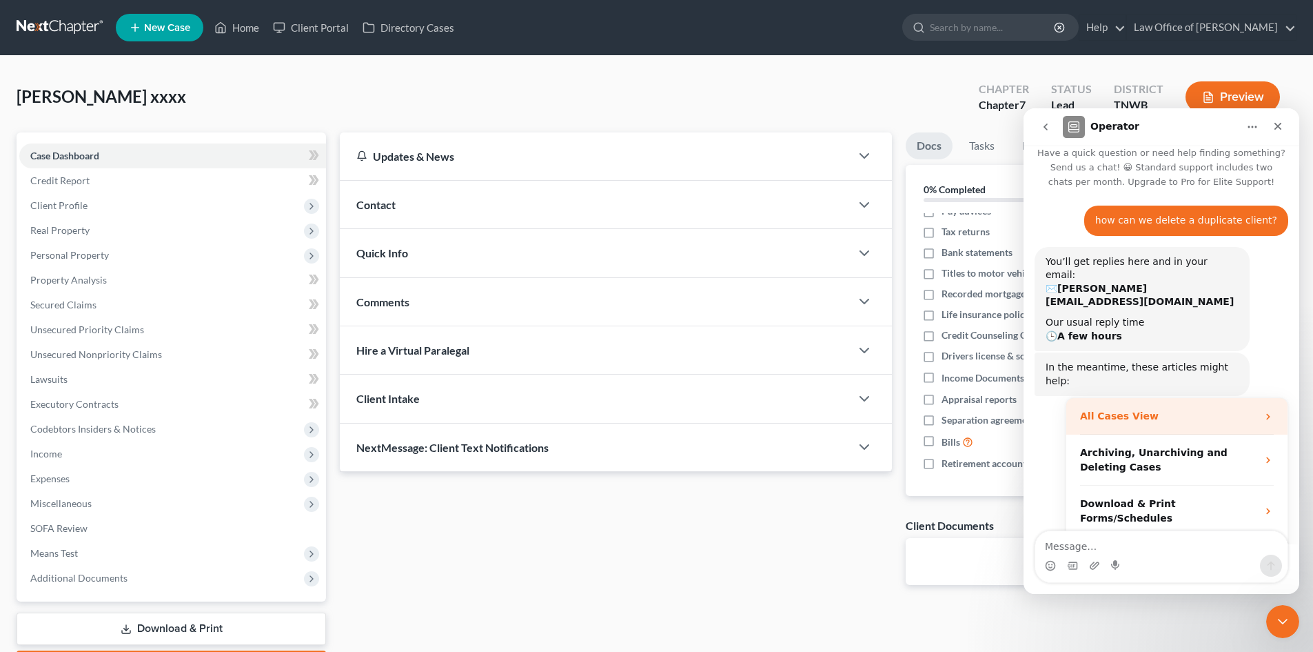
click at [1213, 409] on div "All Cases View" at bounding box center [1168, 416] width 177 height 14
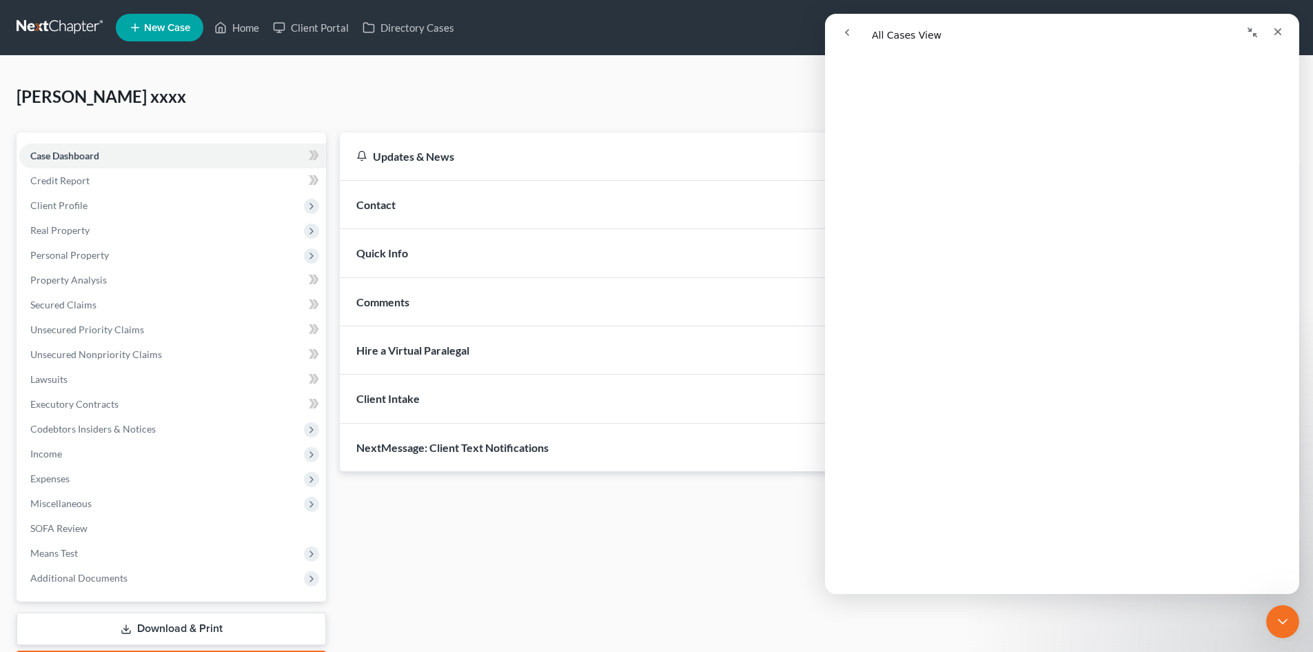
scroll to position [414, 0]
click at [848, 34] on icon "go back" at bounding box center [847, 32] width 4 height 7
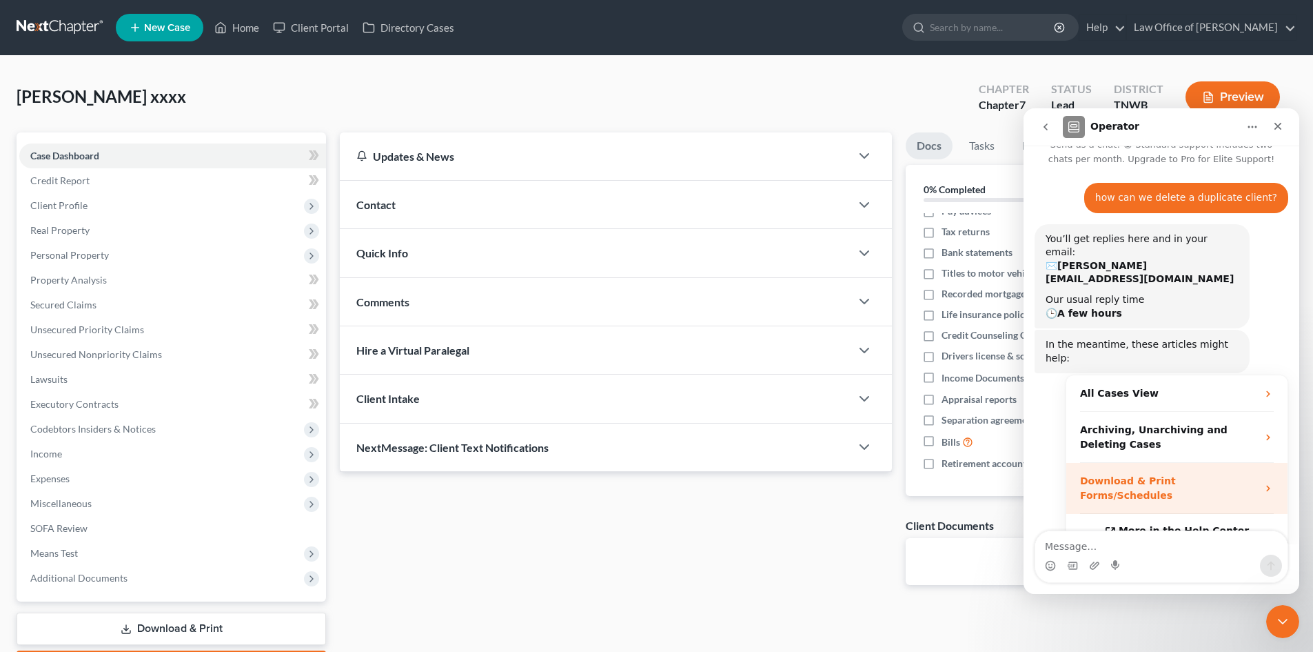
scroll to position [0, 0]
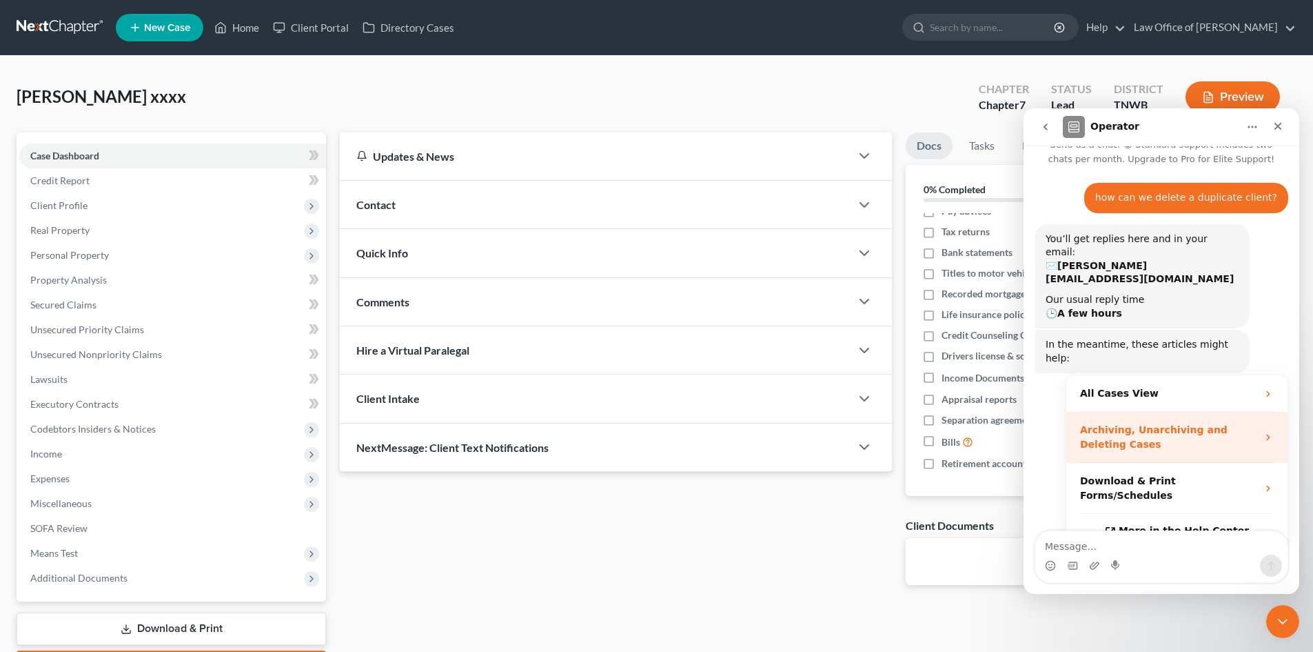
click at [1191, 423] on div "Archiving, Unarchiving and Deleting Cases" at bounding box center [1168, 437] width 177 height 29
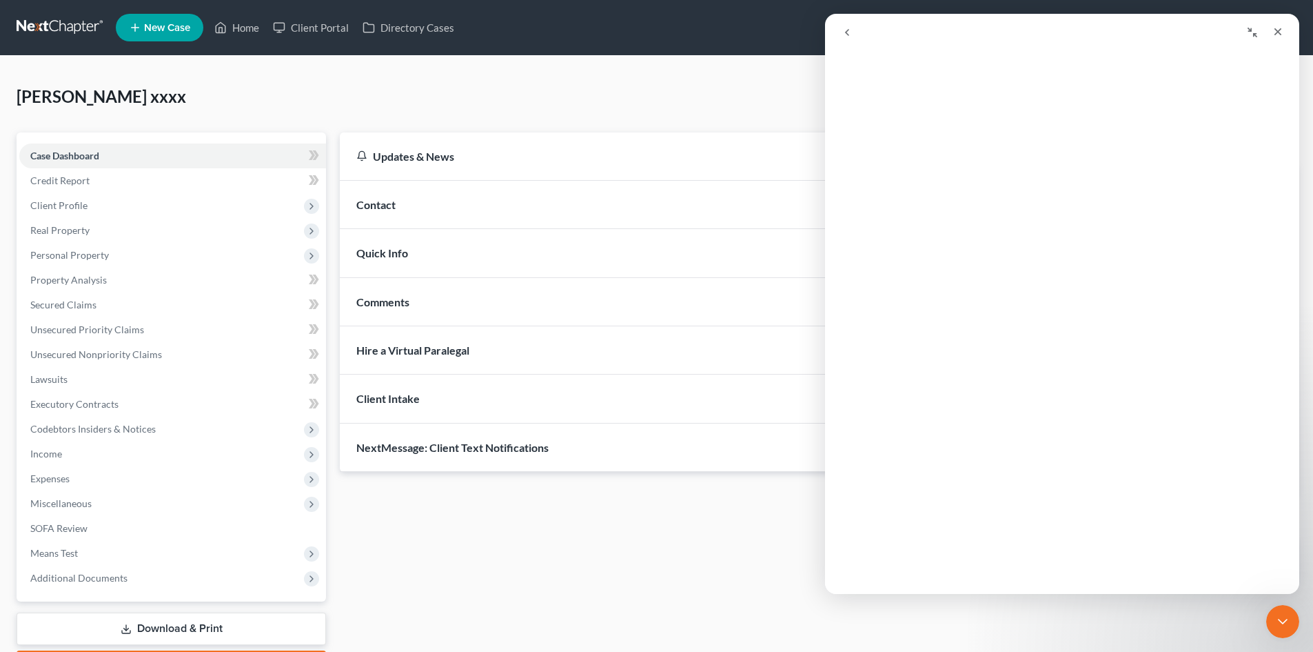
scroll to position [276, 0]
click at [401, 77] on div "Horn, Alisha xxxx Upgraded Chapter Chapter 7 Status Lead District TNWB Preview" at bounding box center [657, 102] width 1280 height 60
click at [1278, 31] on icon "Close" at bounding box center [1279, 32] width 8 height 8
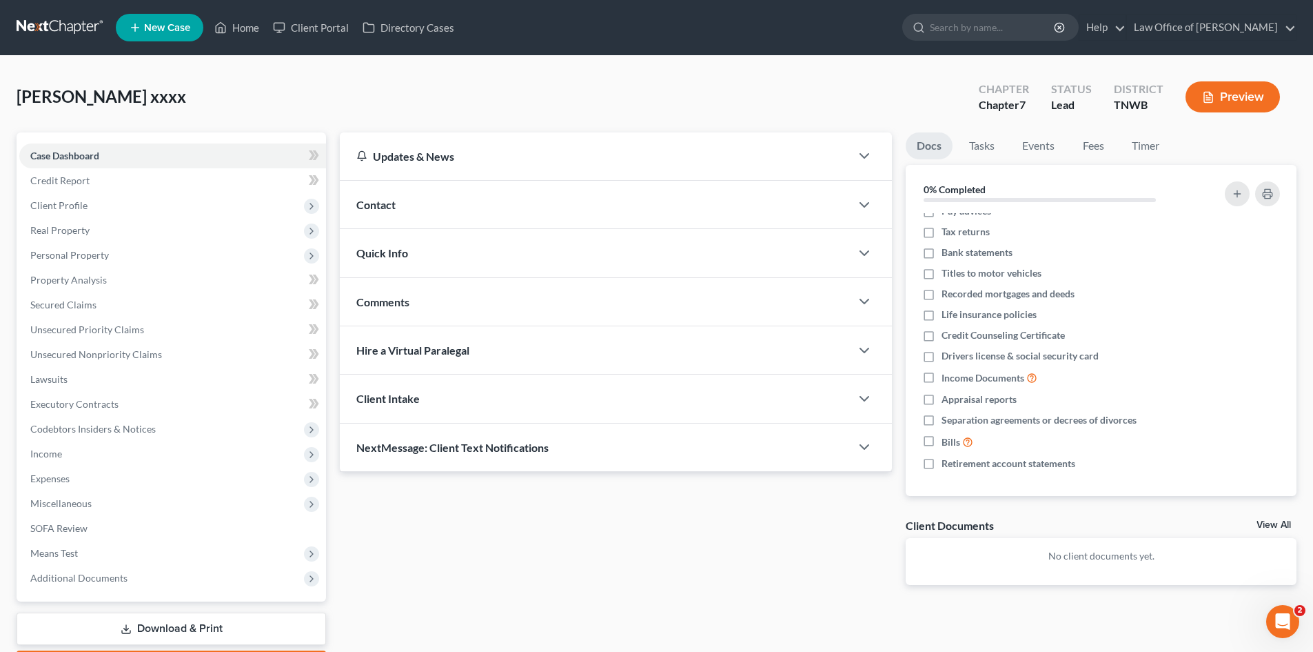
scroll to position [0, 0]
click at [227, 29] on icon at bounding box center [220, 27] width 12 height 17
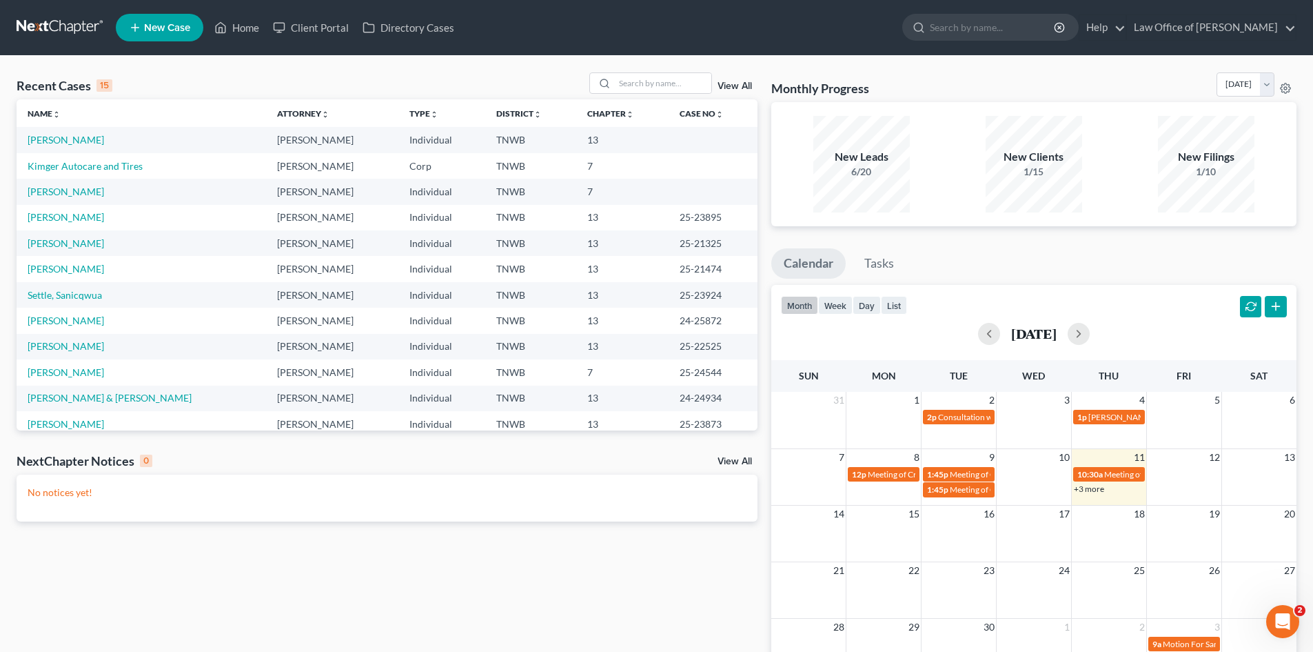
click at [742, 88] on link "View All" at bounding box center [735, 86] width 34 height 10
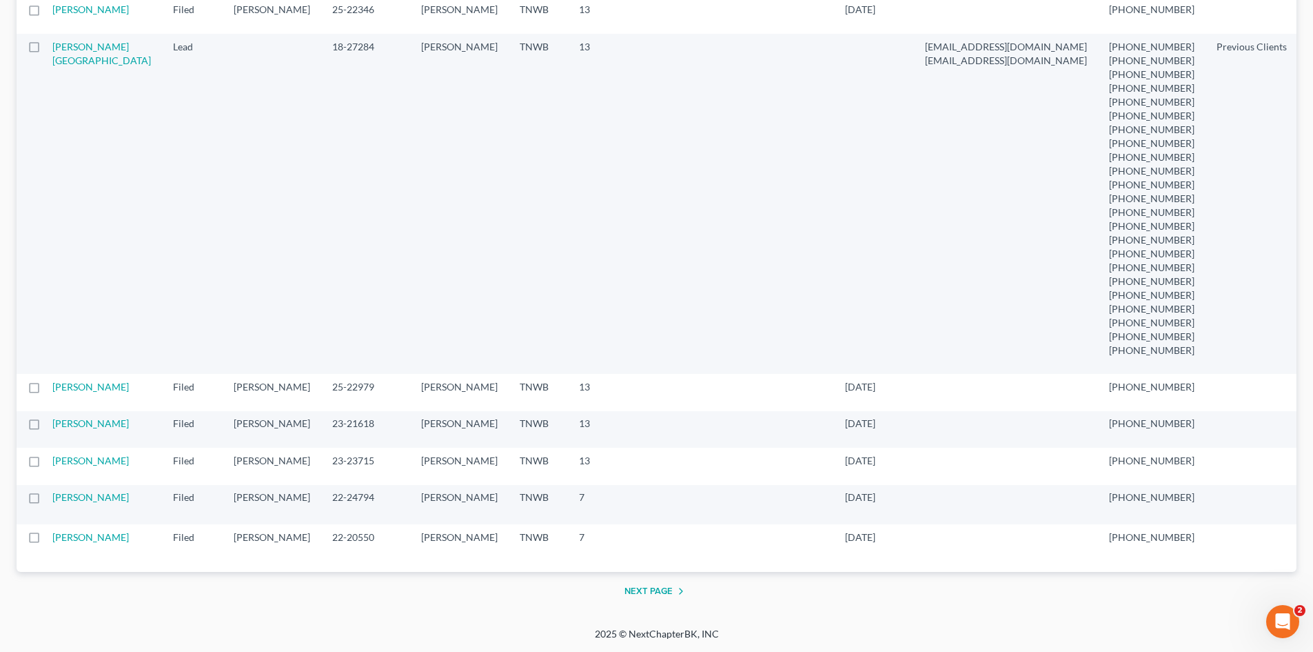
scroll to position [3072, 0]
click at [653, 587] on button "Next Page" at bounding box center [657, 591] width 65 height 17
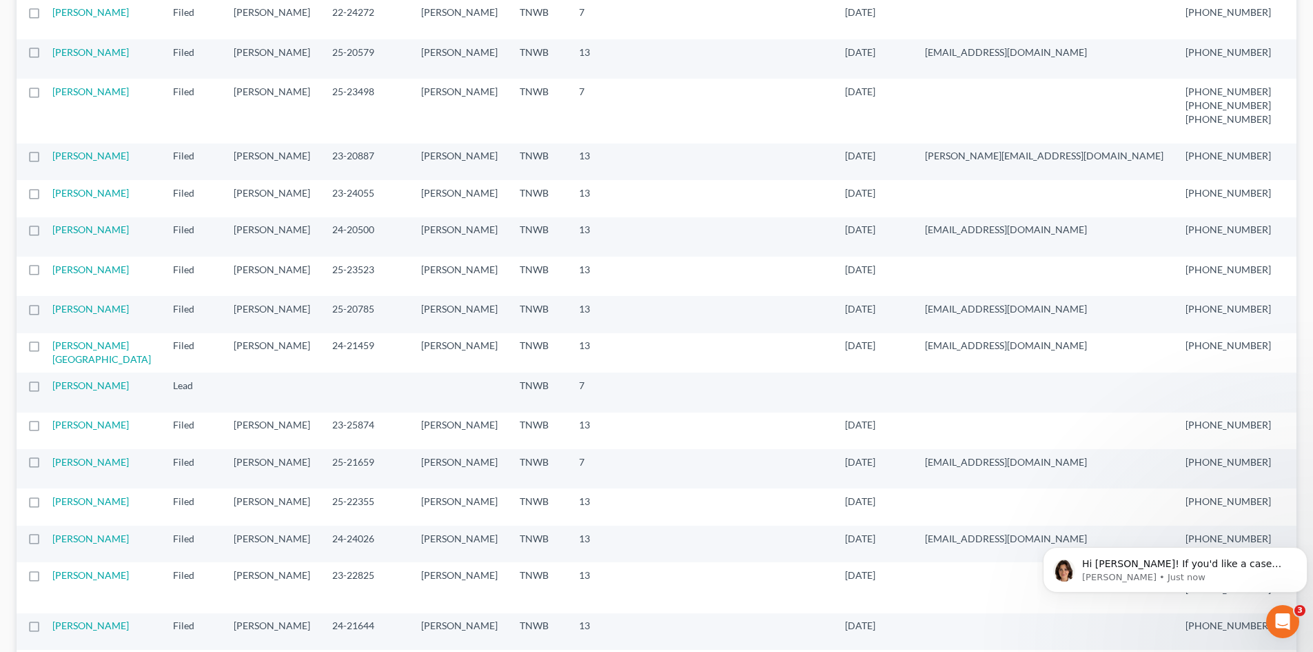
scroll to position [0, 0]
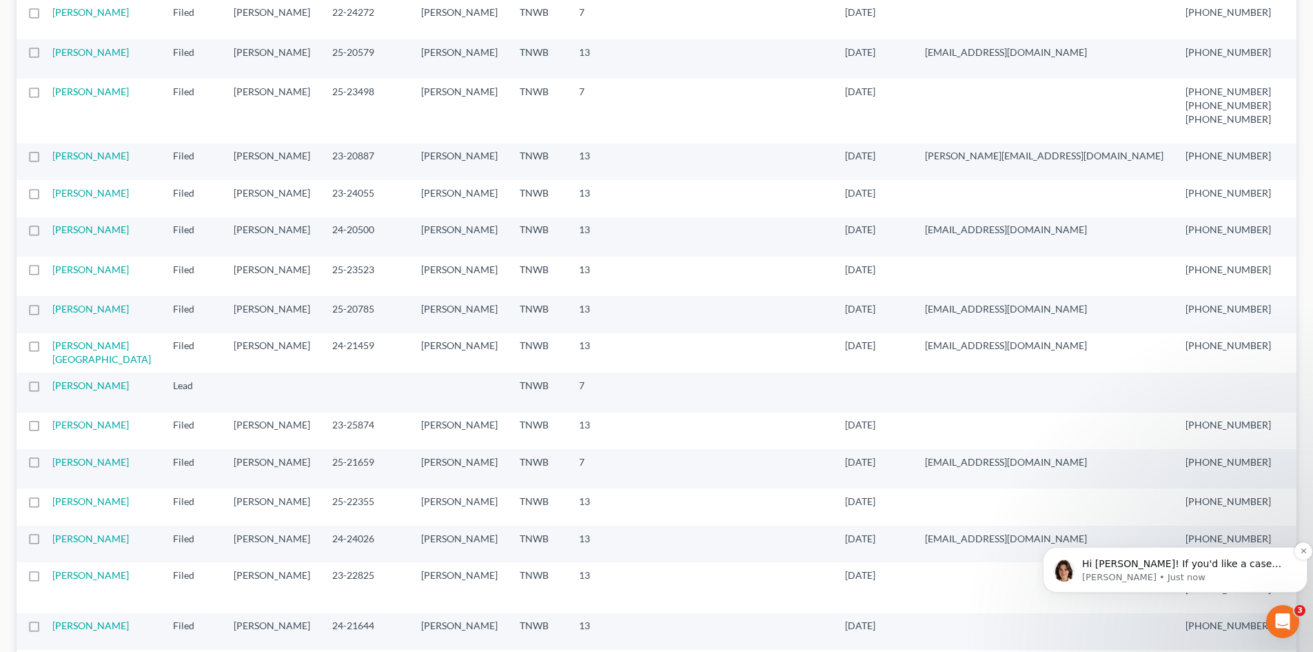
click at [1227, 562] on p "Hi Cammie! If you'd like a case deleted, not just archived, I can do that for y…" at bounding box center [1186, 564] width 208 height 14
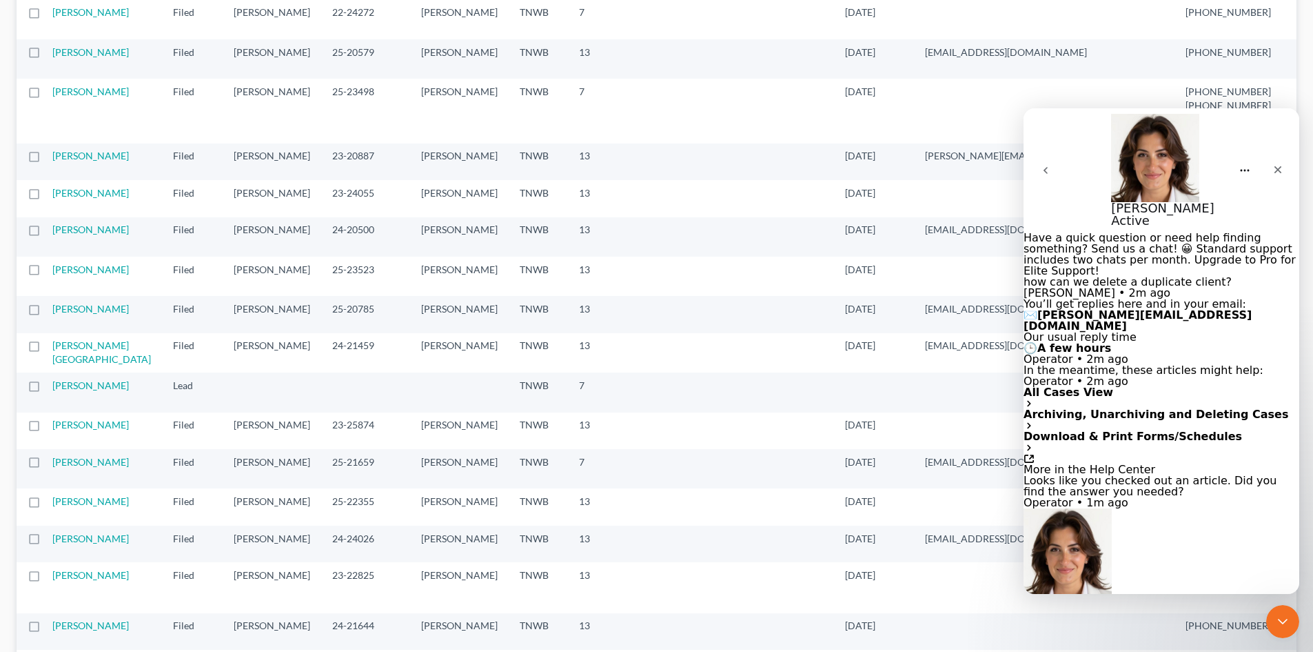
scroll to position [247, 0]
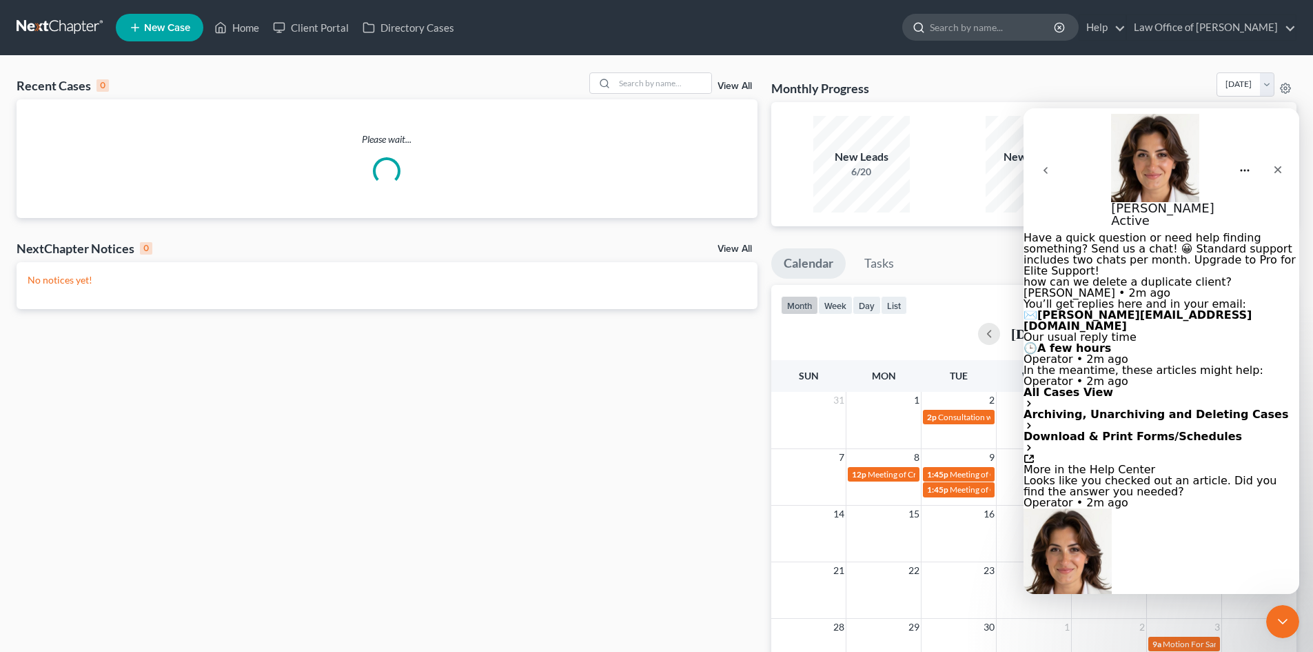
type textarea "Please the case is"
click at [965, 22] on input "search" at bounding box center [993, 27] width 126 height 26
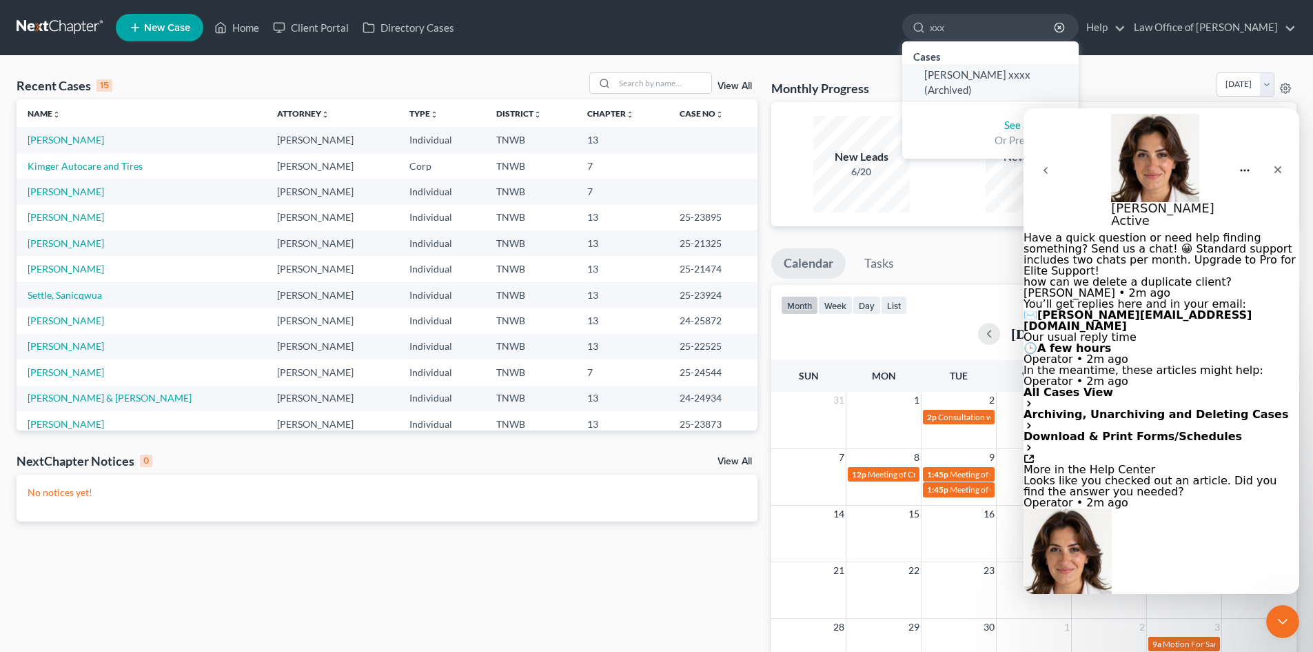
type input "xxx"
click at [965, 77] on span "Horn, Alisha xxxx (Archived)" at bounding box center [978, 81] width 106 height 27
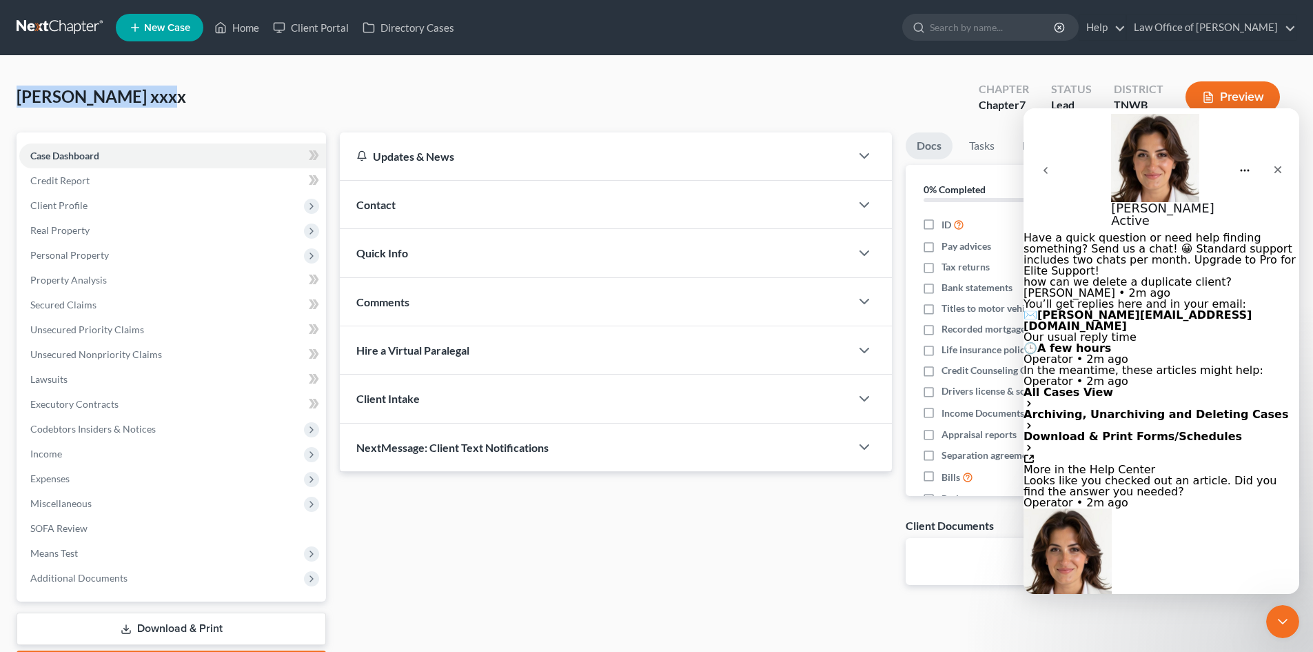
drag, startPoint x: 144, startPoint y: 103, endPoint x: 15, endPoint y: 113, distance: 129.3
click at [15, 113] on div "Horn, Alisha xxxx Upgraded Chapter Chapter 7 Status Lead District TNWB Preview …" at bounding box center [656, 382] width 1313 height 652
copy span "Horn, Alisha xxxx"
paste textarea "Horn, Alisha xxxx"
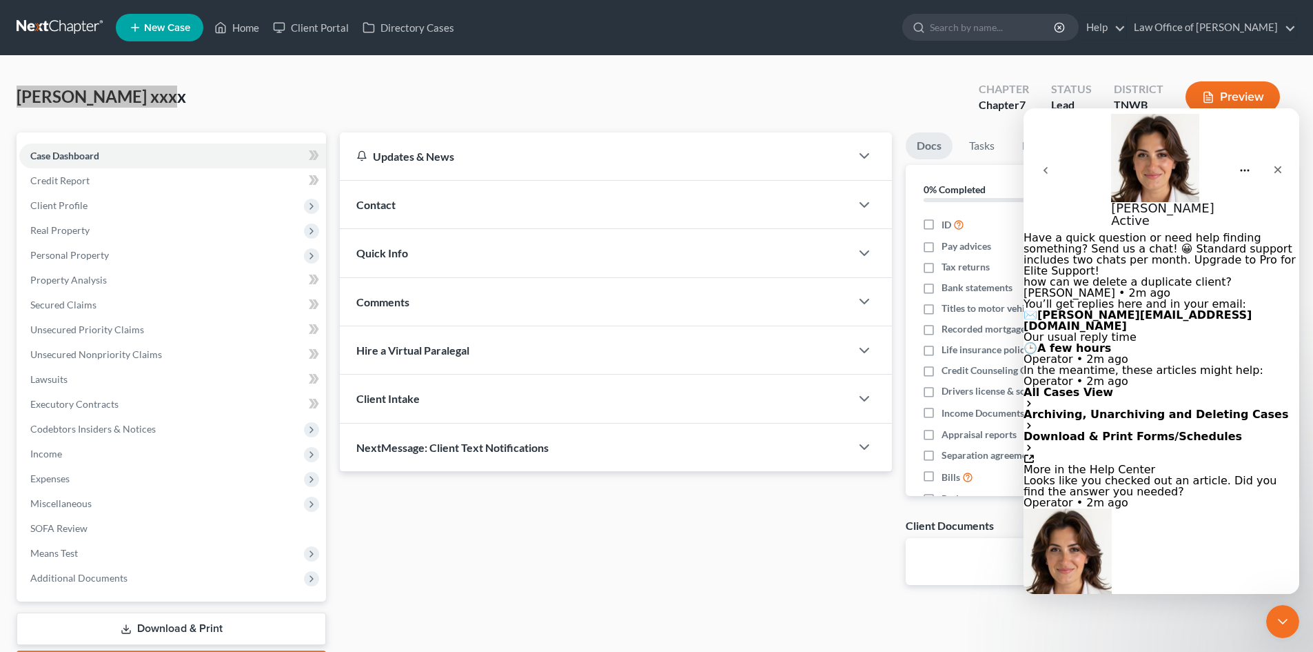
type textarea "Please the case is Horn, Alisha xxxx"
type textarea "Thank you"
type textarea "1"
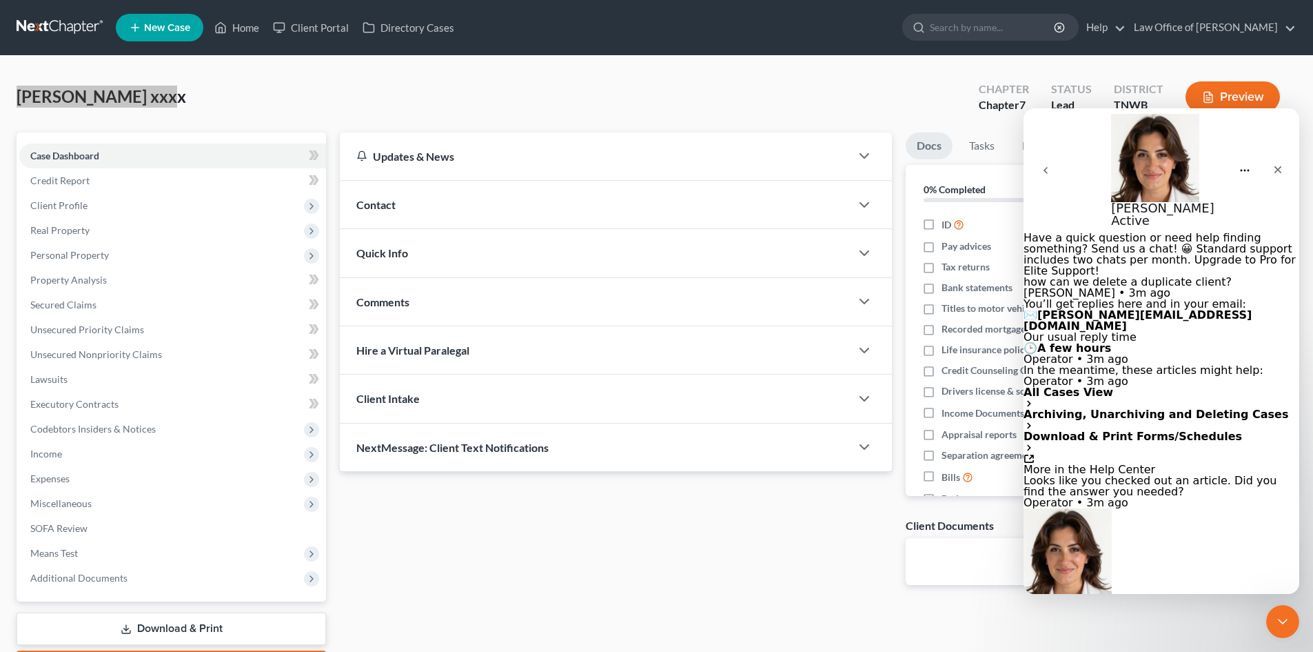
scroll to position [347, 0]
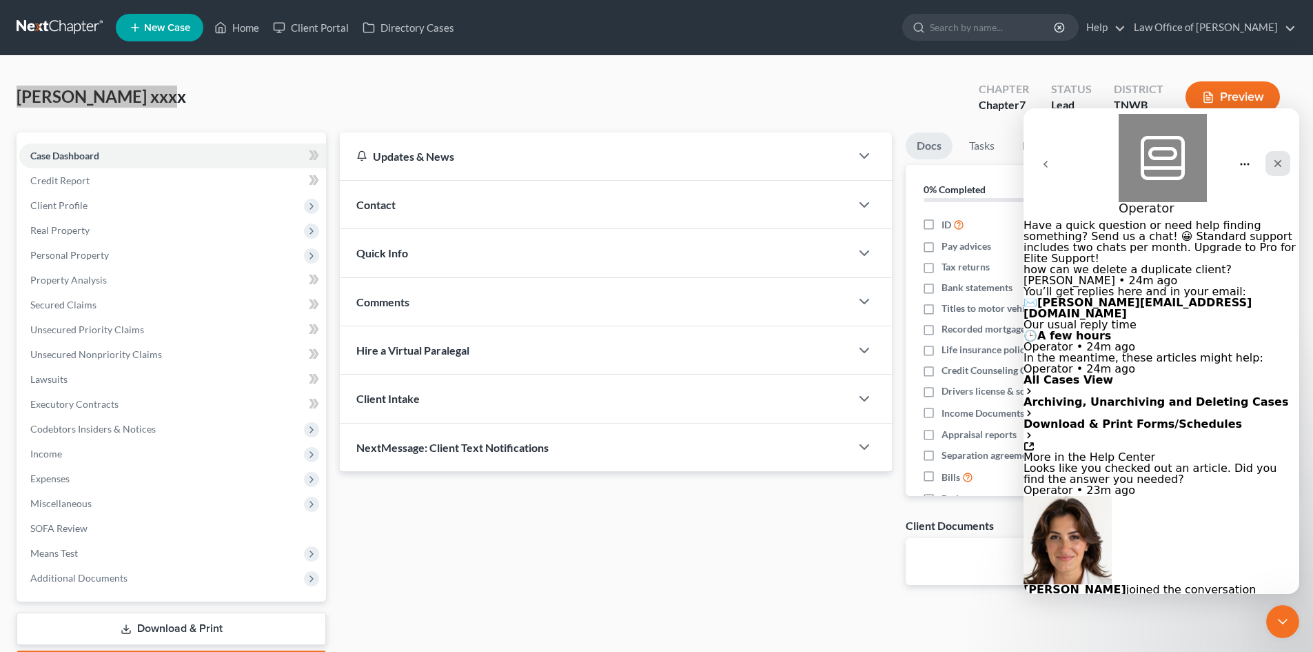
click at [1282, 158] on icon "Close" at bounding box center [1278, 163] width 11 height 11
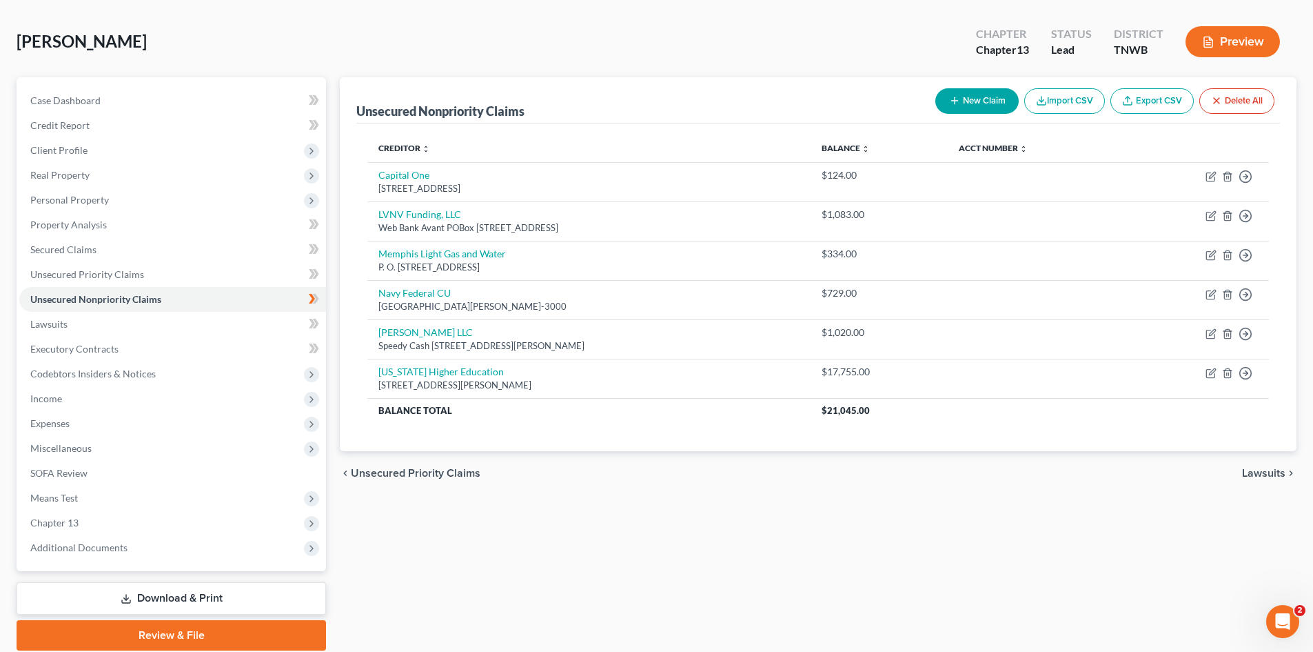
click at [410, 476] on span "Unsecured Priority Claims" at bounding box center [416, 472] width 130 height 11
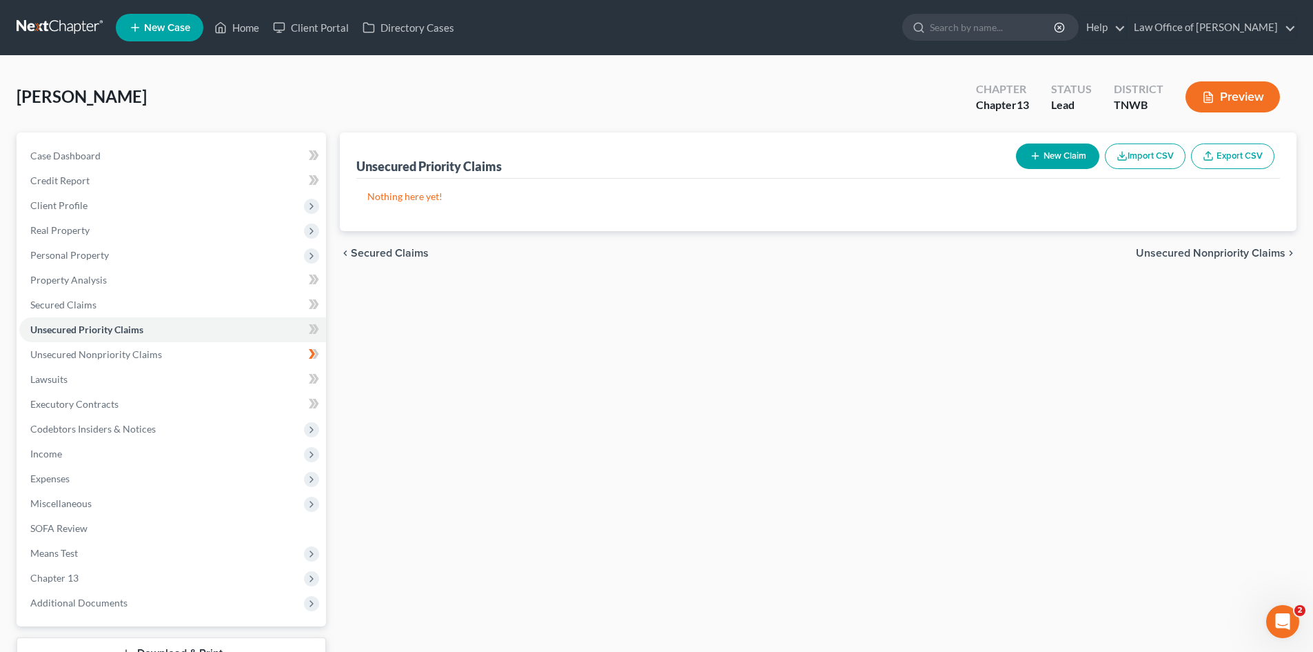
click at [1224, 102] on button "Preview" at bounding box center [1233, 96] width 94 height 31
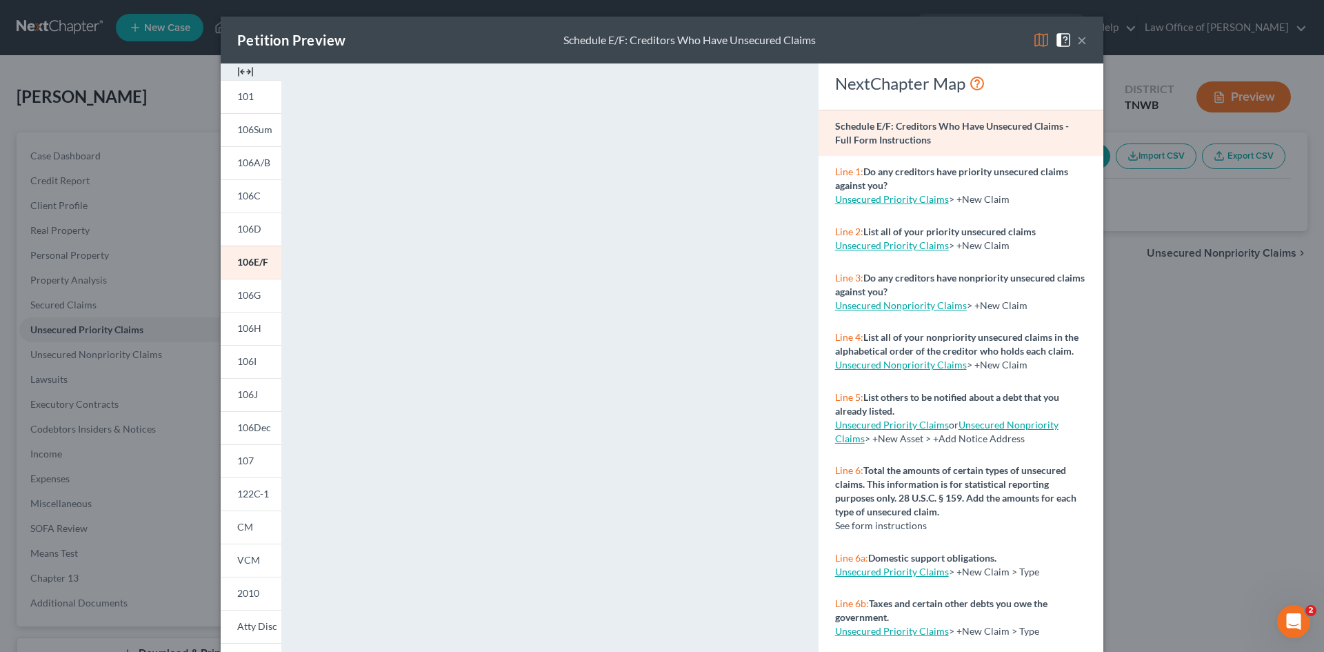
click at [1071, 38] on span at bounding box center [1066, 39] width 22 height 12
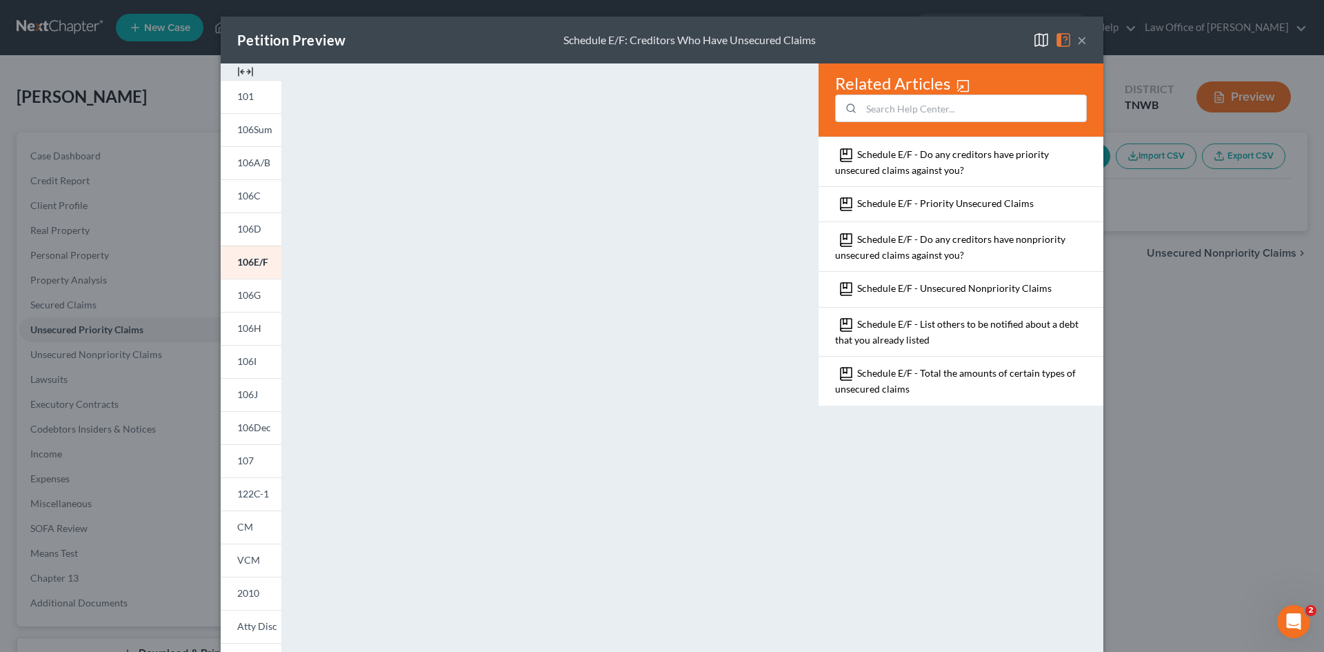
click at [1077, 41] on button "×" at bounding box center [1082, 40] width 10 height 17
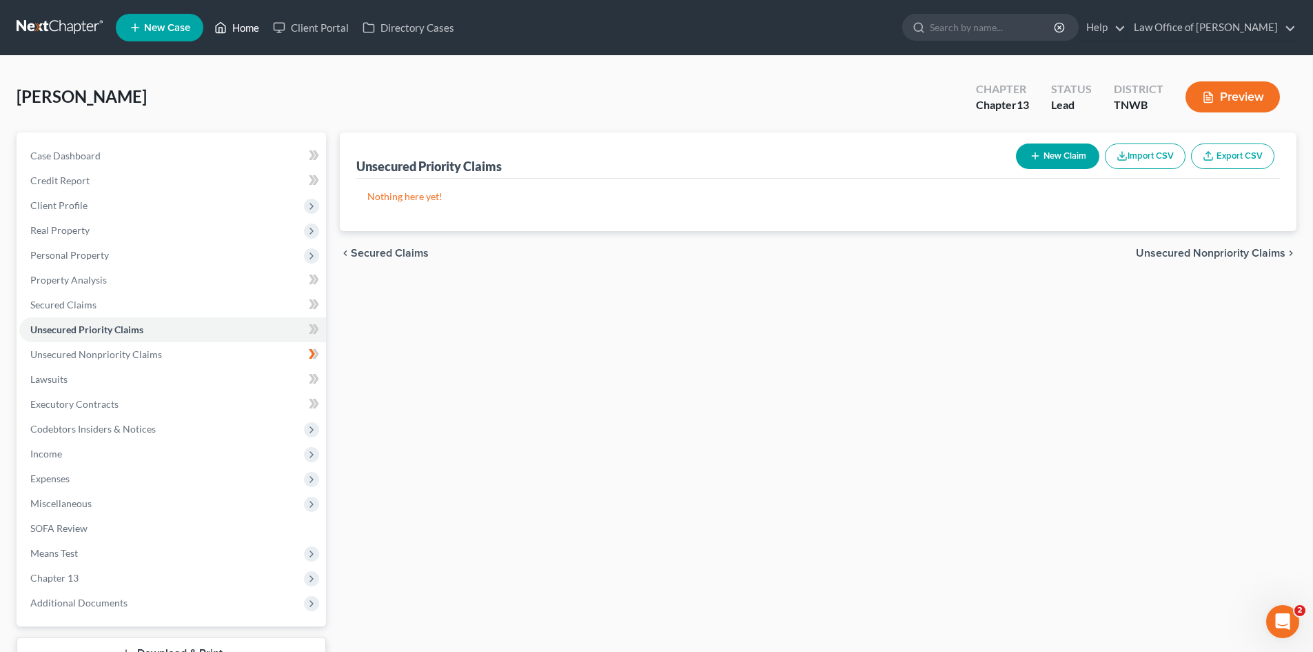
click at [245, 28] on link "Home" at bounding box center [237, 27] width 59 height 25
